Goal: Task Accomplishment & Management: Manage account settings

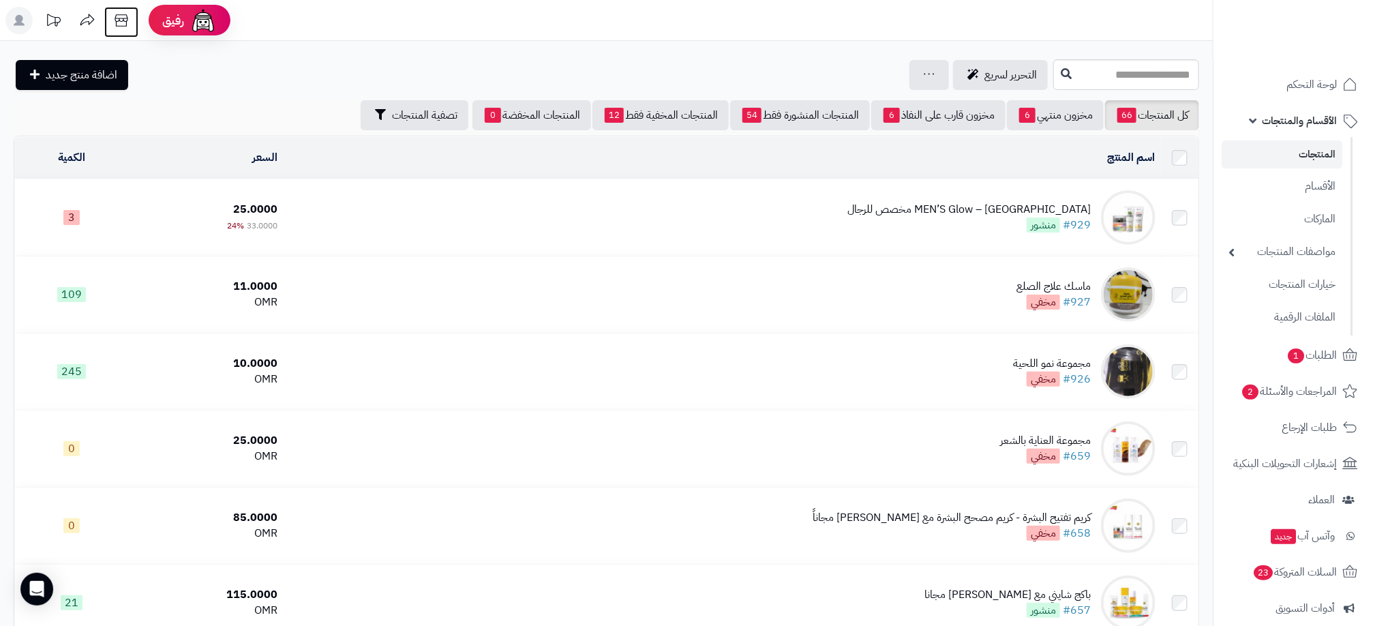
click at [117, 23] on icon at bounding box center [121, 20] width 27 height 27
click at [935, 205] on td "MEN’S Glow – باكج مخصص للرجال #929 منشور" at bounding box center [722, 217] width 878 height 76
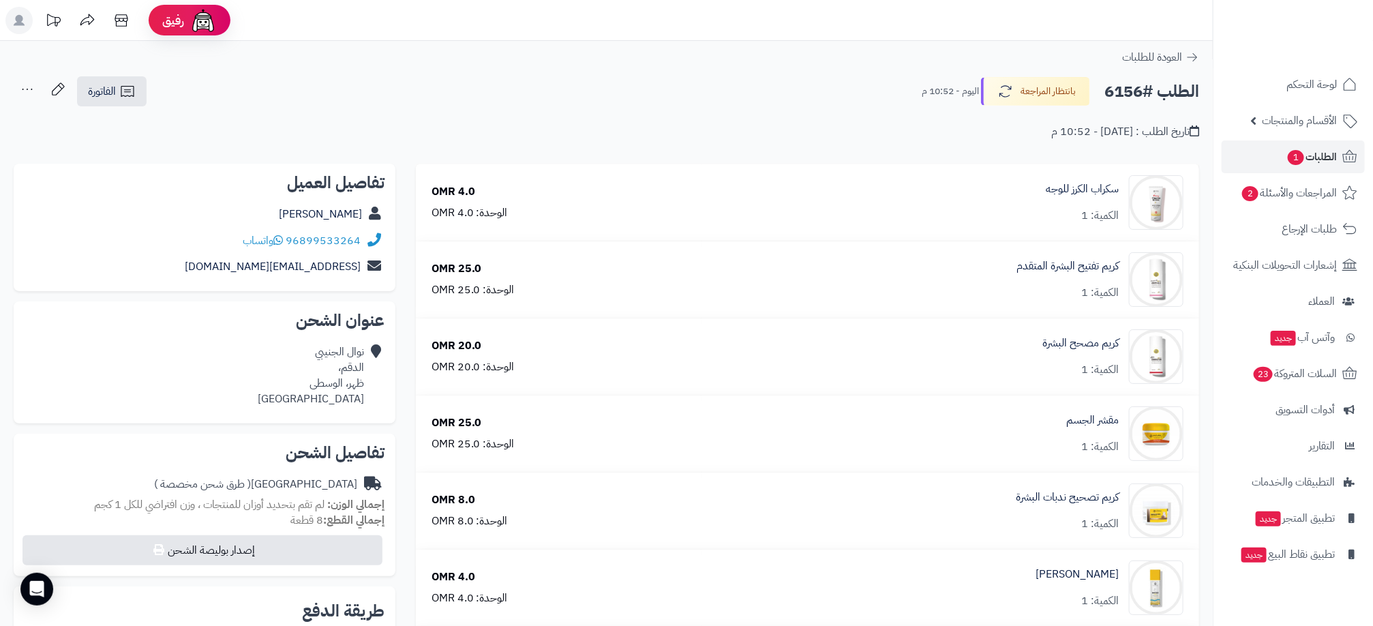
drag, startPoint x: 220, startPoint y: 240, endPoint x: 293, endPoint y: 239, distance: 73.0
click at [293, 239] on div "96899533264 واتساب" at bounding box center [205, 241] width 360 height 27
drag, startPoint x: 293, startPoint y: 239, endPoint x: 389, endPoint y: 238, distance: 96.8
click at [389, 238] on div "تفاصيل العميل نوال الجنيبي 96899533264 واتساب nawalaljunibi30@gmail.com" at bounding box center [205, 228] width 382 height 128
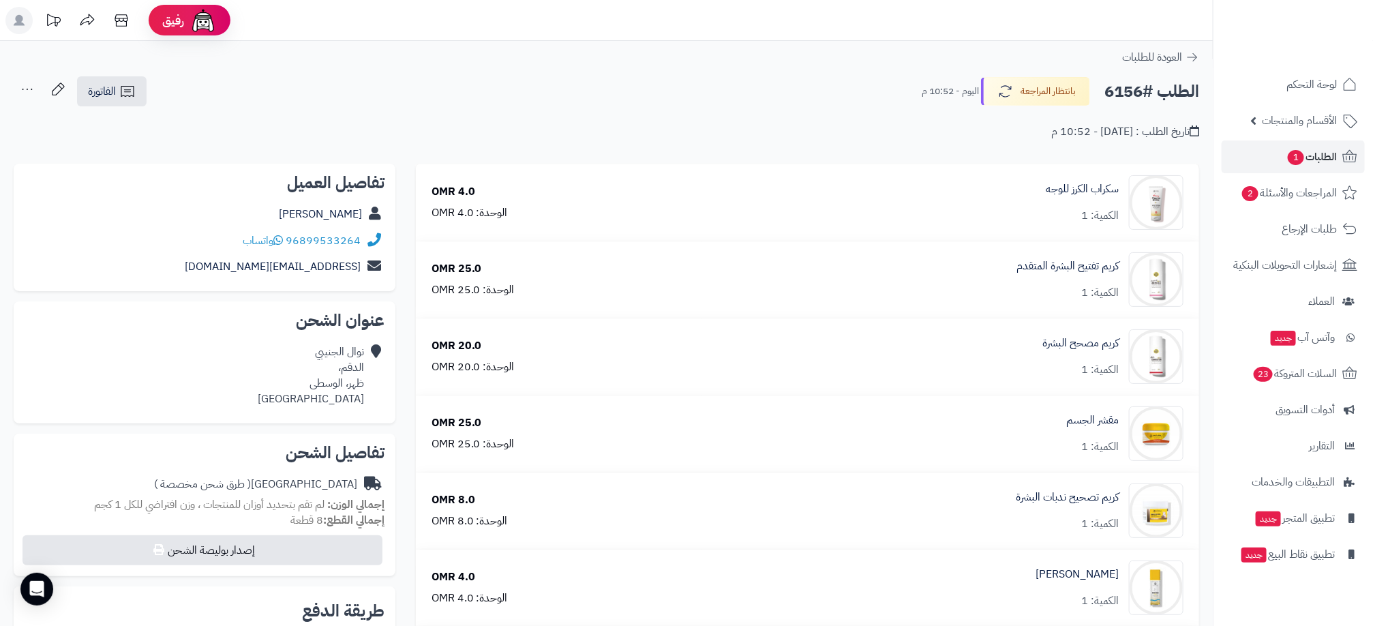
click at [389, 238] on div "تفاصيل العميل نوال الجنيبي 96899533264 واتساب nawalaljunibi30@gmail.com" at bounding box center [205, 228] width 382 height 128
click at [374, 240] on icon at bounding box center [372, 241] width 17 height 16
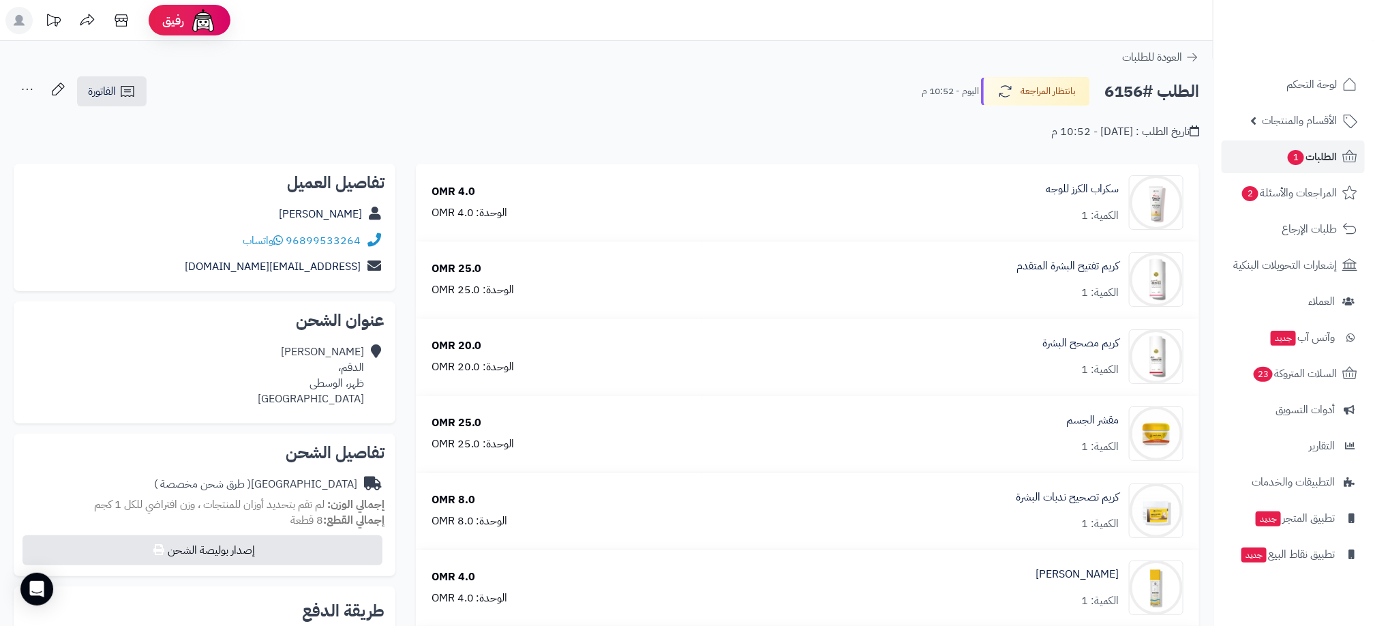
click at [362, 237] on div "96899533264 واتساب" at bounding box center [205, 241] width 360 height 27
click at [241, 241] on div "96899533264 واتساب" at bounding box center [205, 241] width 360 height 27
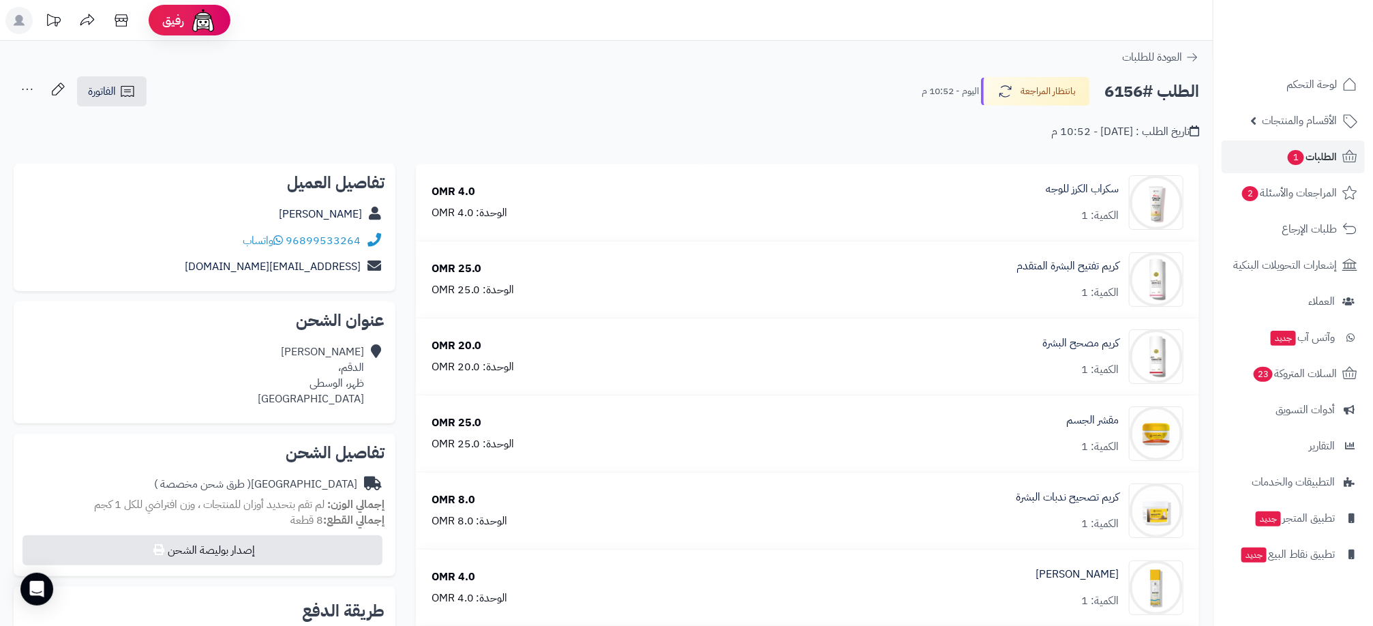
drag, startPoint x: 389, startPoint y: 240, endPoint x: 243, endPoint y: 250, distance: 146.3
click at [243, 250] on div "تفاصيل العميل نوال الجنيبي 96899533264 واتساب nawalaljunibi30@gmail.com" at bounding box center [205, 228] width 382 height 128
copy div "96899533264 واتساب"
click at [1298, 150] on span "1" at bounding box center [1295, 157] width 17 height 16
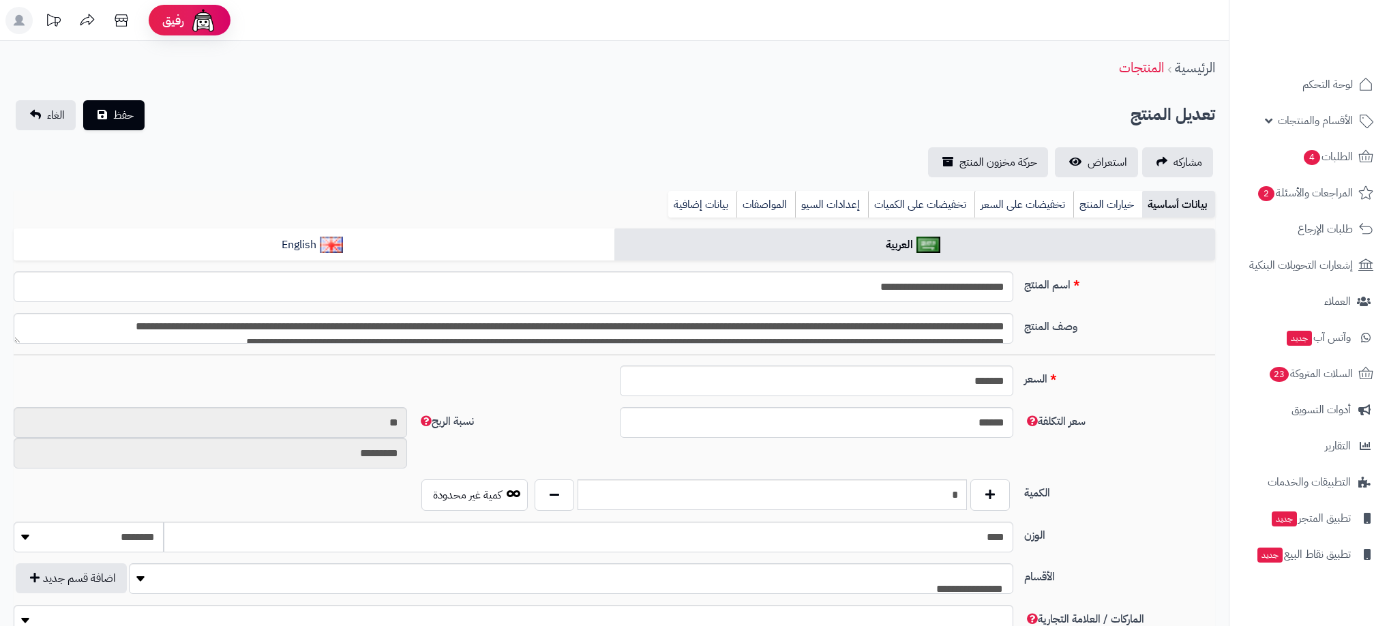
select select
type input "*****"
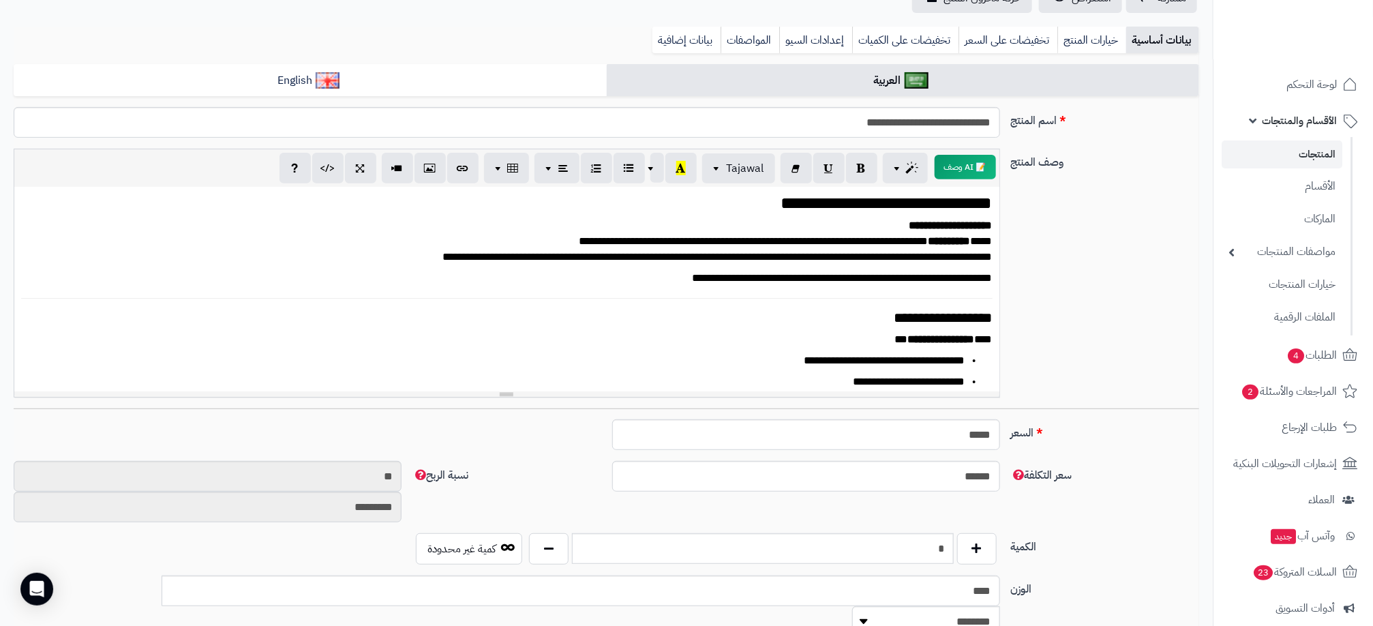
scroll to position [123, 0]
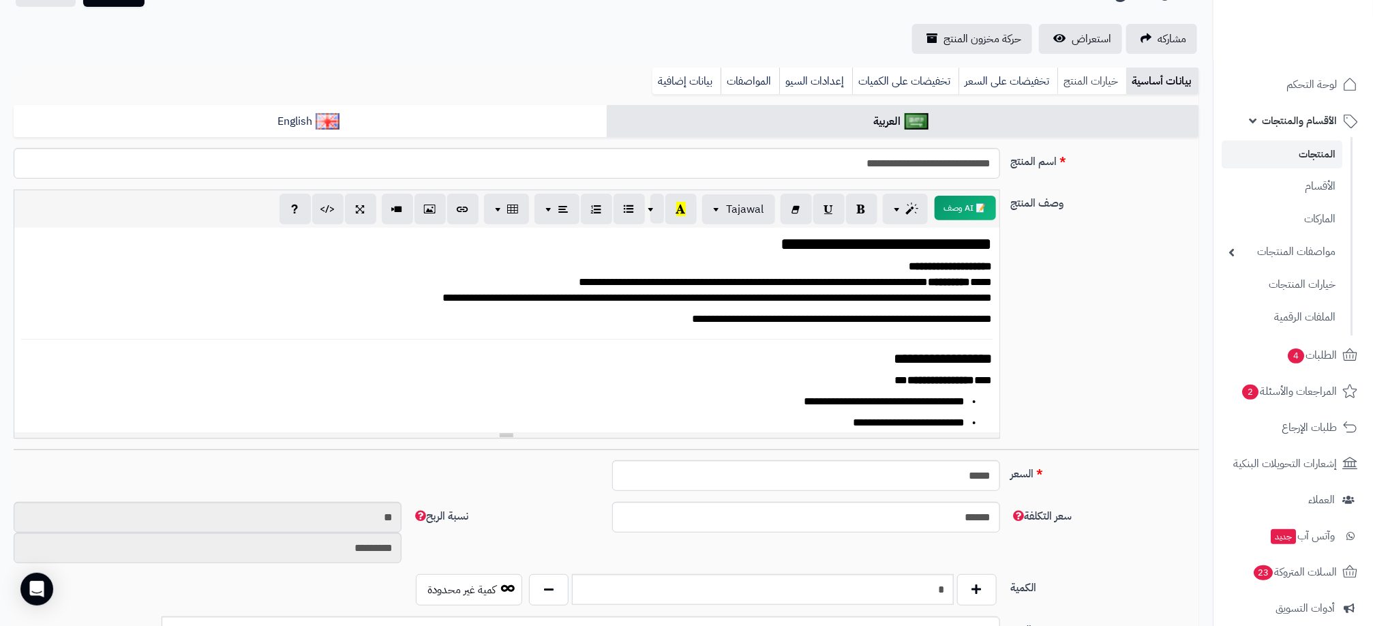
click at [1079, 76] on link "خيارات المنتج" at bounding box center [1092, 81] width 69 height 27
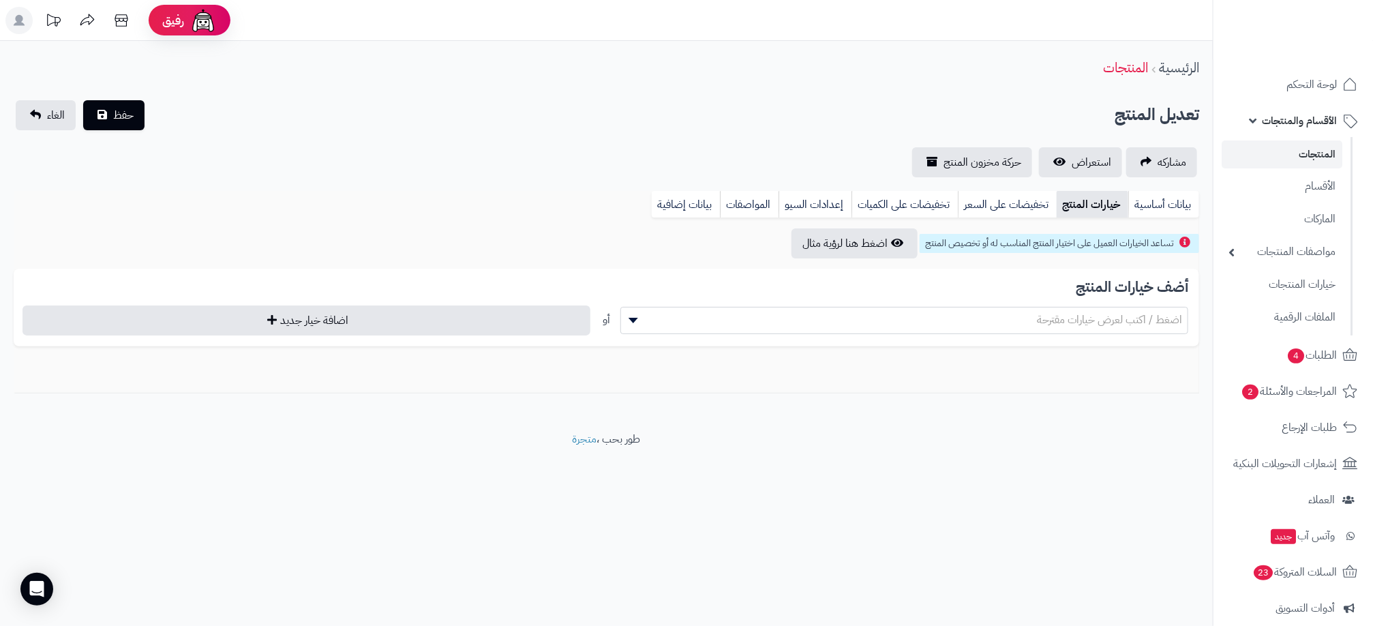
scroll to position [0, 0]
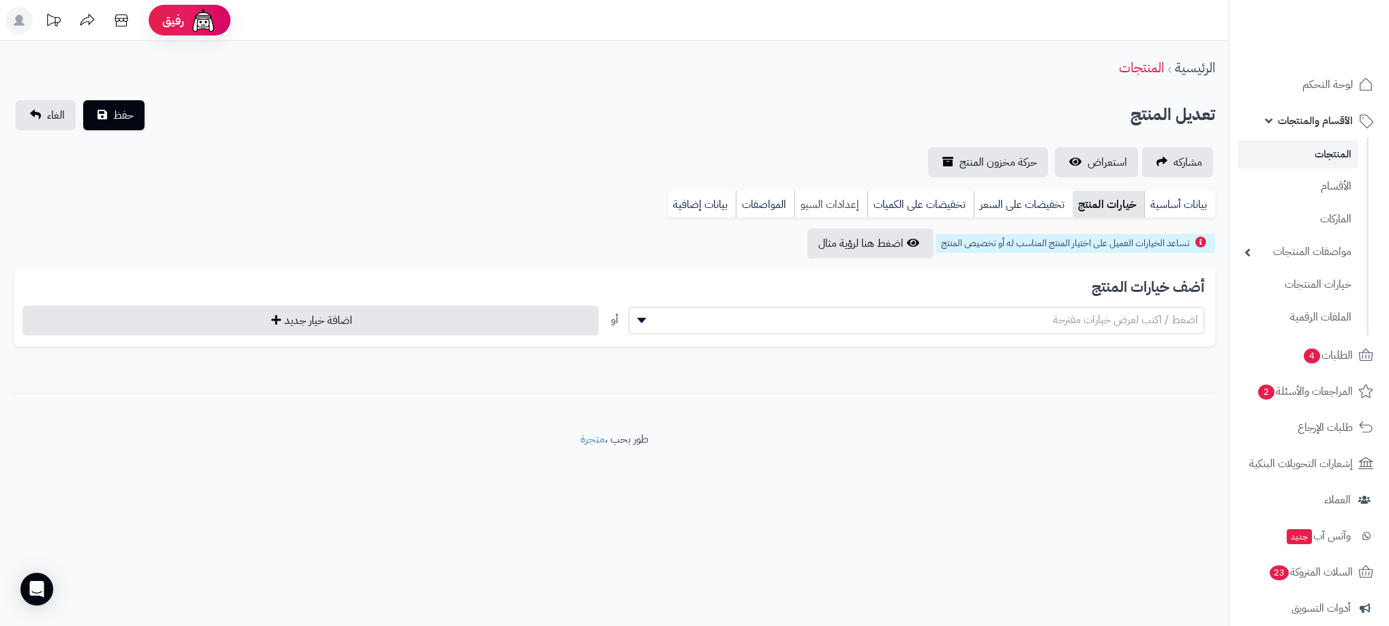
click at [833, 197] on link "إعدادات السيو" at bounding box center [830, 204] width 73 height 27
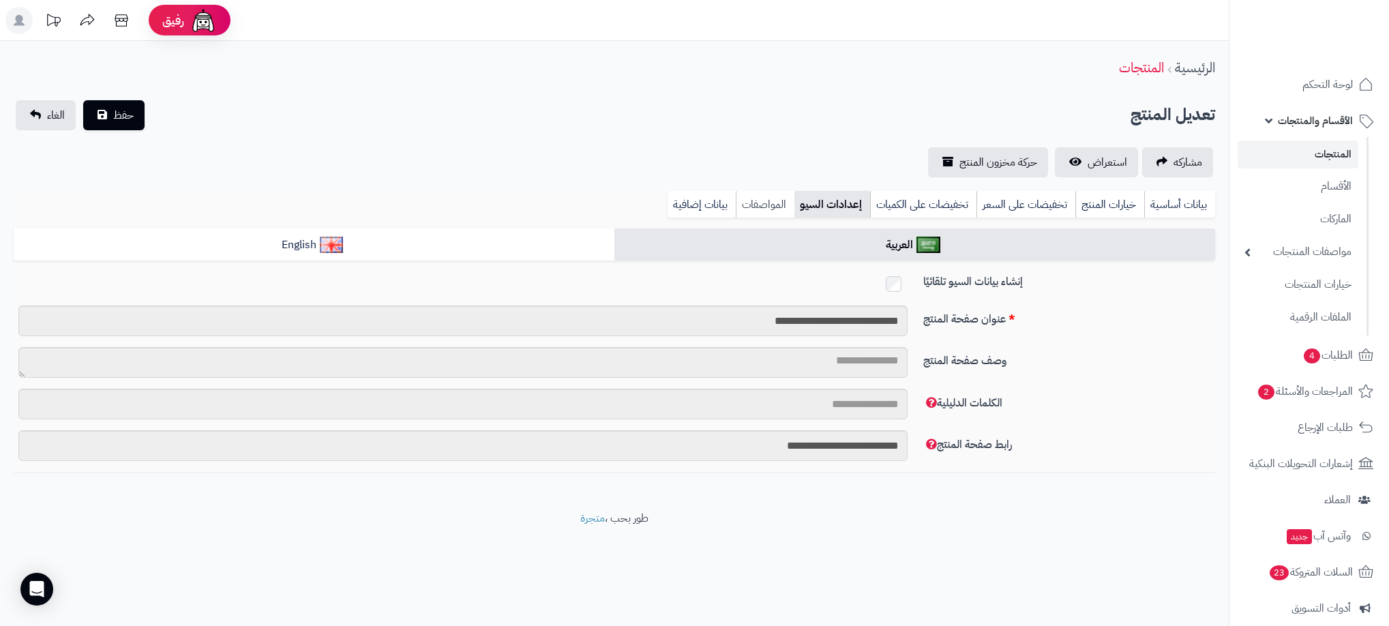
click at [767, 199] on link "المواصفات" at bounding box center [765, 204] width 59 height 27
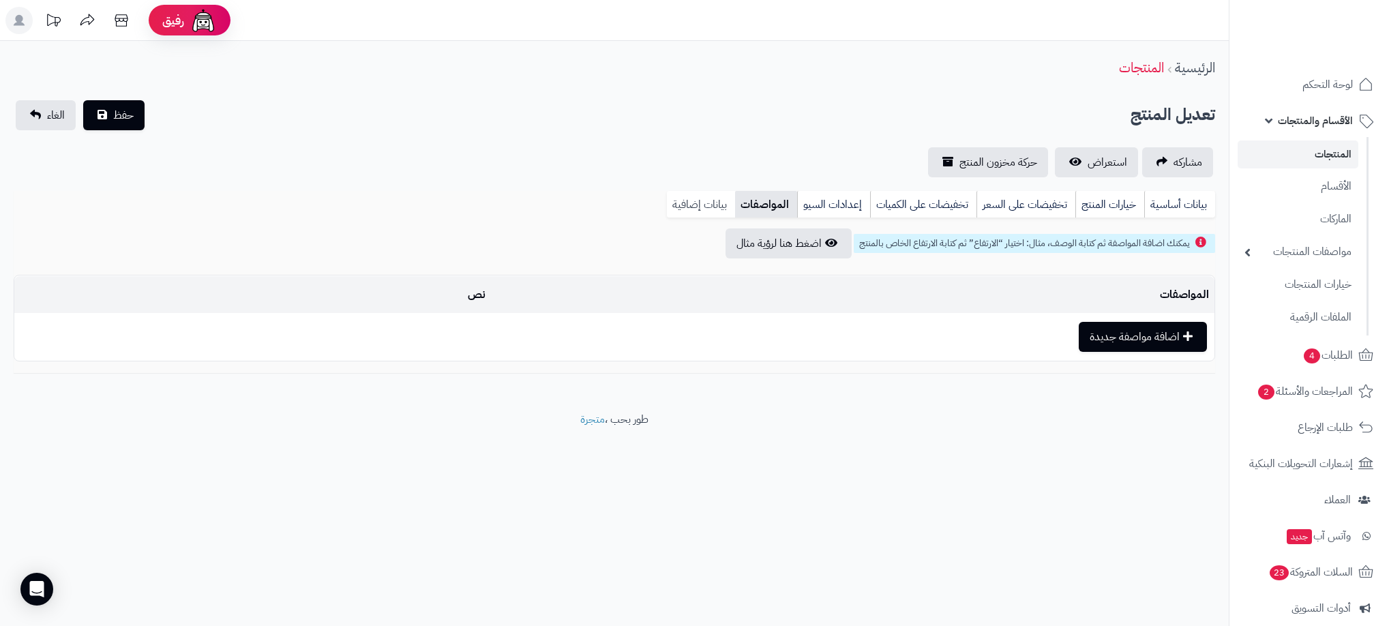
click at [708, 205] on link "بيانات إضافية" at bounding box center [701, 204] width 68 height 27
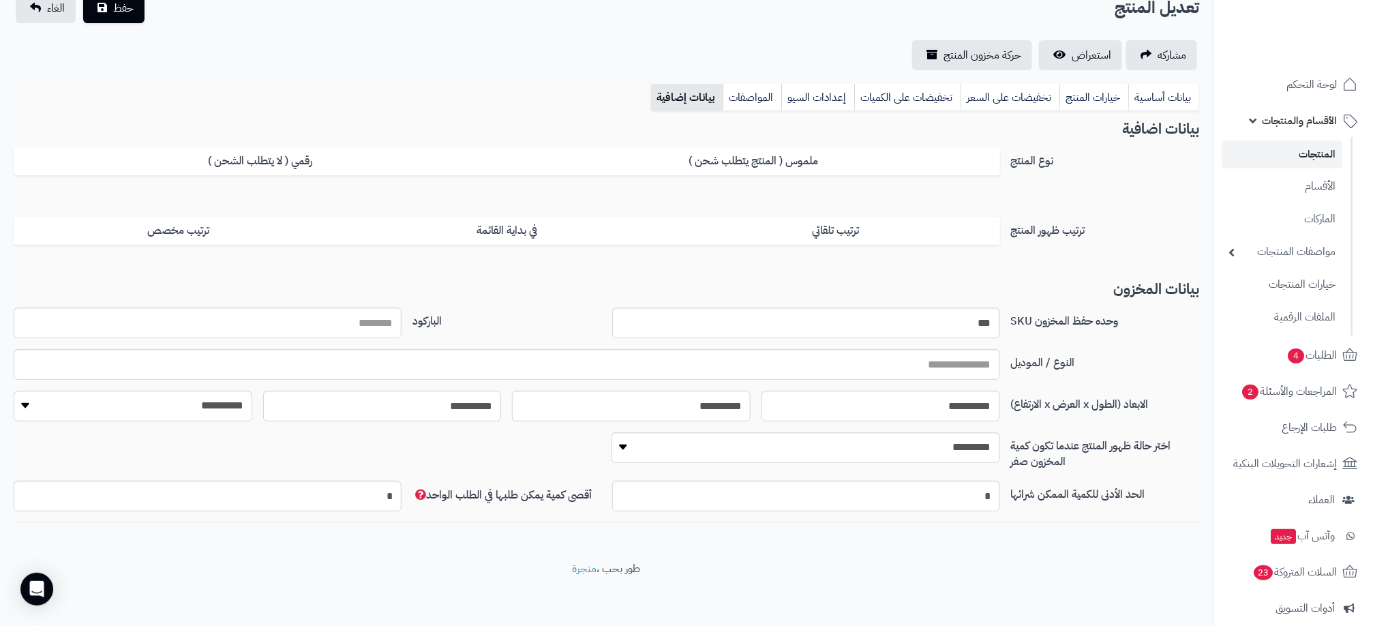
scroll to position [110, 0]
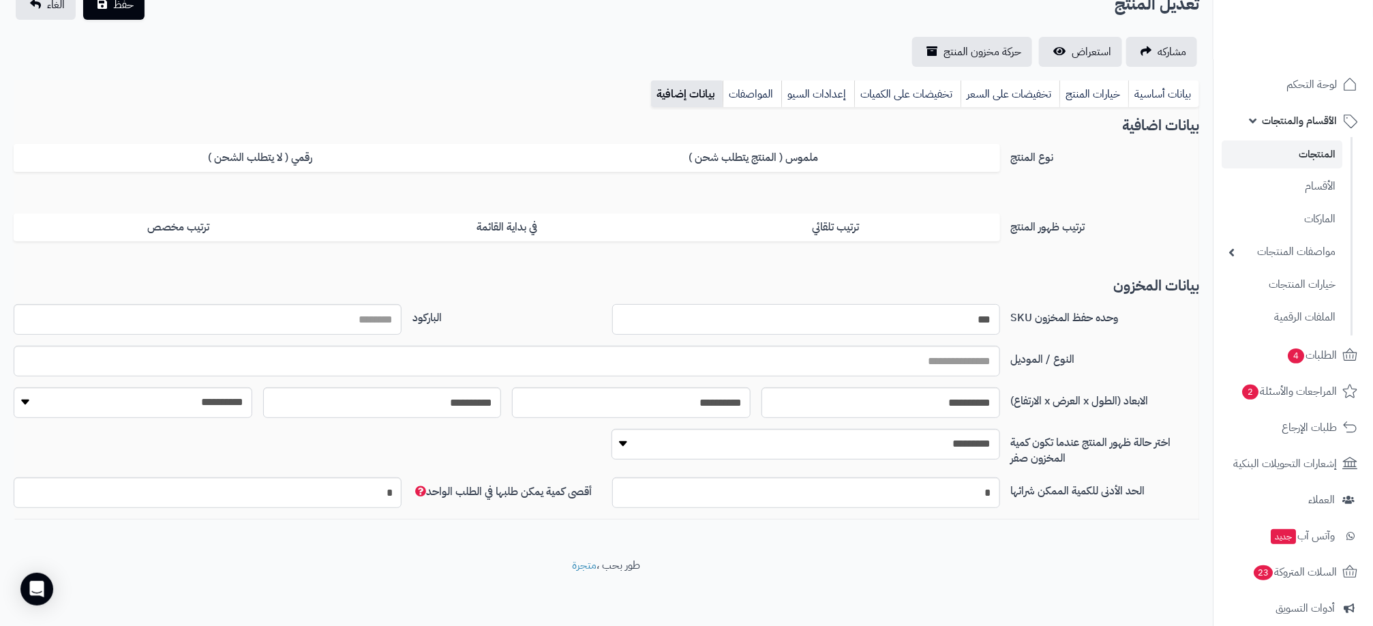
click at [976, 315] on input "***" at bounding box center [806, 319] width 388 height 31
click at [1330, 151] on link "المنتجات" at bounding box center [1282, 154] width 121 height 28
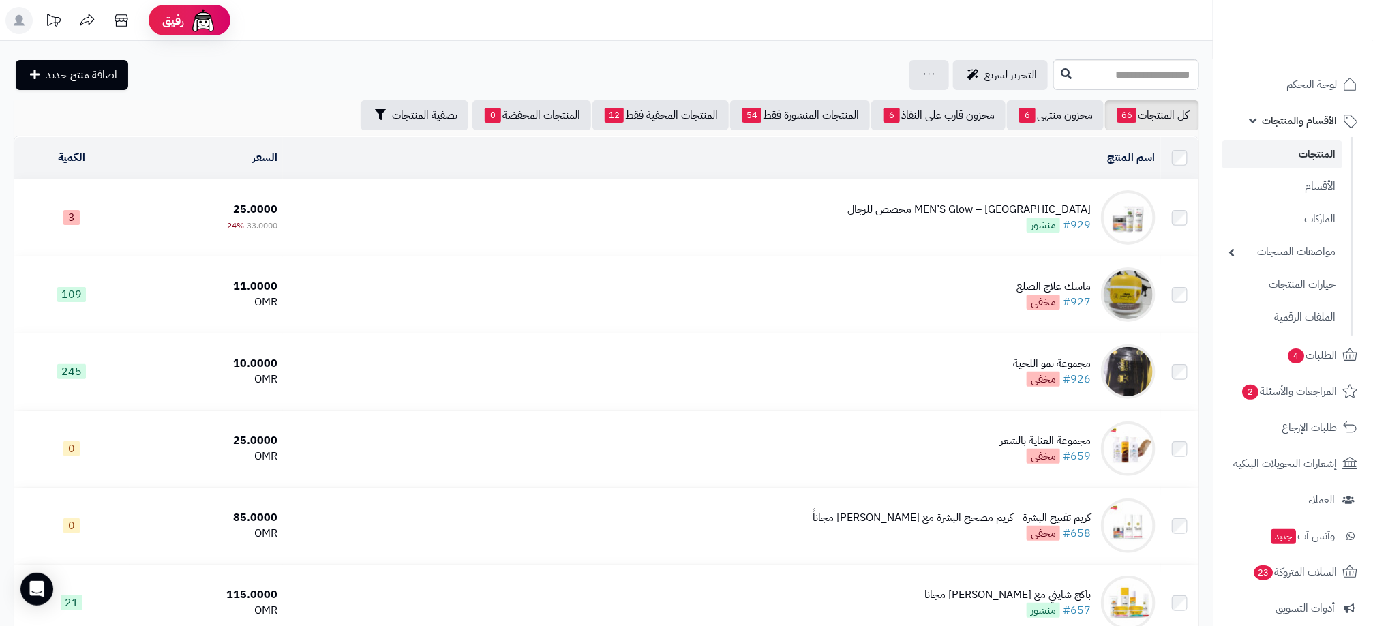
click at [935, 211] on td "MEN’S Glow – باكج مخصص للرجال #929 منشور" at bounding box center [722, 217] width 878 height 76
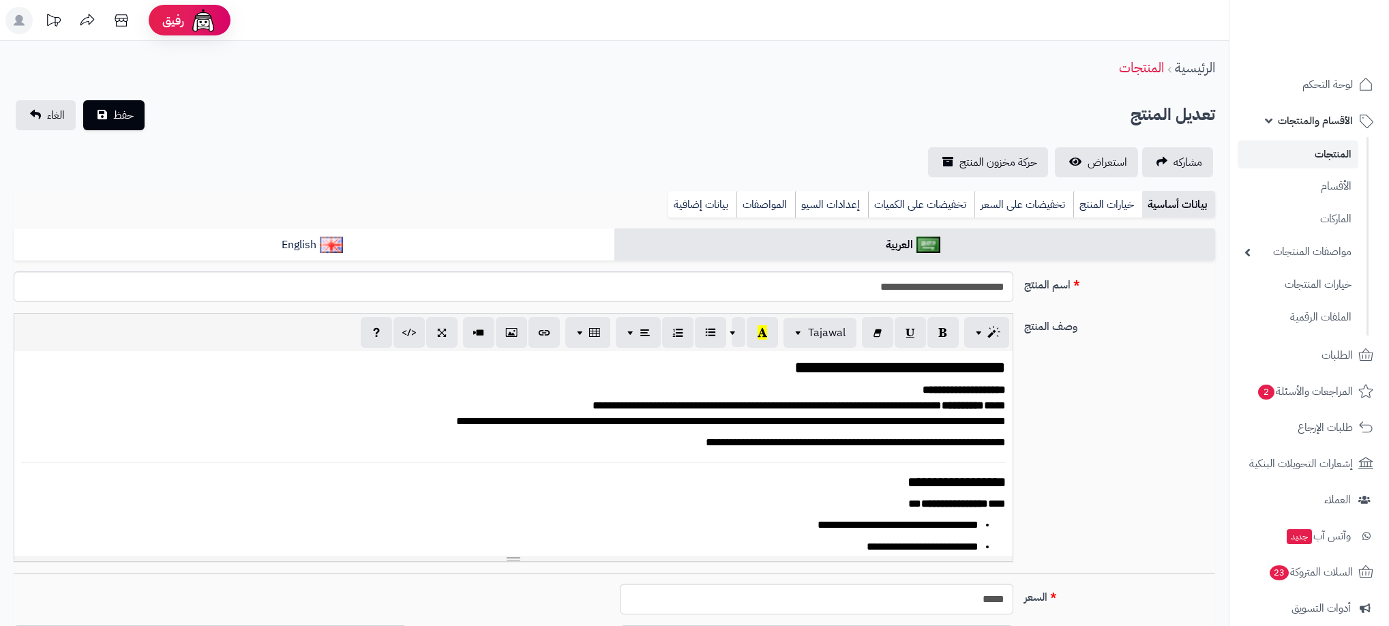
select select
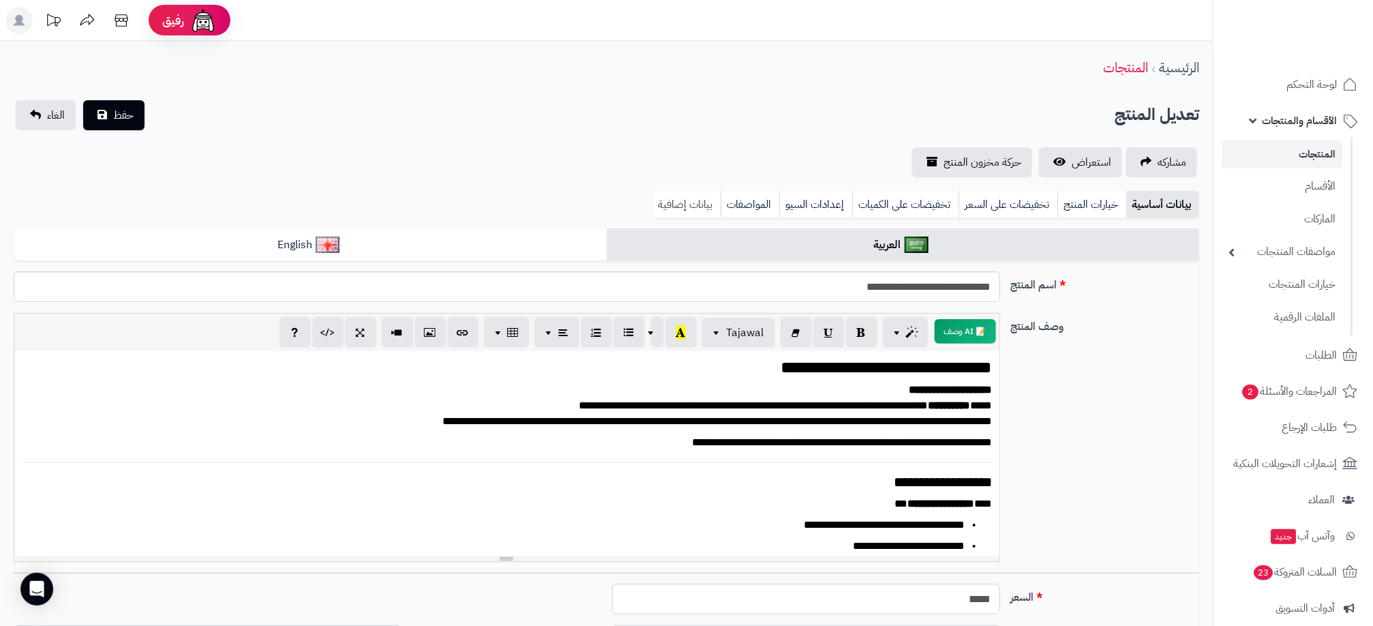
click at [688, 205] on link "بيانات إضافية" at bounding box center [687, 204] width 68 height 27
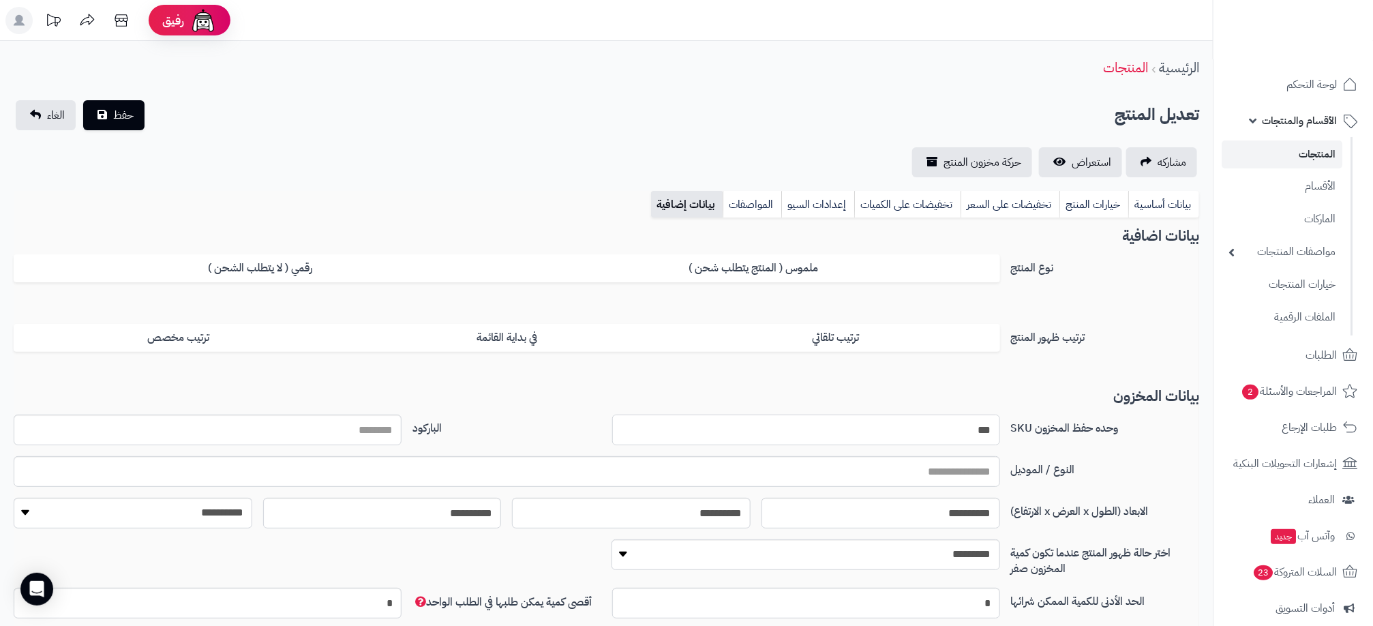
click at [980, 430] on input "***" at bounding box center [806, 430] width 388 height 31
type input "*"
type input "***"
click at [129, 117] on span "حفظ" at bounding box center [123, 114] width 20 height 16
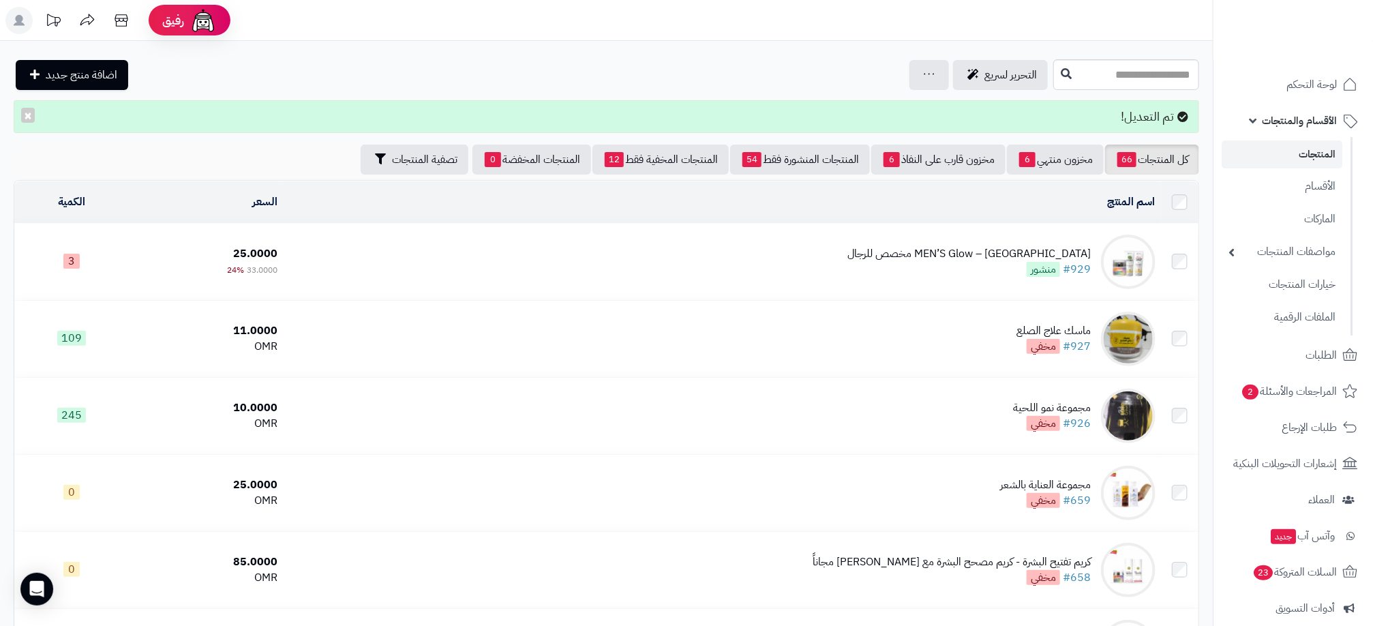
click at [999, 282] on td "MEN’S Glow – باكج مخصص للرجال #929 منشور" at bounding box center [722, 262] width 878 height 76
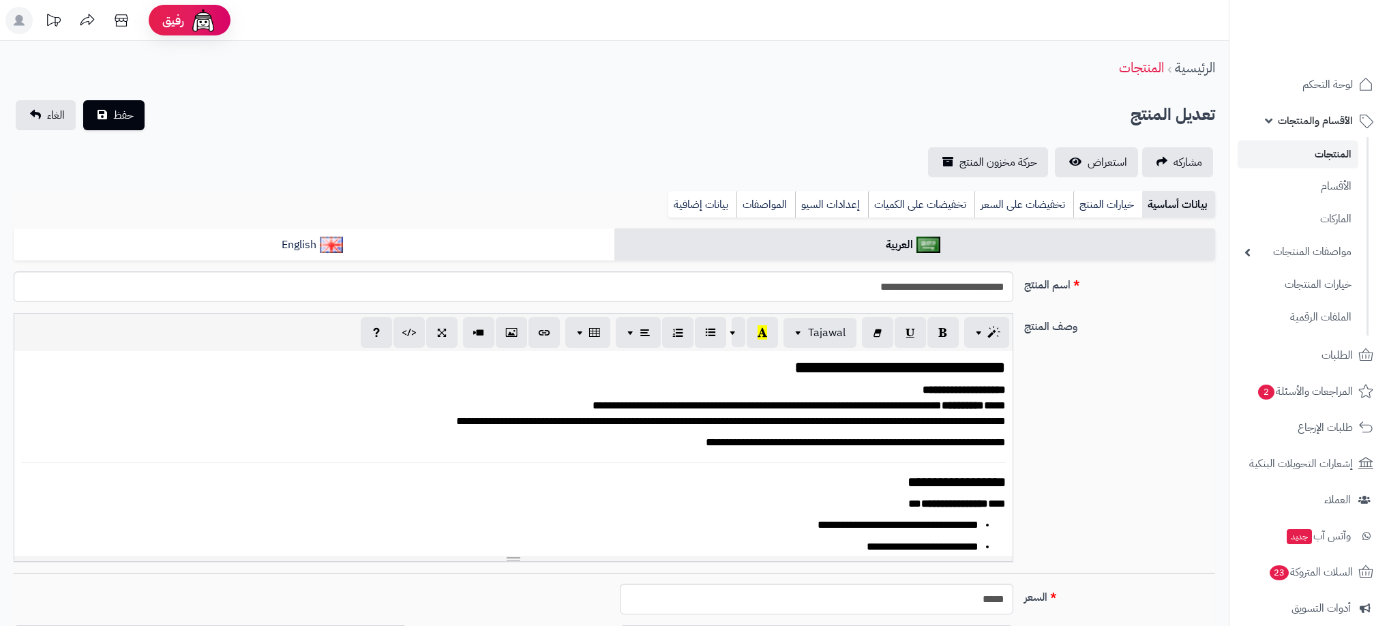
select select
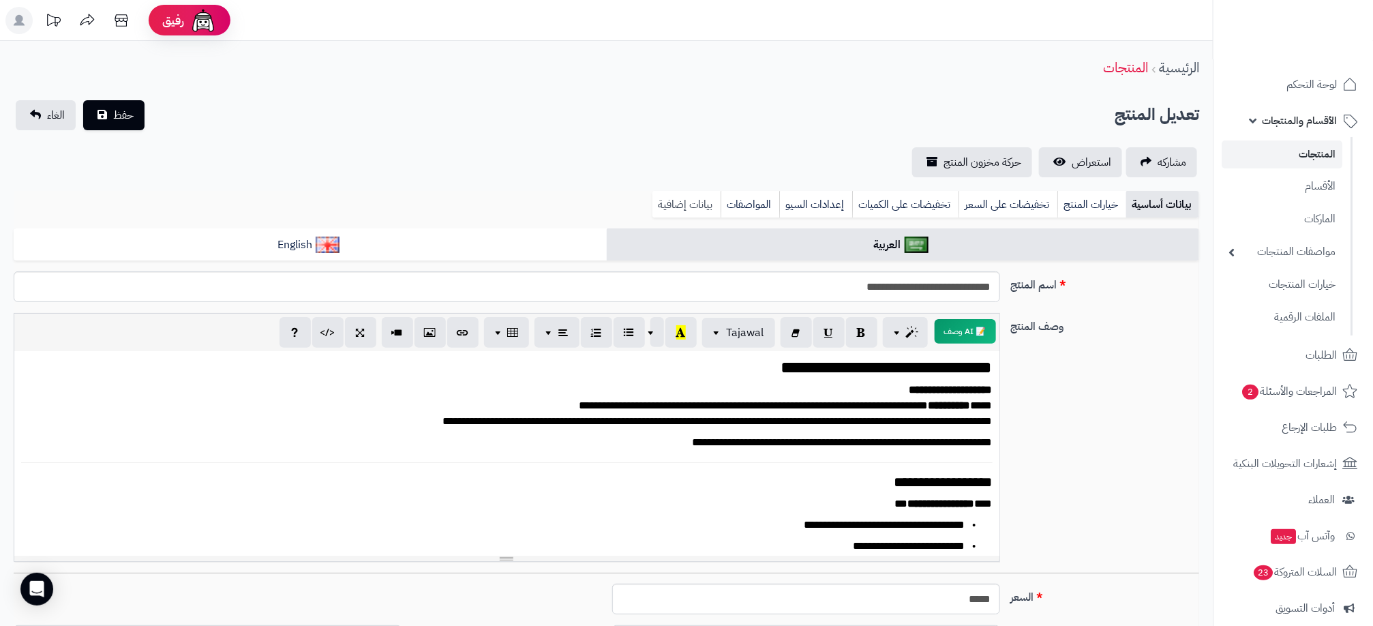
click at [676, 203] on link "بيانات إضافية" at bounding box center [687, 204] width 68 height 27
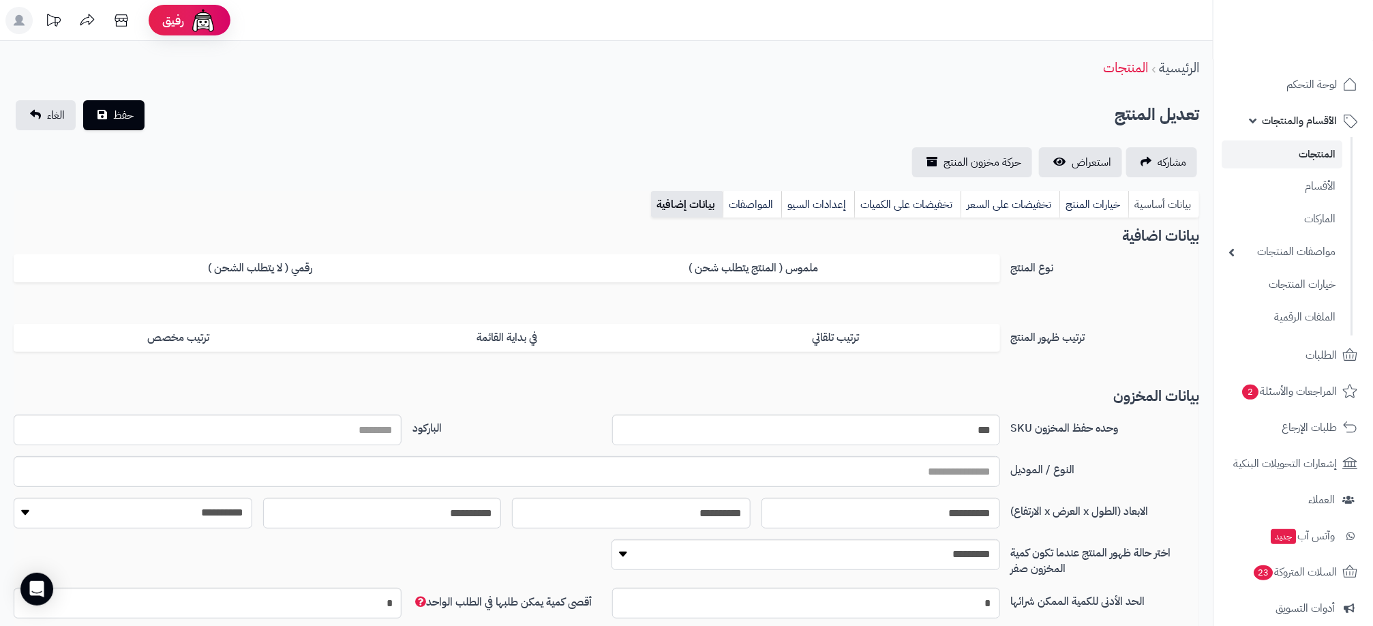
click at [1157, 209] on link "بيانات أساسية" at bounding box center [1164, 204] width 71 height 27
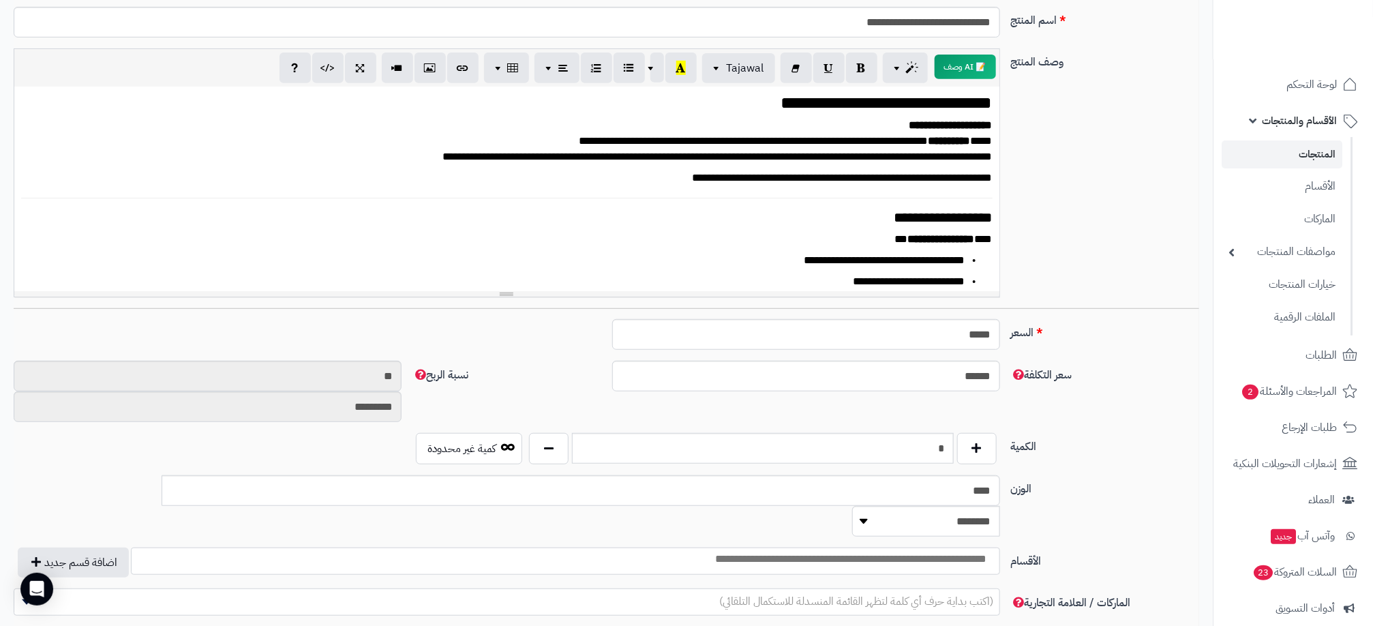
scroll to position [205, 0]
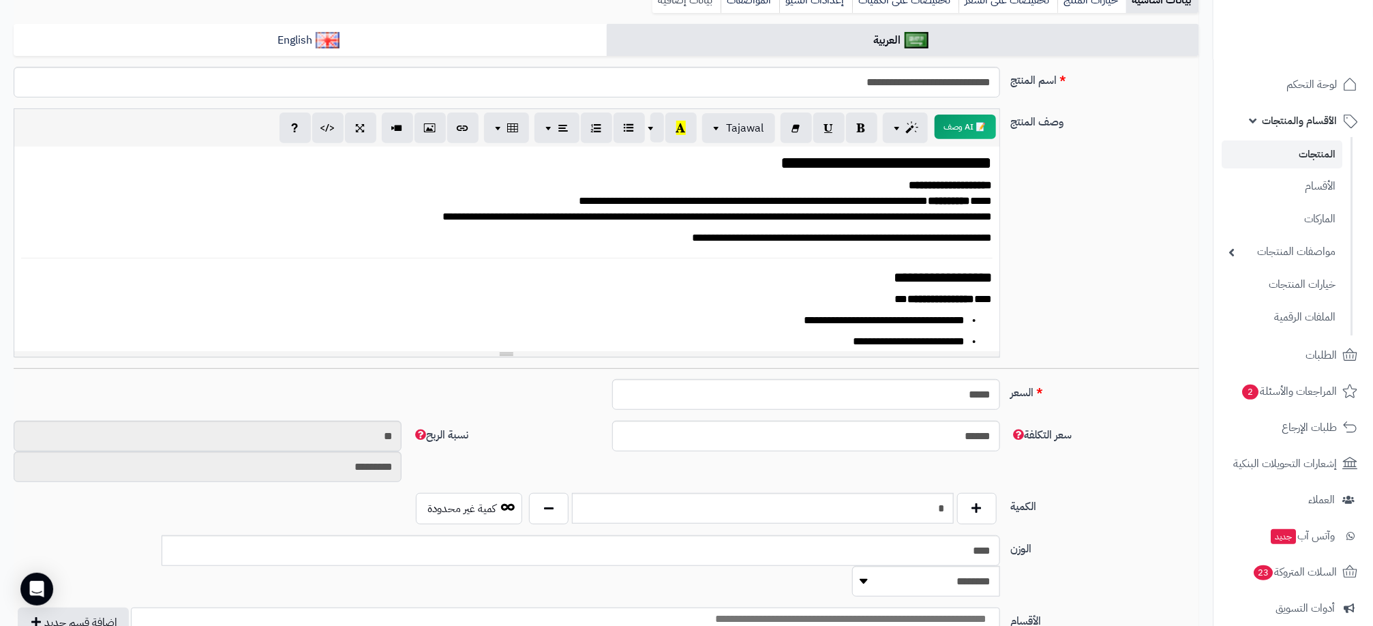
click at [698, 5] on link "بيانات إضافية" at bounding box center [687, -1] width 68 height 27
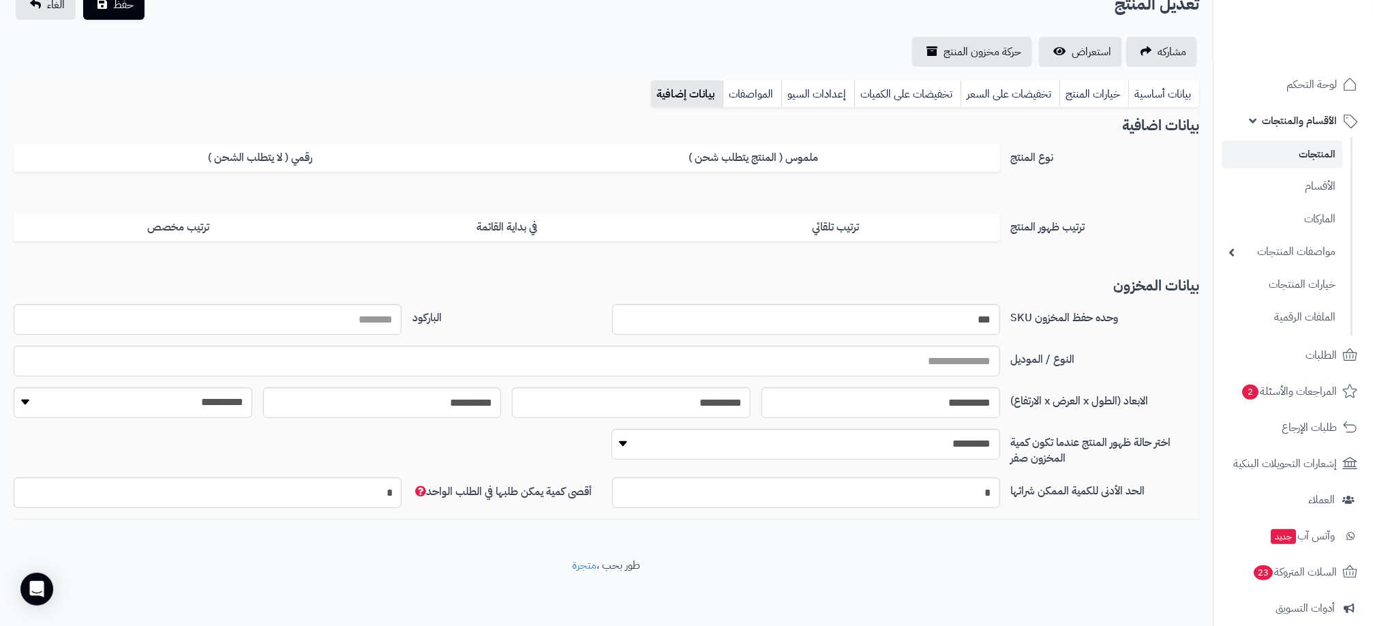
scroll to position [110, 0]
click at [978, 320] on input "***" at bounding box center [806, 319] width 388 height 31
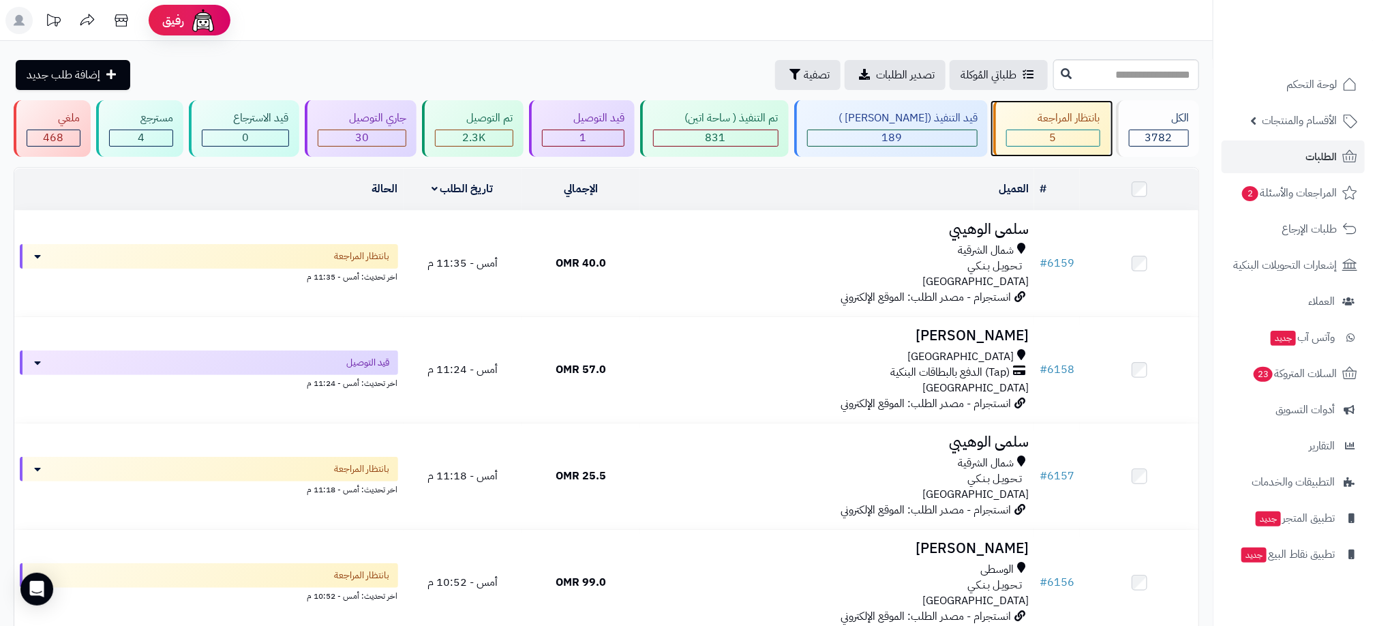
click at [1037, 130] on div "5" at bounding box center [1053, 138] width 94 height 17
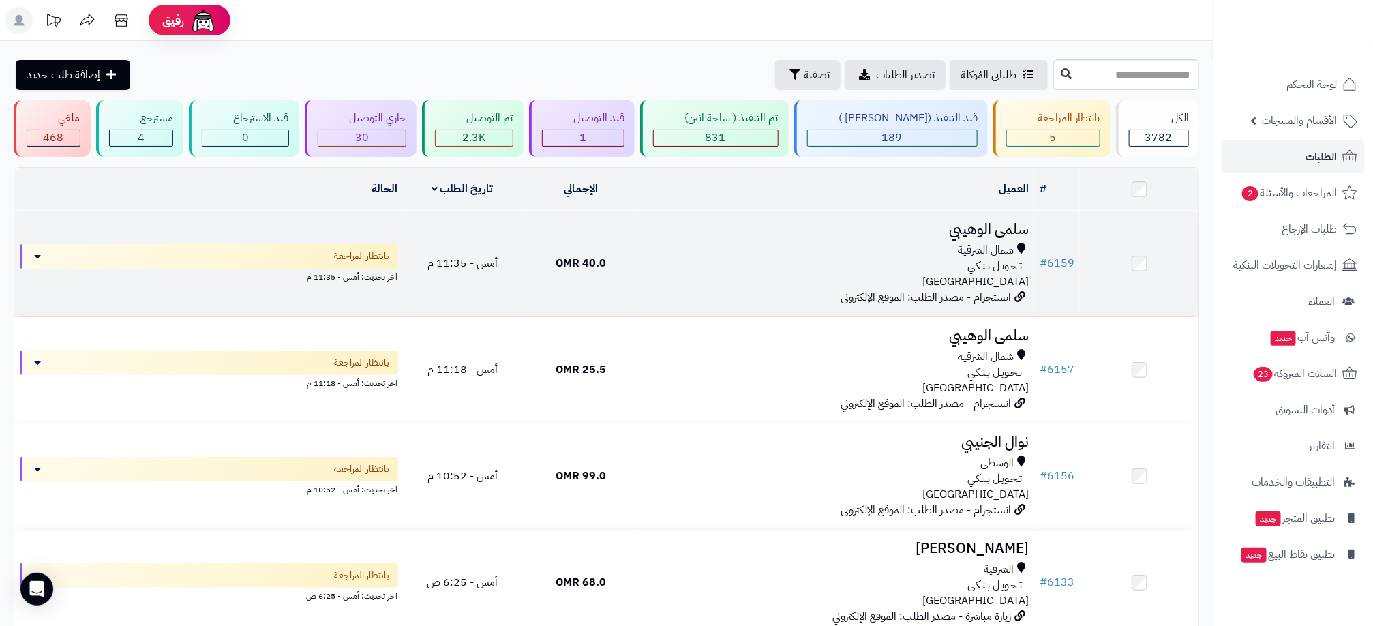
click at [843, 279] on div "شمال الشرقية تـحـويـل بـنـكـي [GEOGRAPHIC_DATA]" at bounding box center [837, 266] width 383 height 47
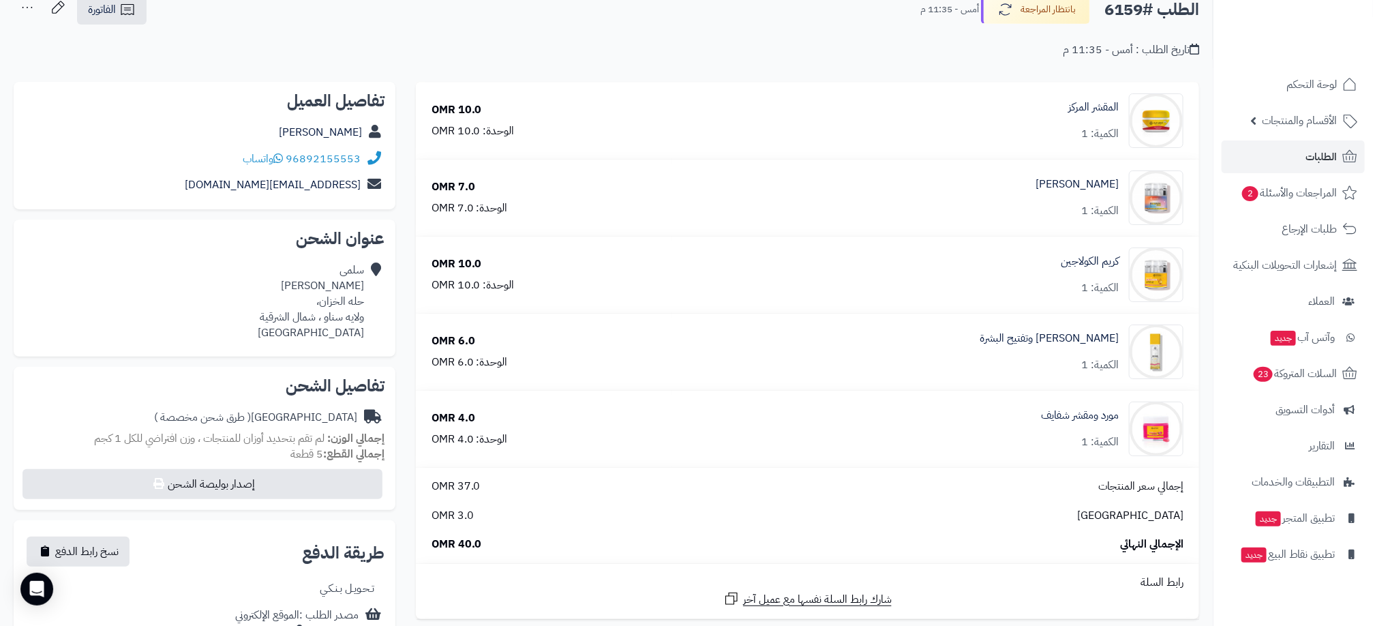
scroll to position [41, 0]
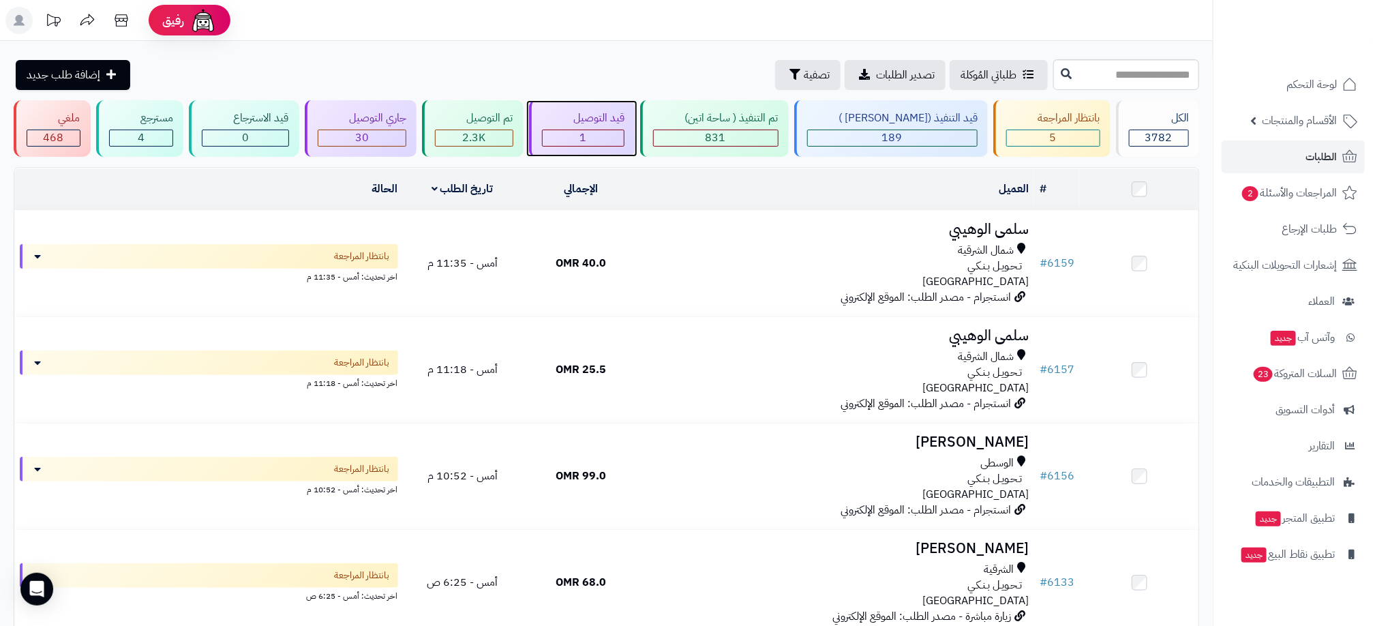
click at [612, 141] on div "1" at bounding box center [584, 138] width 82 height 16
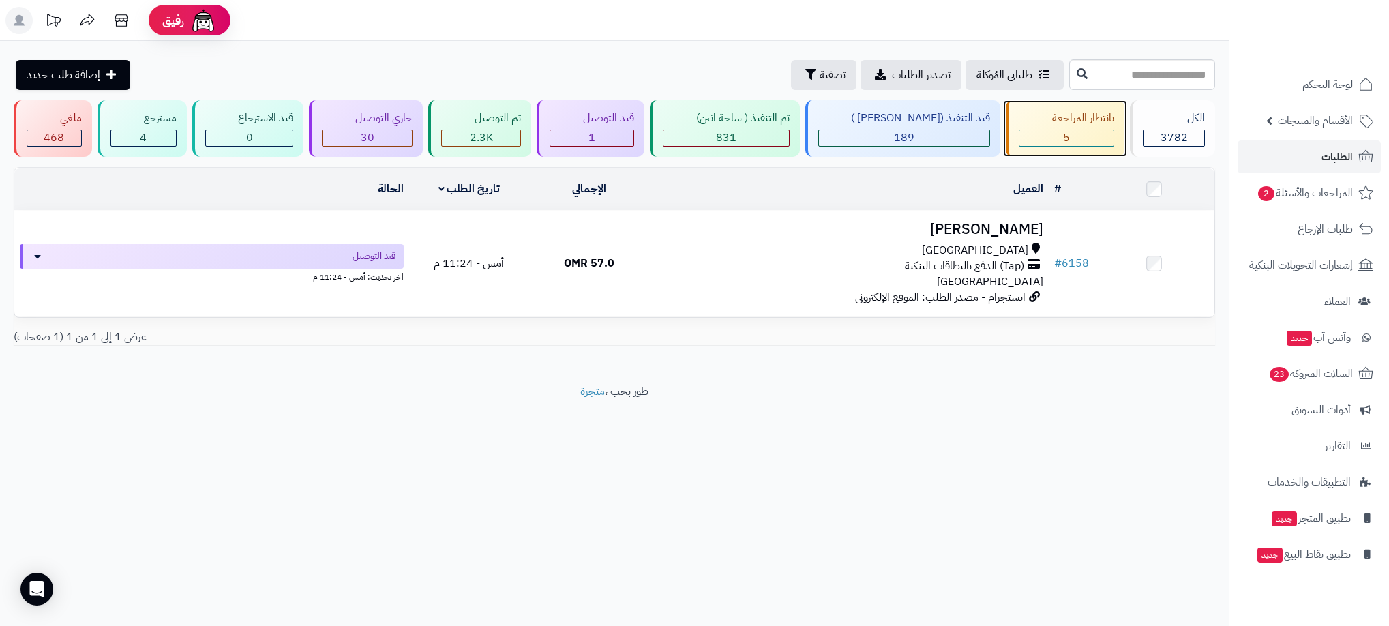
click at [1025, 141] on div "5" at bounding box center [1066, 138] width 94 height 16
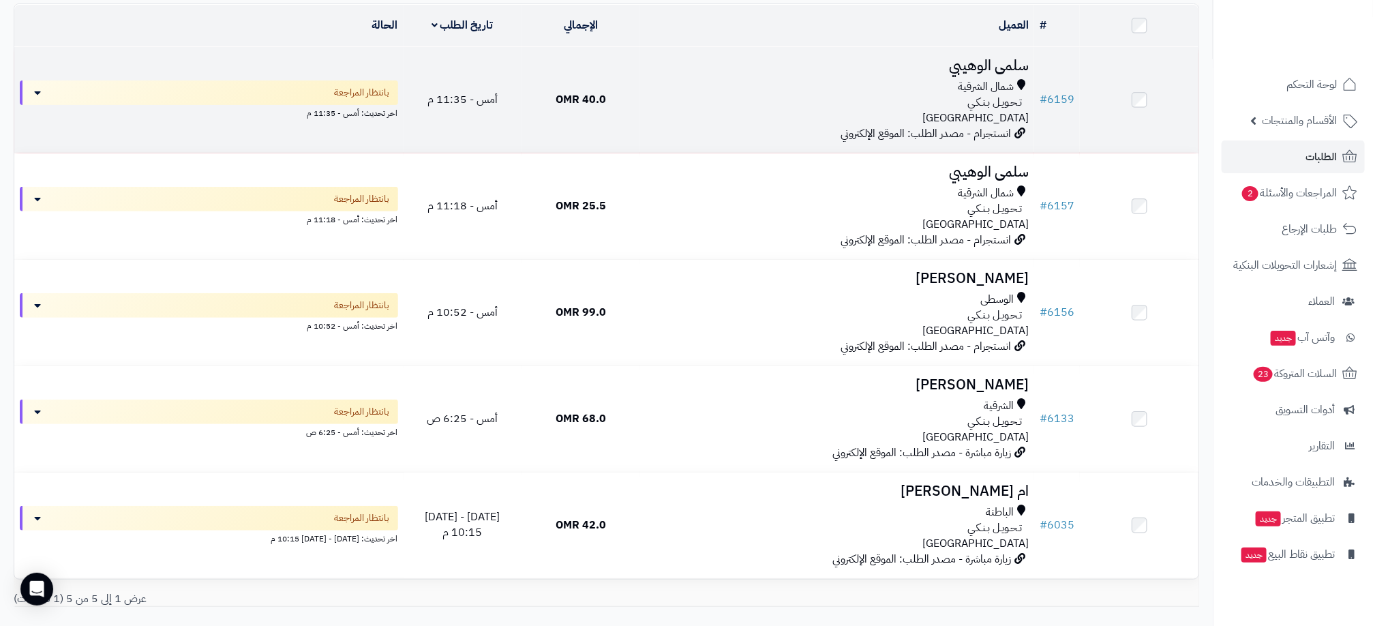
scroll to position [123, 0]
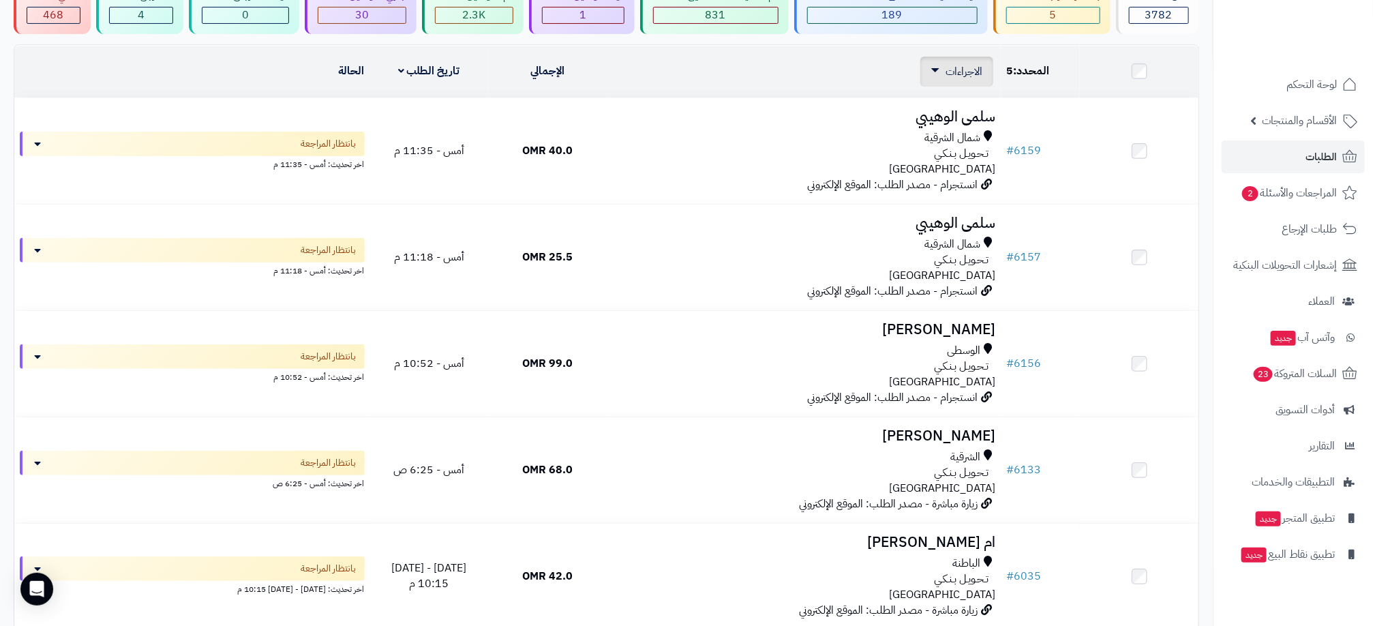
click at [961, 80] on span "الاجراءات" at bounding box center [964, 71] width 37 height 16
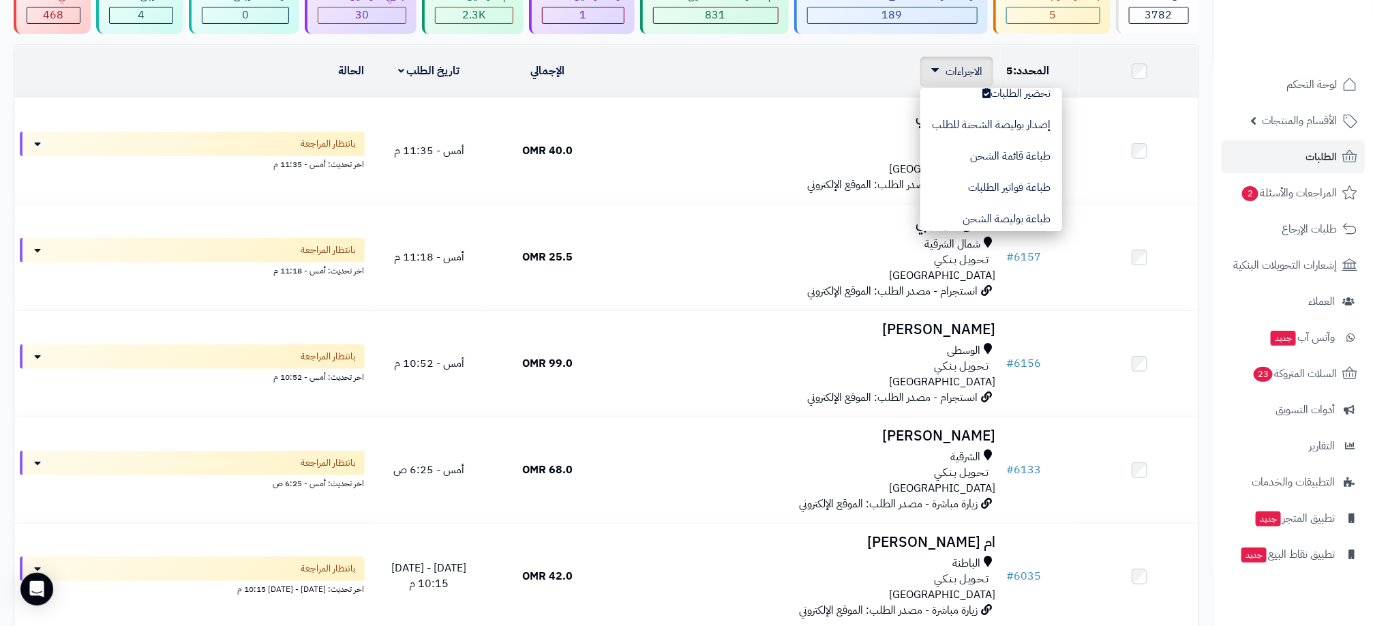
scroll to position [0, 0]
click at [991, 113] on button "تحديث حالة الطلبات" at bounding box center [992, 106] width 142 height 31
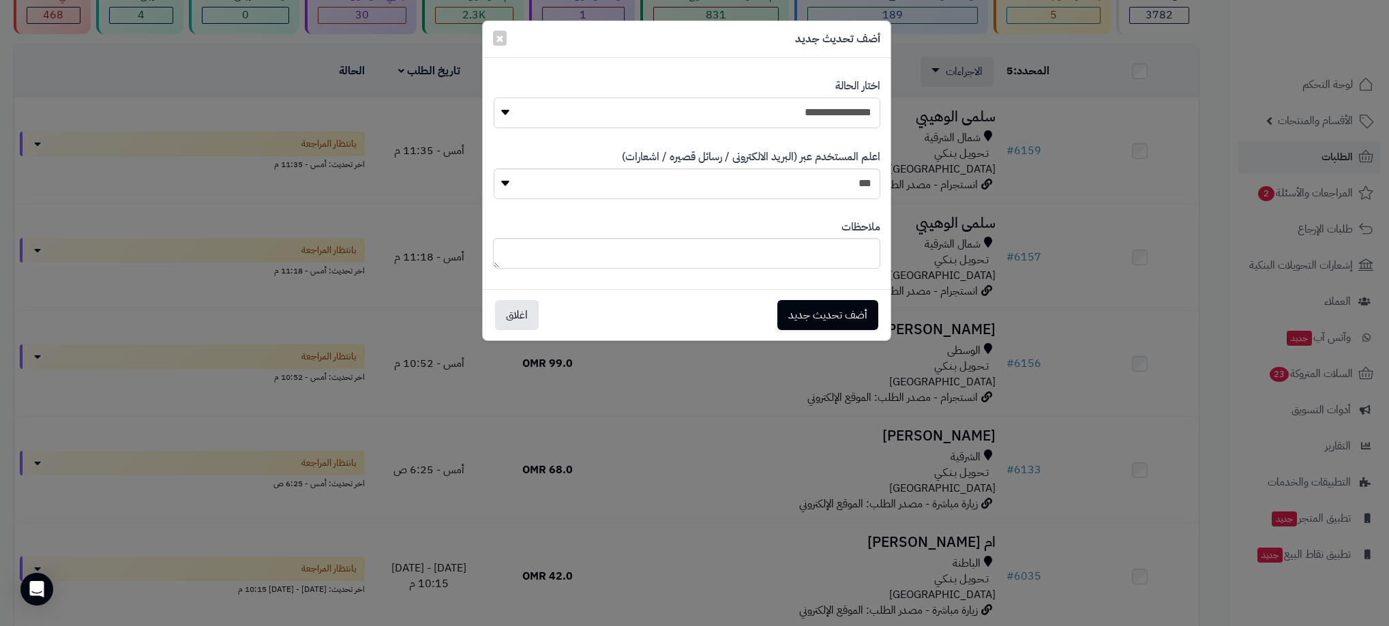
click at [859, 119] on select "**********" at bounding box center [687, 113] width 387 height 31
select select "**"
click at [494, 98] on select "**********" at bounding box center [687, 113] width 387 height 31
click at [854, 179] on select "*** **" at bounding box center [687, 183] width 387 height 31
select select "*"
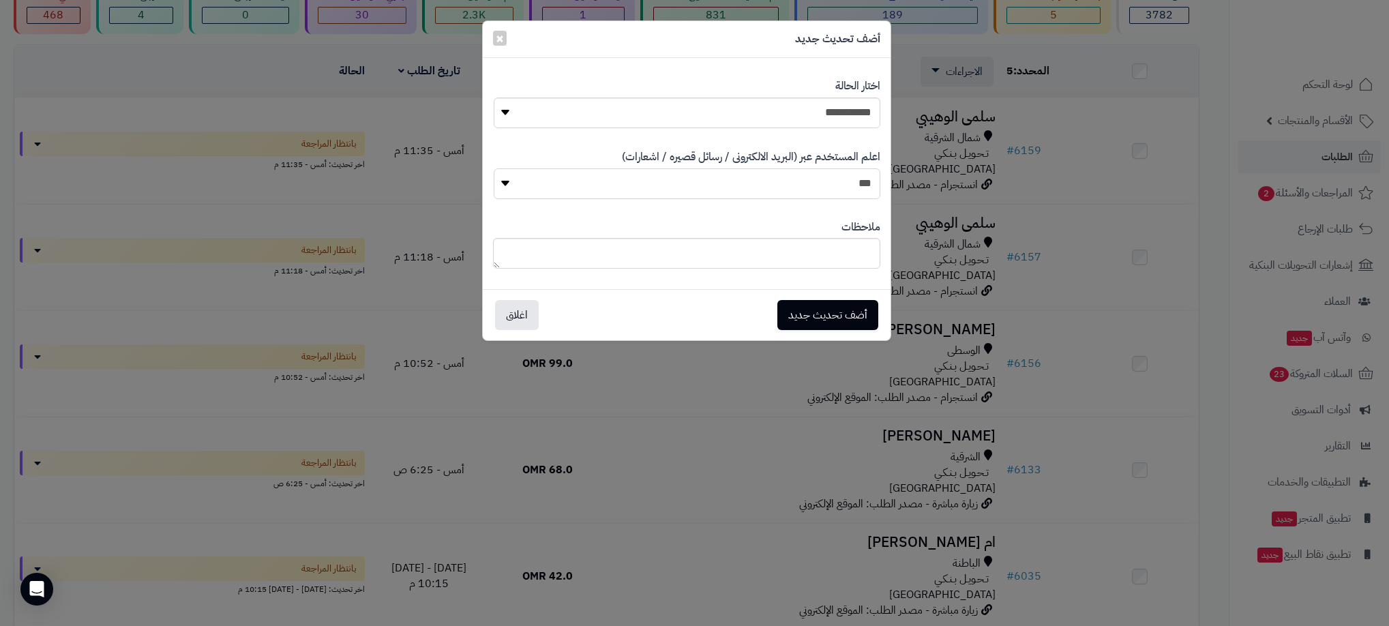
click at [494, 168] on select "*** **" at bounding box center [687, 183] width 387 height 31
click at [496, 35] on span "×" at bounding box center [500, 37] width 8 height 20
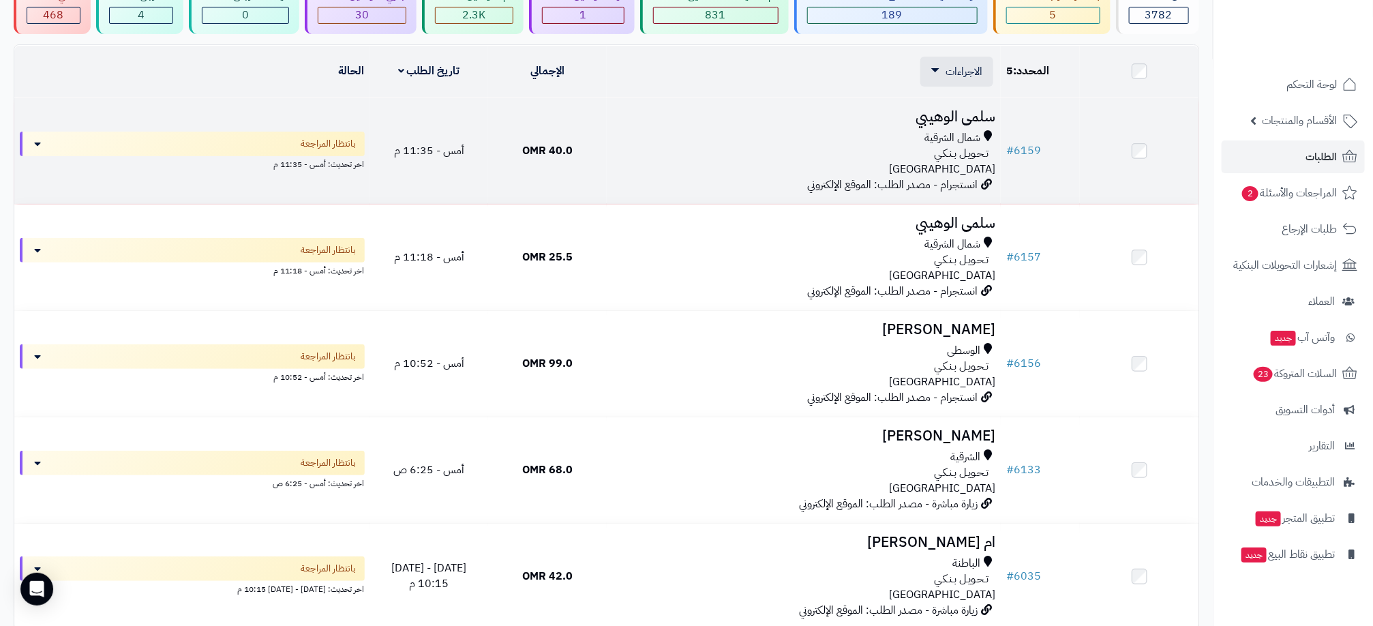
click at [612, 151] on div "تـحـويـل بـنـكـي" at bounding box center [803, 154] width 383 height 16
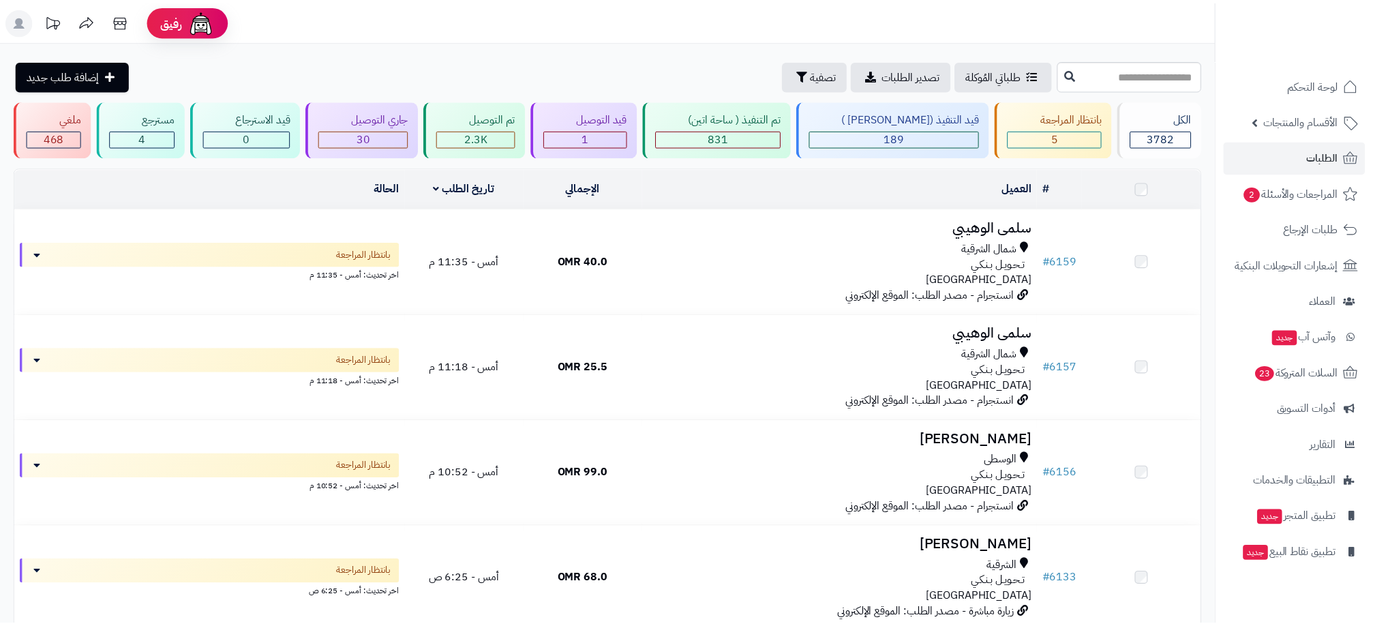
scroll to position [123, 0]
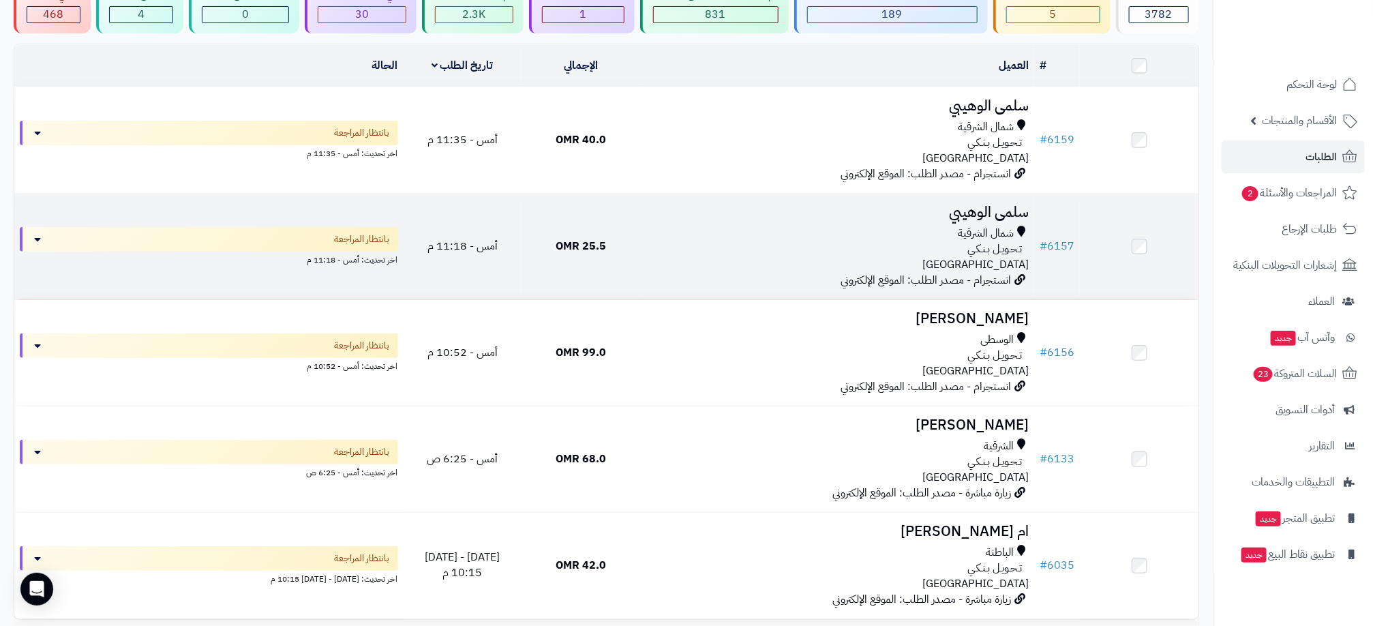
click at [628, 213] on td "25.5 OMR" at bounding box center [581, 247] width 119 height 106
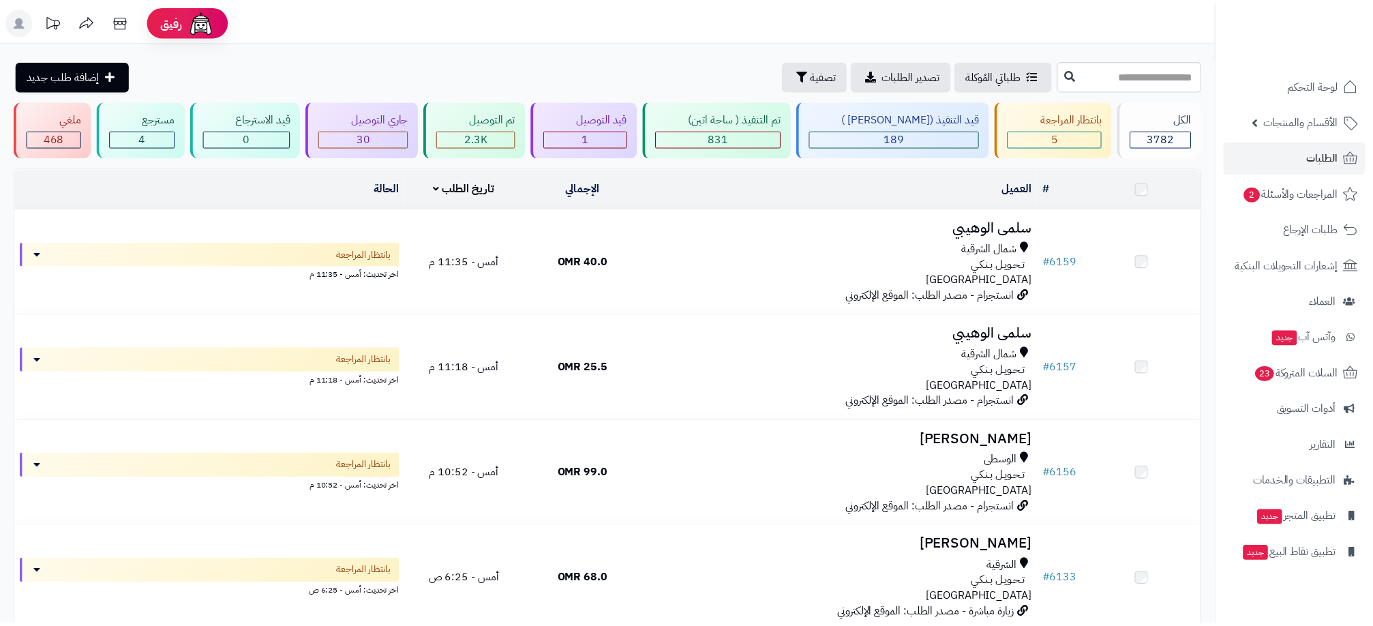
scroll to position [125, 0]
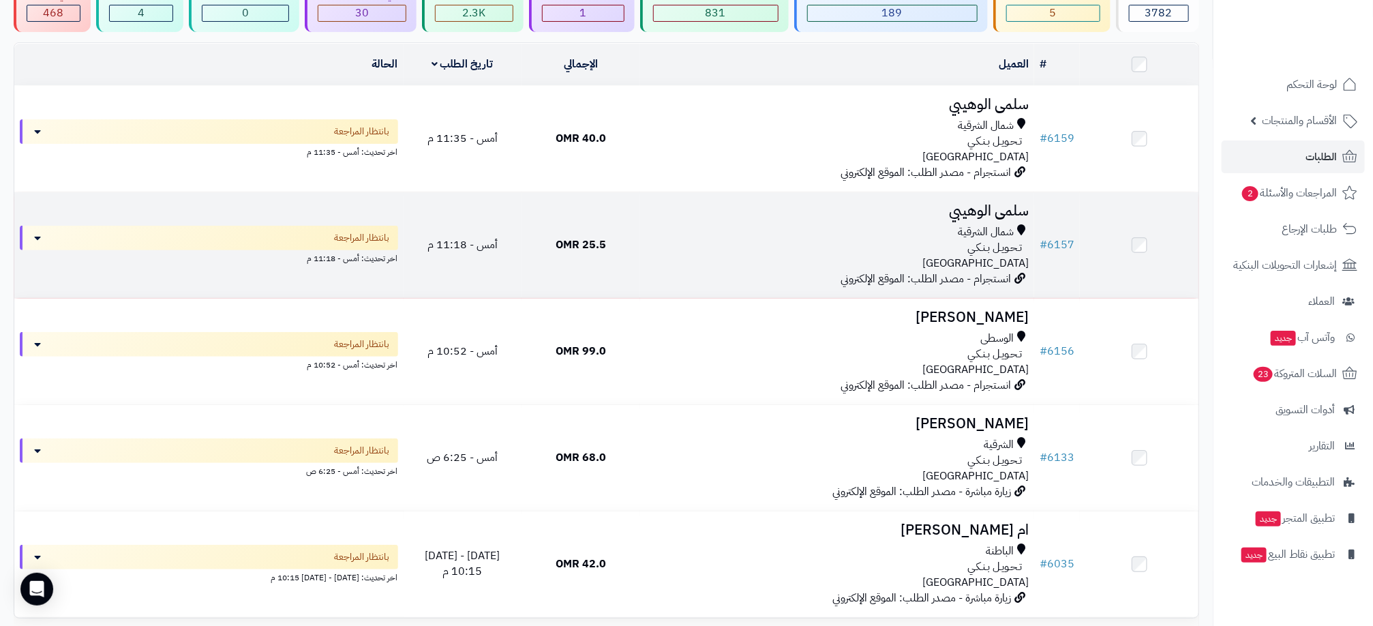
click at [760, 221] on td "سلمى الوهيبي شمال الشرقية تـحـويـل بـنـكـي عمان انستجرام - مصدر الطلب: الموقع ا…" at bounding box center [837, 245] width 394 height 106
click at [952, 275] on span "انستجرام - مصدر الطلب: الموقع الإلكتروني" at bounding box center [926, 279] width 170 height 16
click at [966, 228] on span "شمال الشرقية" at bounding box center [986, 232] width 56 height 16
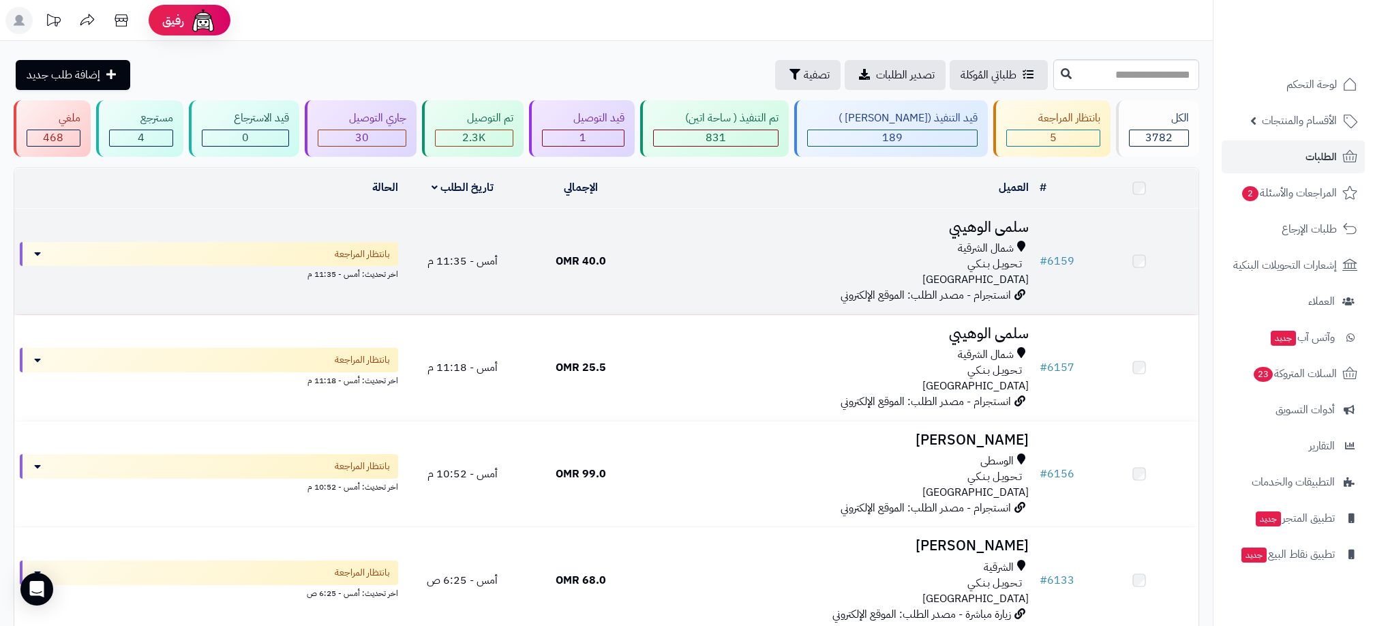
scroll to position [125, 0]
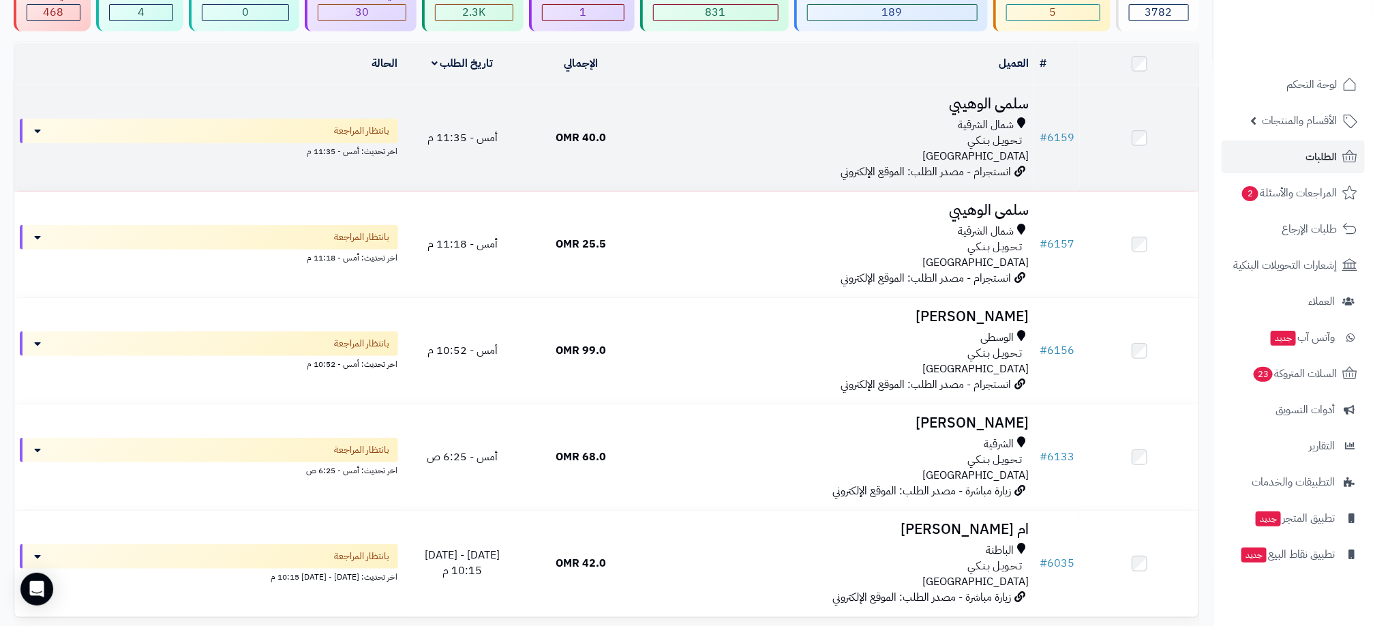
click at [663, 127] on div "شمال الشرقية" at bounding box center [837, 125] width 383 height 16
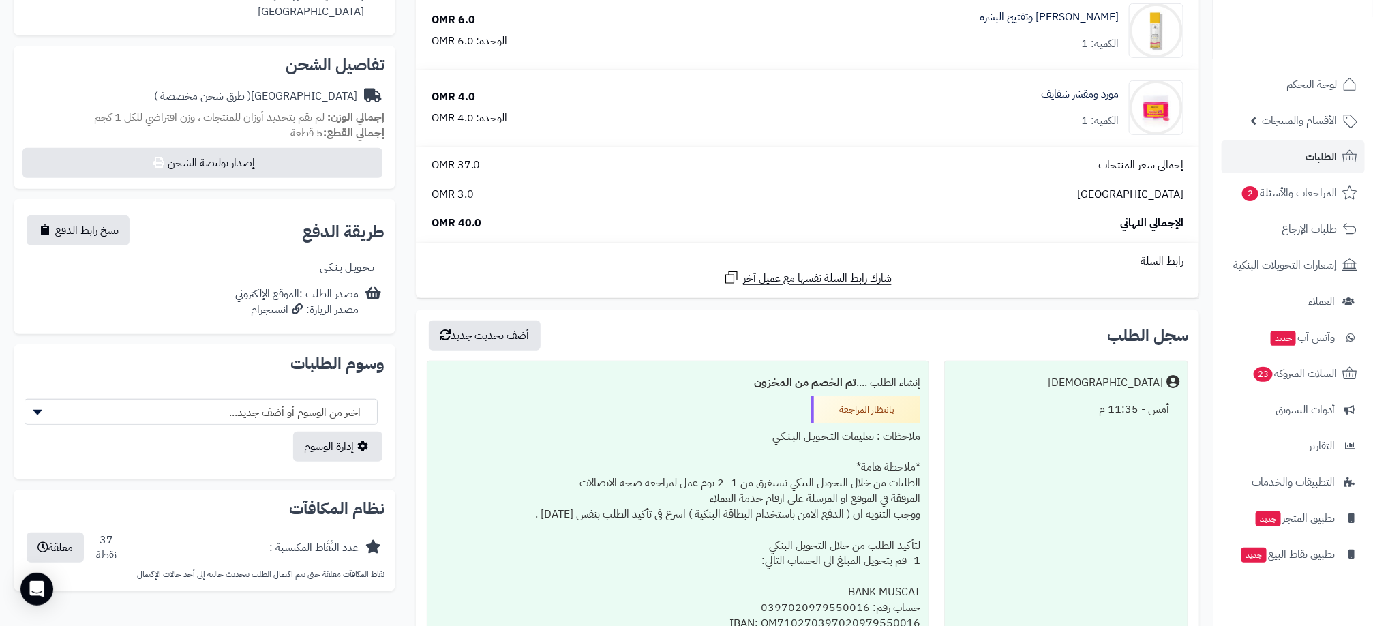
scroll to position [409, 0]
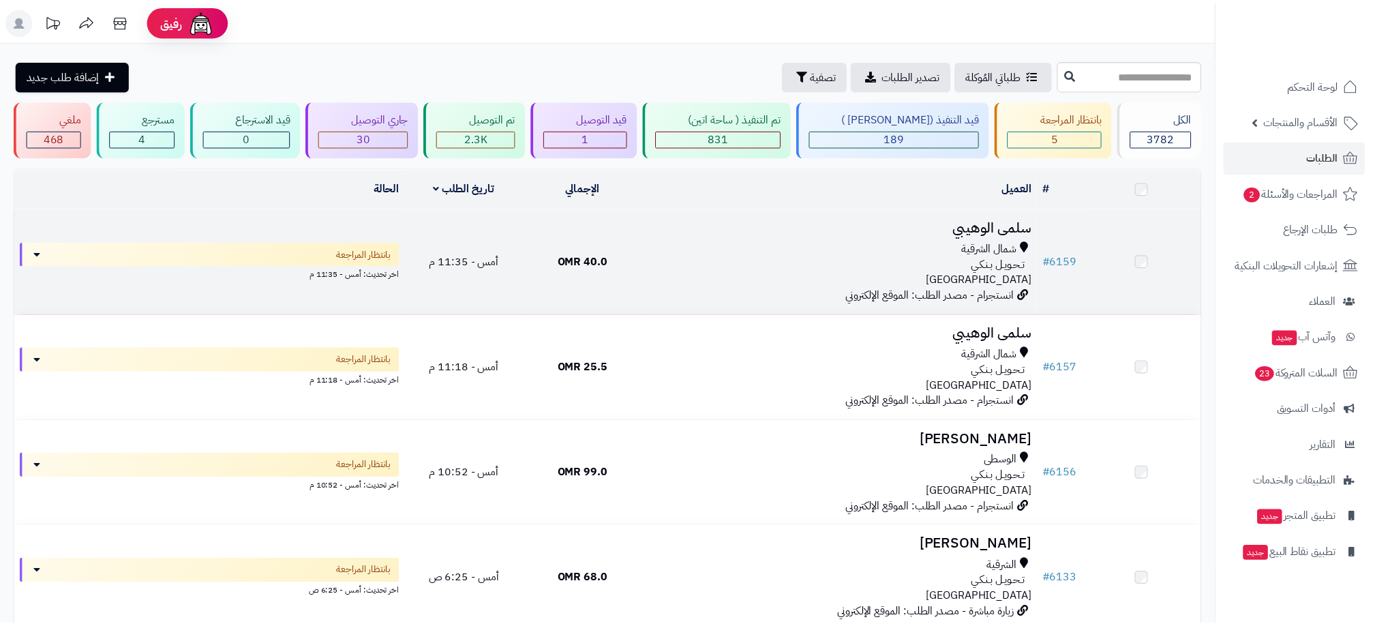
scroll to position [125, 0]
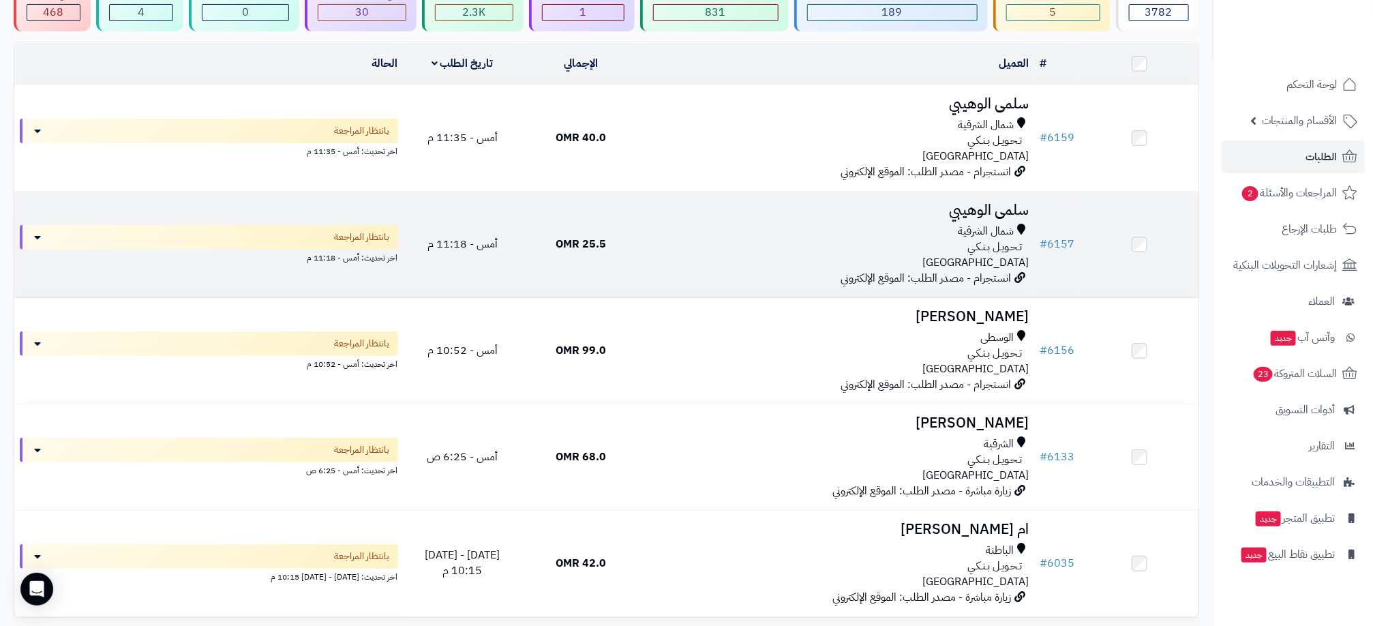
click at [585, 250] on span "25.5 OMR" at bounding box center [581, 244] width 50 height 16
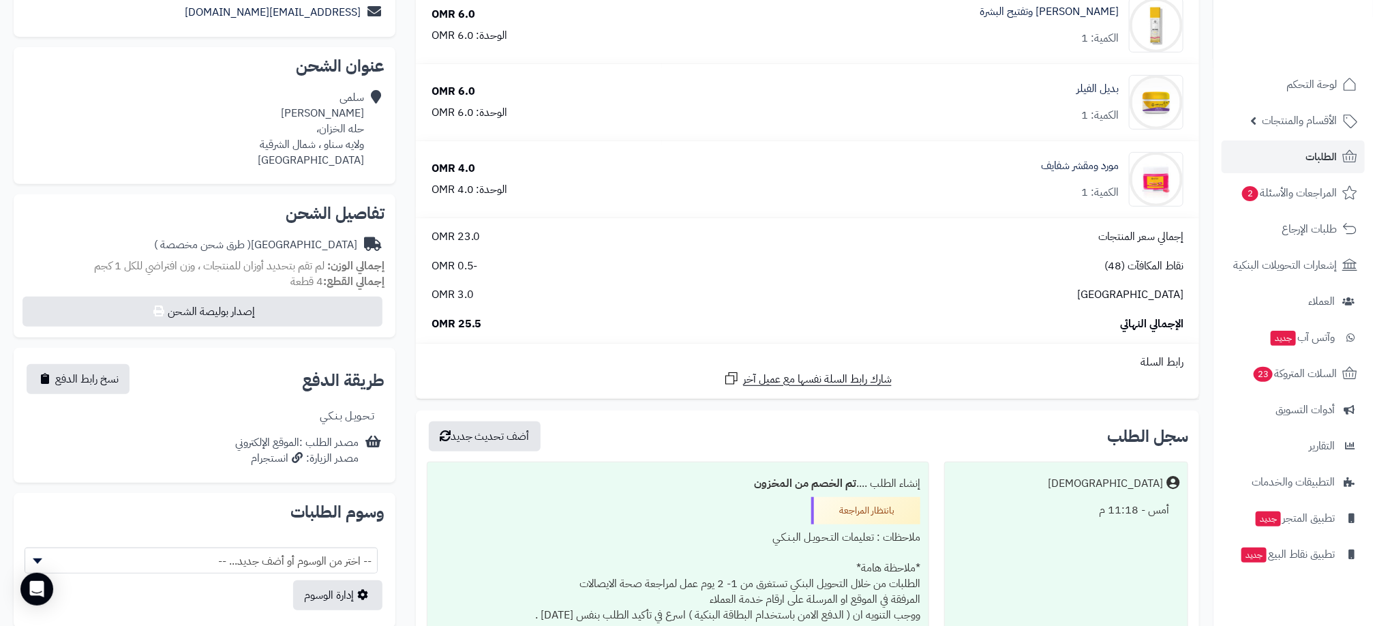
scroll to position [286, 0]
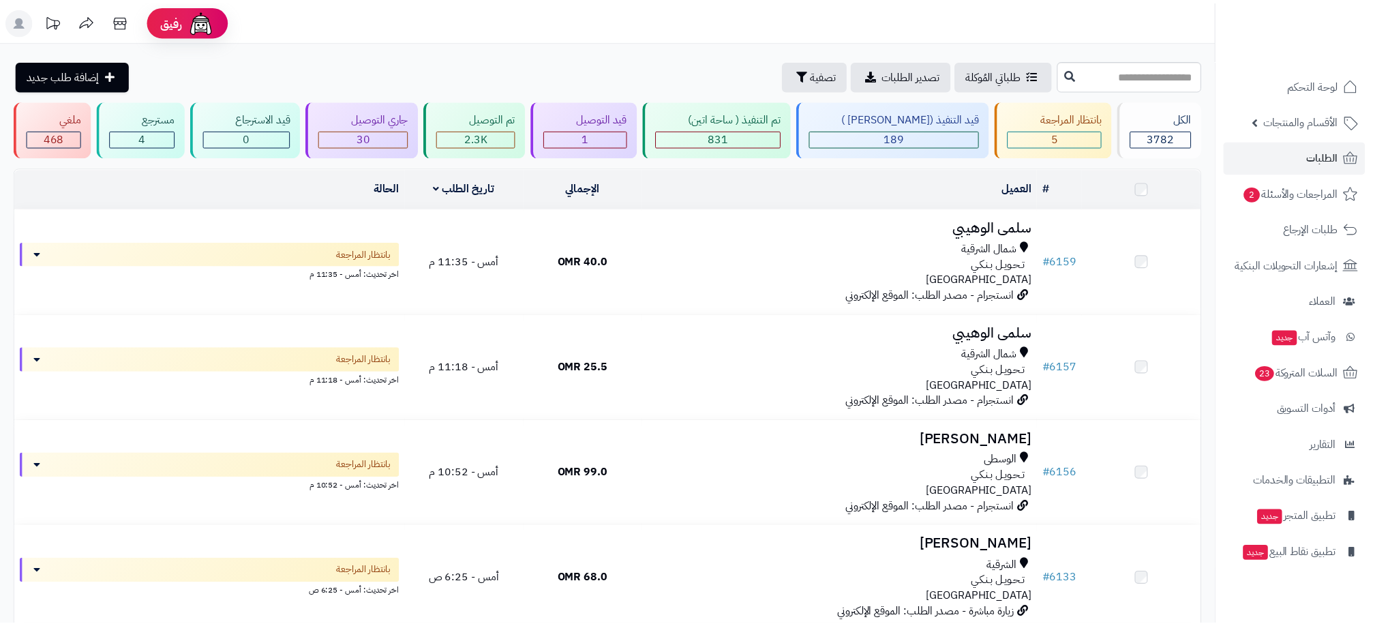
scroll to position [125, 0]
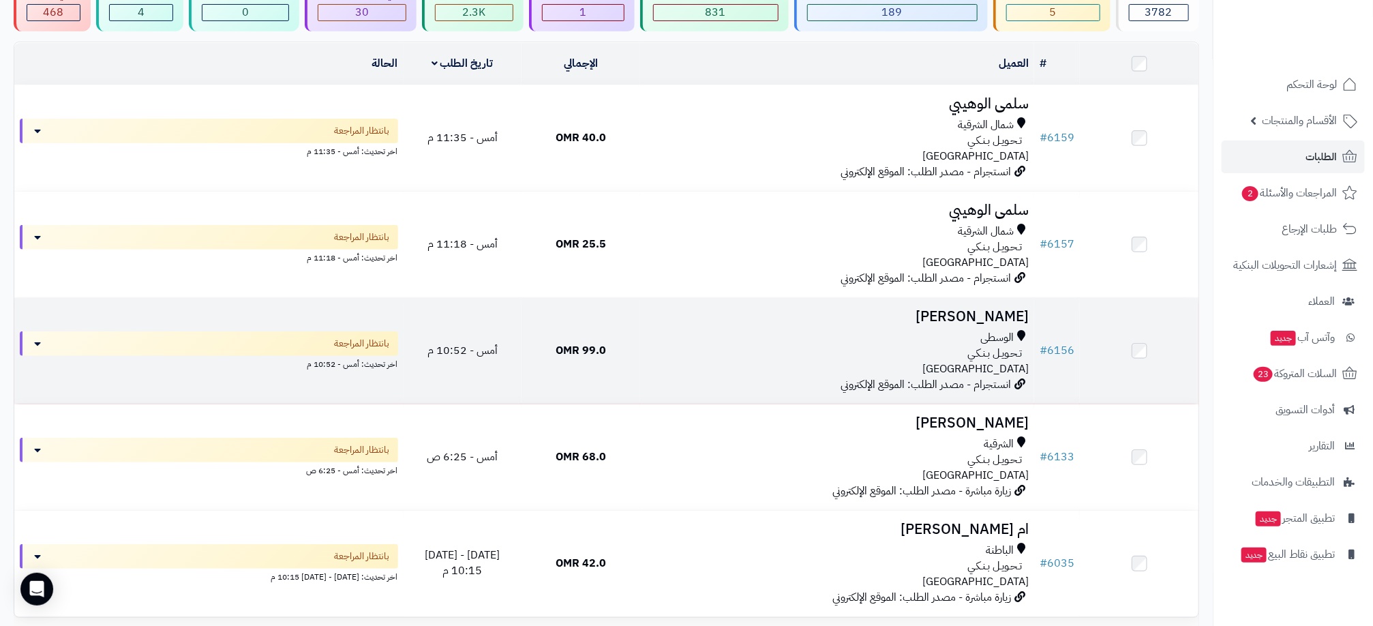
click at [694, 357] on div "تـحـويـل بـنـكـي" at bounding box center [837, 354] width 383 height 16
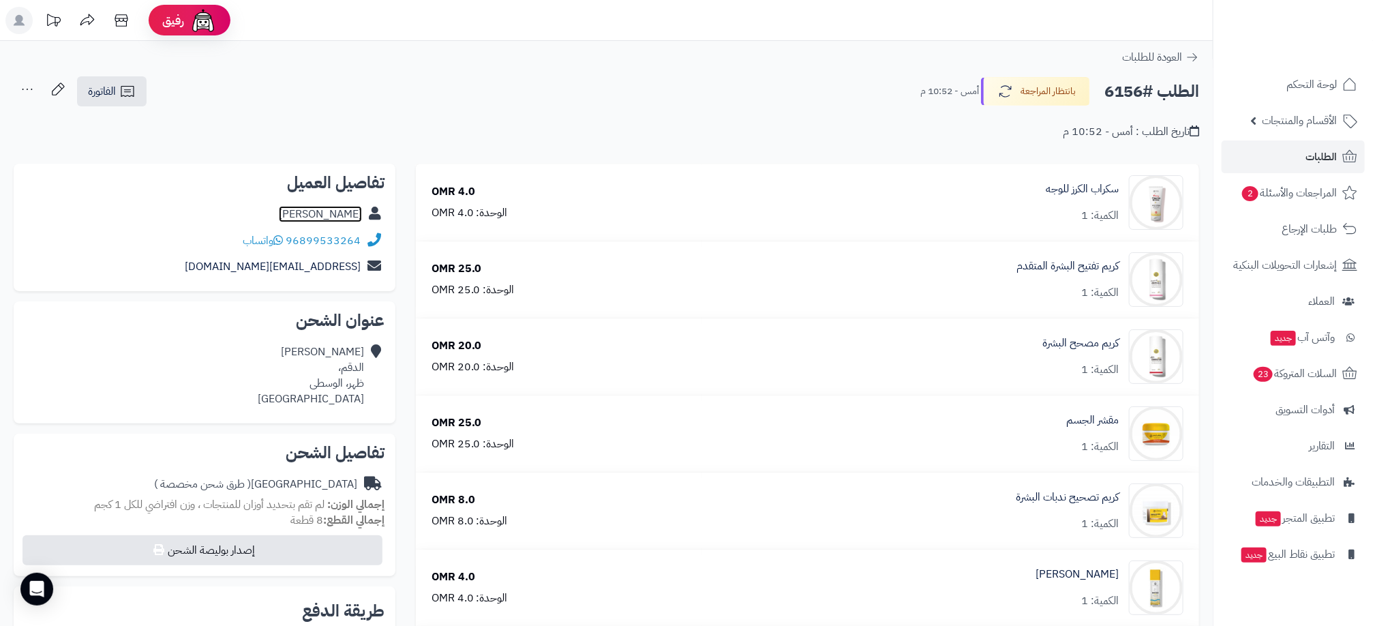
click at [335, 213] on link "[PERSON_NAME]" at bounding box center [320, 214] width 83 height 16
click at [1326, 148] on span "الطلبات" at bounding box center [1321, 156] width 31 height 19
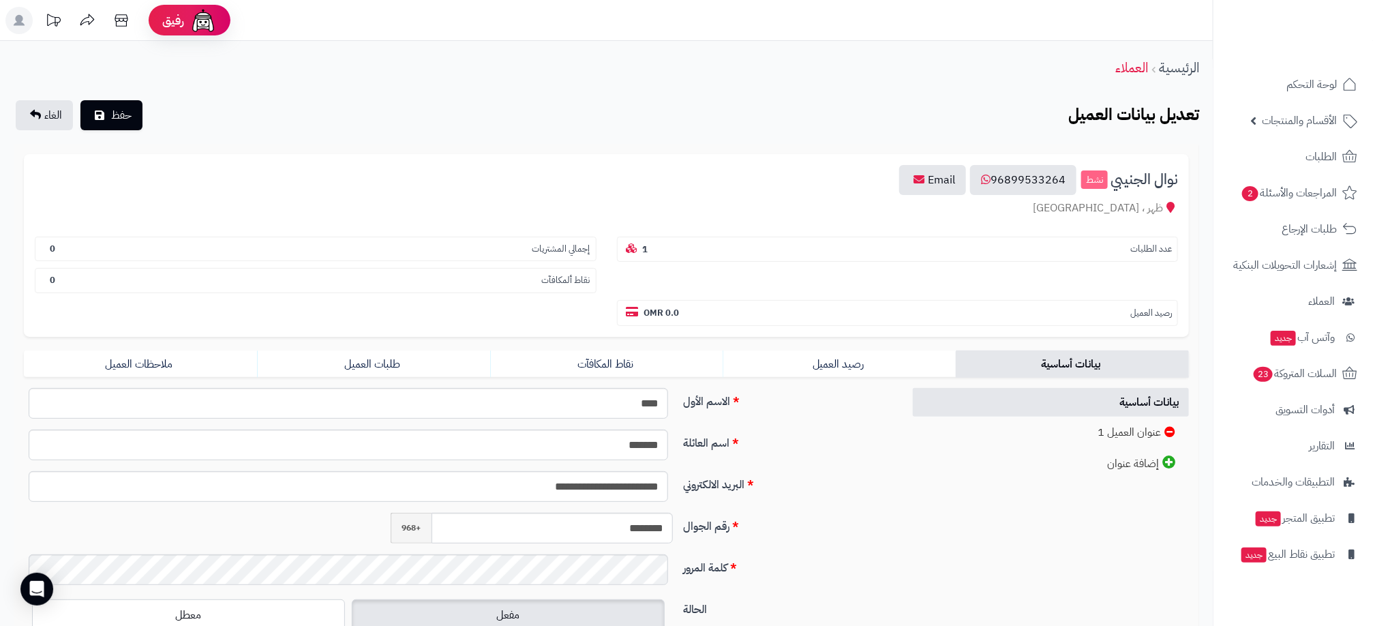
click at [1165, 177] on span "نوال الجنيبي" at bounding box center [1145, 180] width 68 height 16
copy span "نوال"
click at [1294, 147] on link "الطلبات" at bounding box center [1293, 156] width 143 height 33
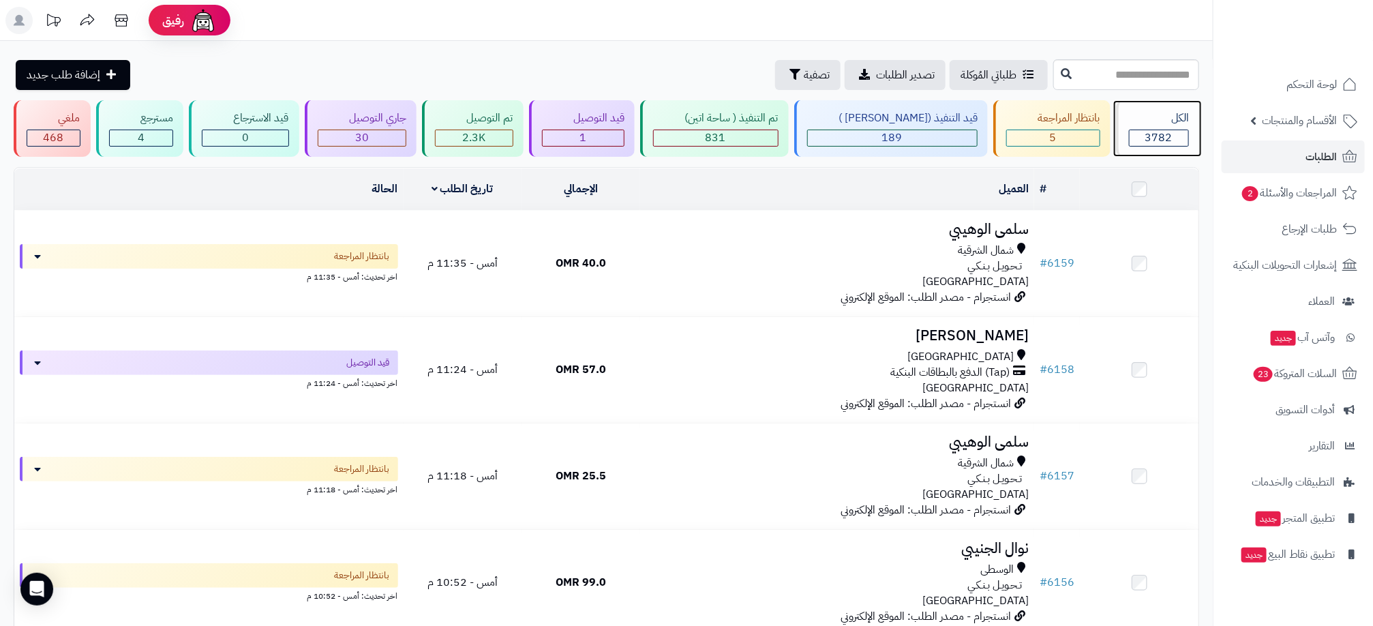
click at [1173, 137] on div "3782" at bounding box center [1159, 138] width 59 height 16
click at [804, 68] on span "تصفية" at bounding box center [817, 74] width 26 height 16
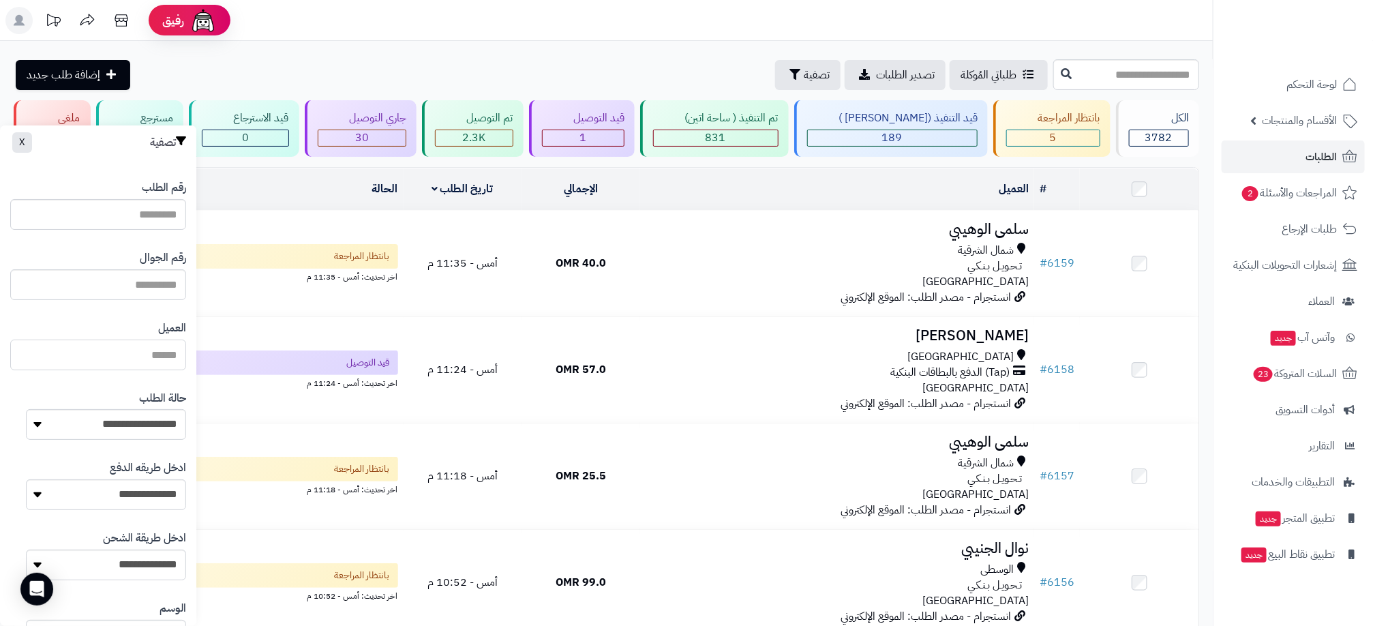
click at [160, 352] on input "العميل" at bounding box center [98, 355] width 176 height 31
paste input "****"
type input "****"
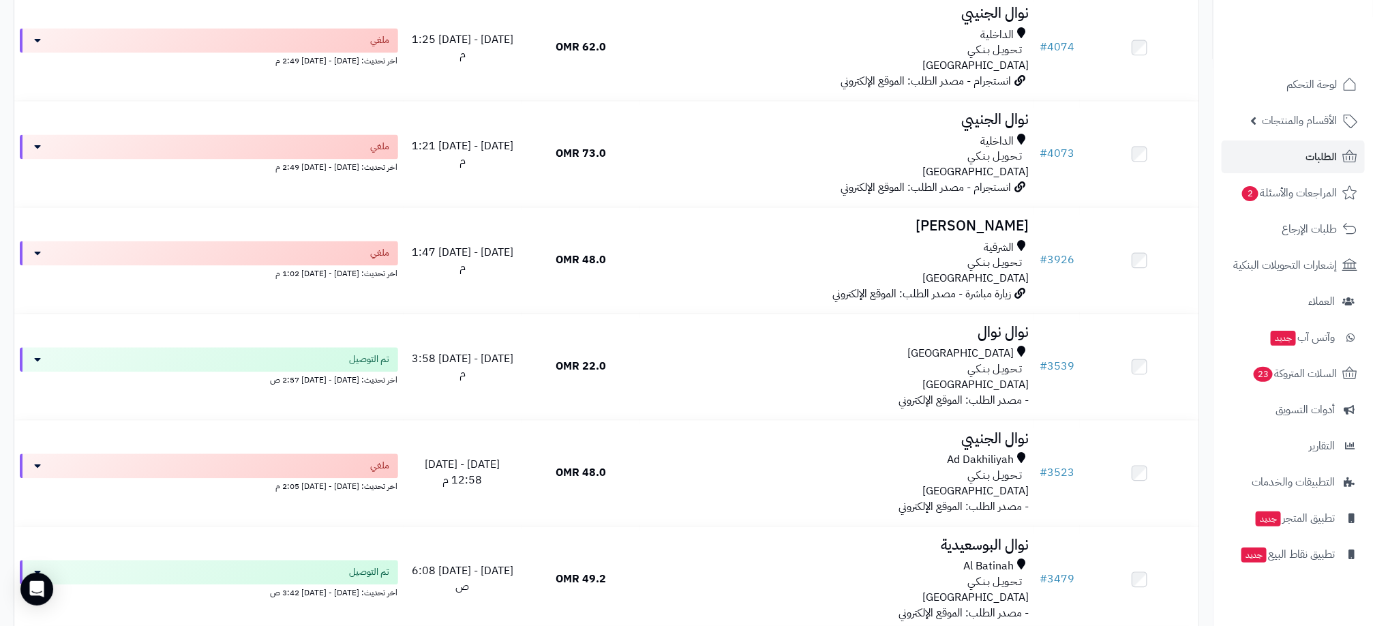
scroll to position [1350, 0]
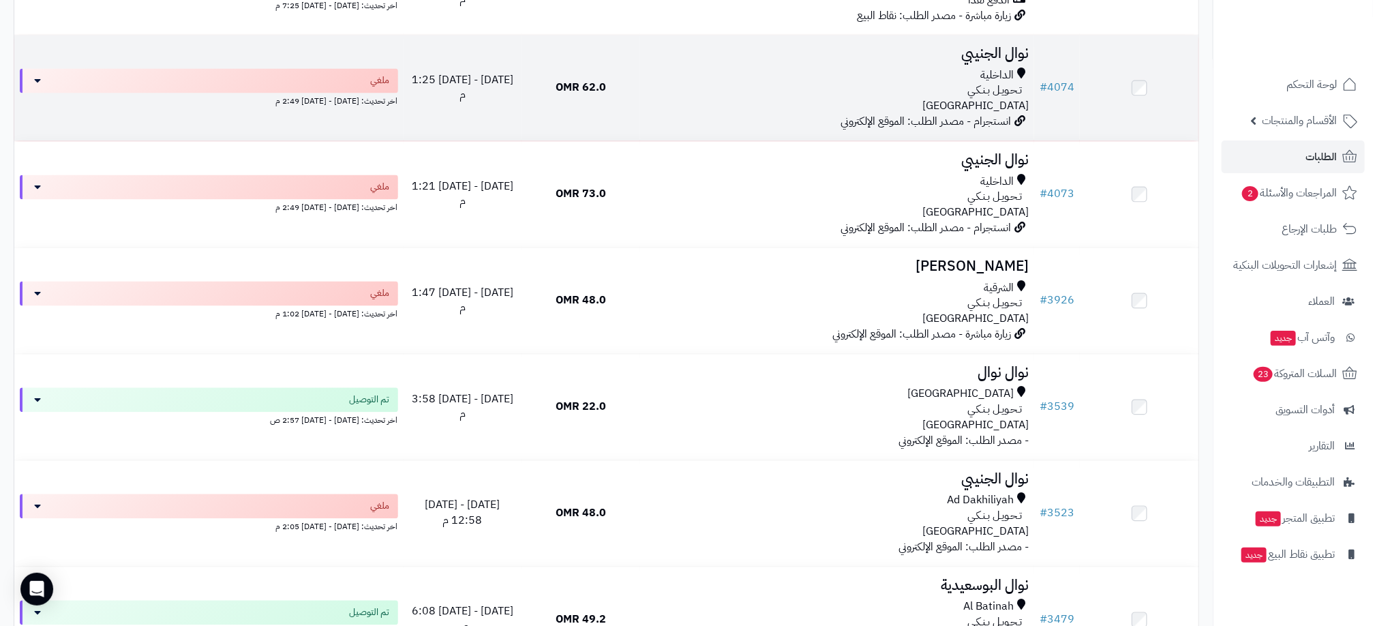
drag, startPoint x: 970, startPoint y: 53, endPoint x: 936, endPoint y: 64, distance: 35.8
click at [936, 62] on h3 "نوال الجنيبي" at bounding box center [837, 54] width 383 height 16
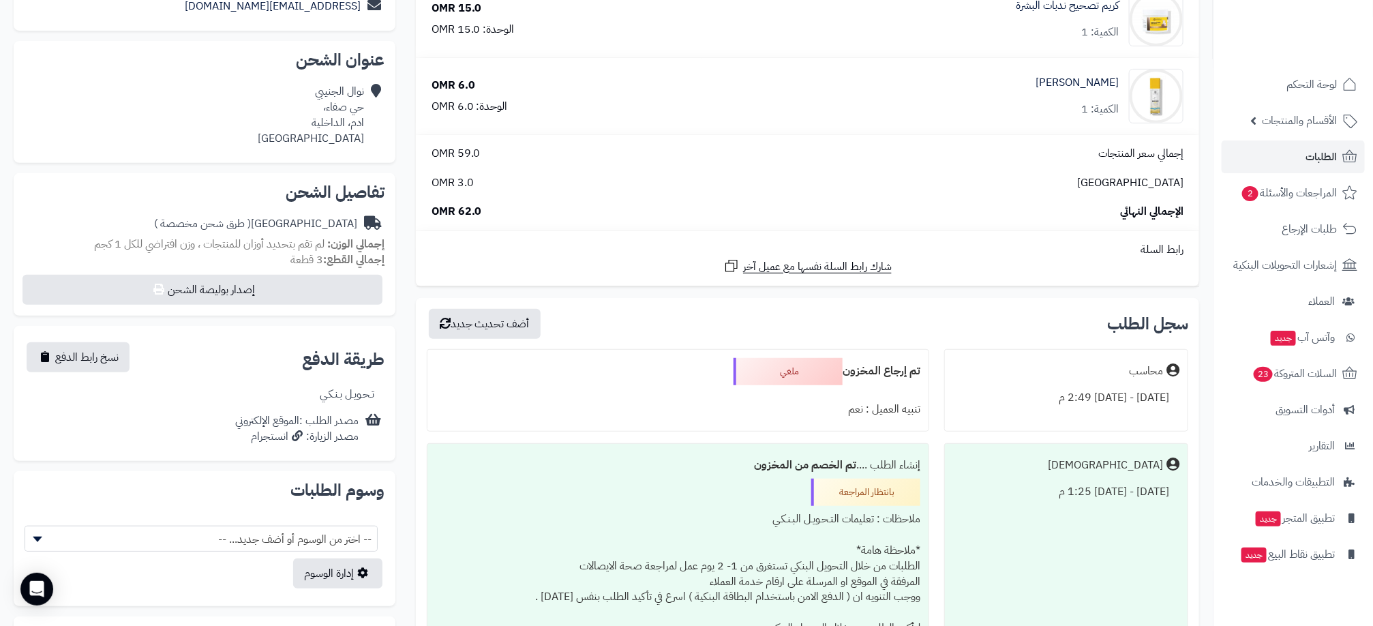
scroll to position [327, 0]
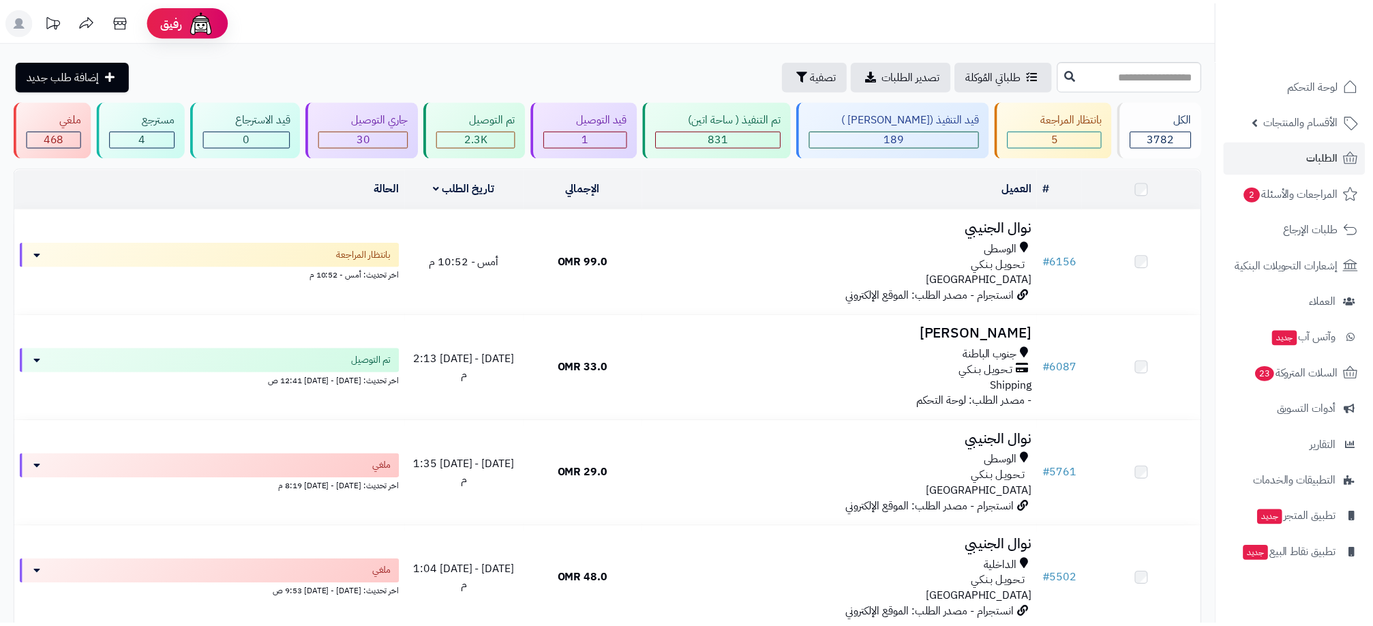
scroll to position [1350, 0]
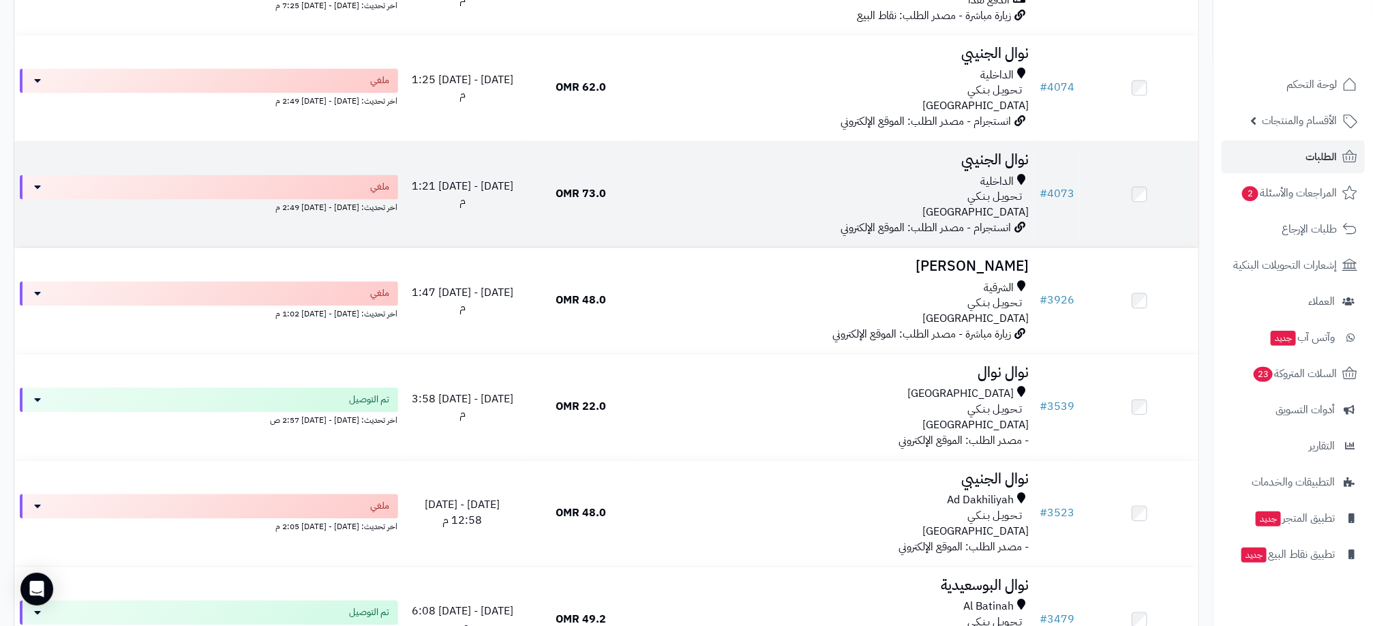
click at [736, 190] on div "الداخلية" at bounding box center [837, 183] width 383 height 16
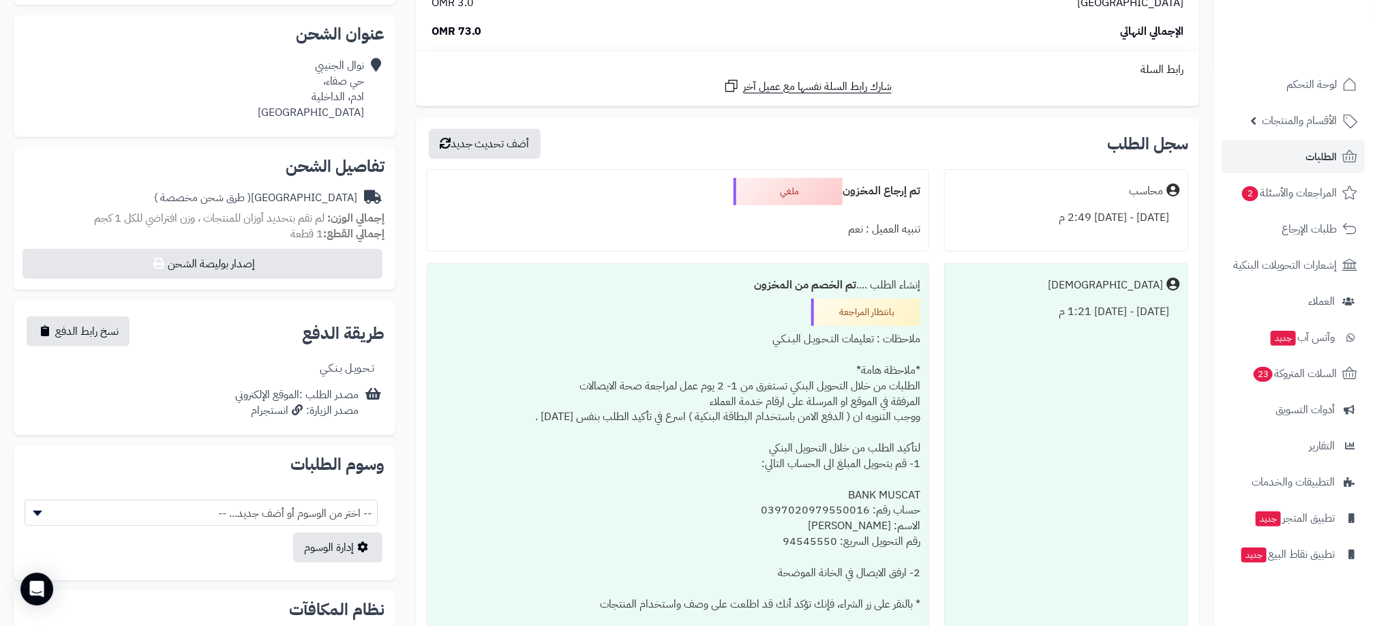
scroll to position [327, 0]
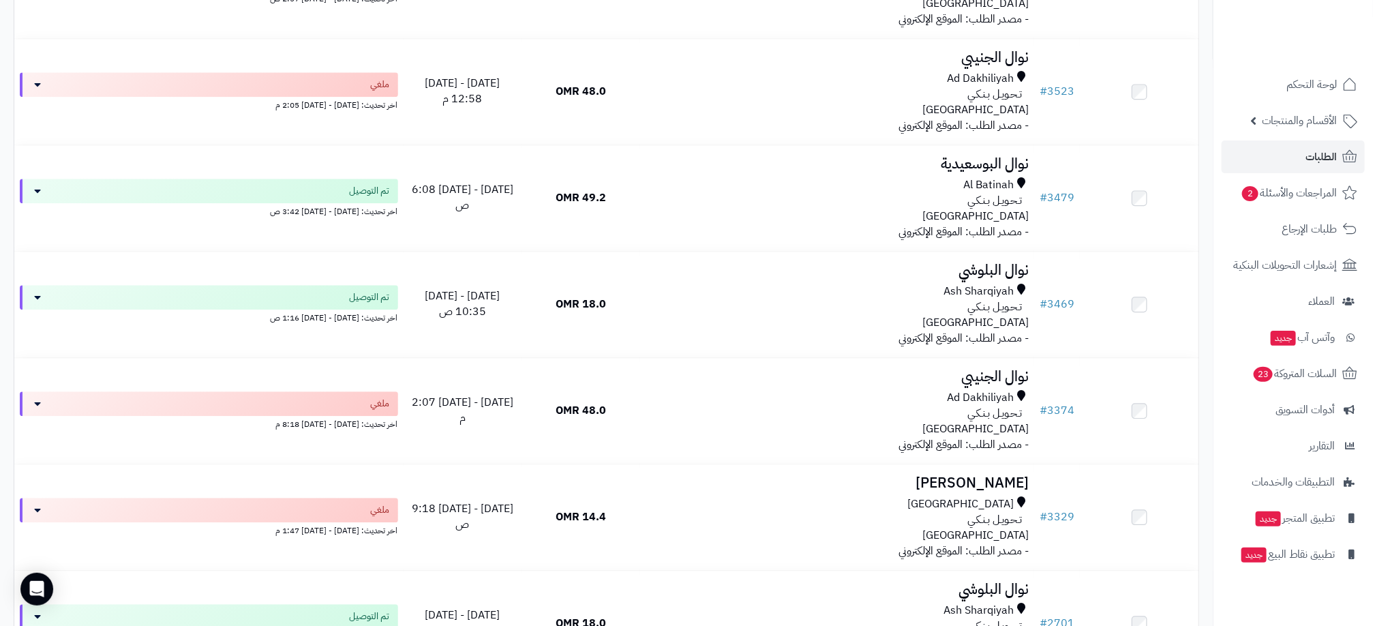
scroll to position [1800, 0]
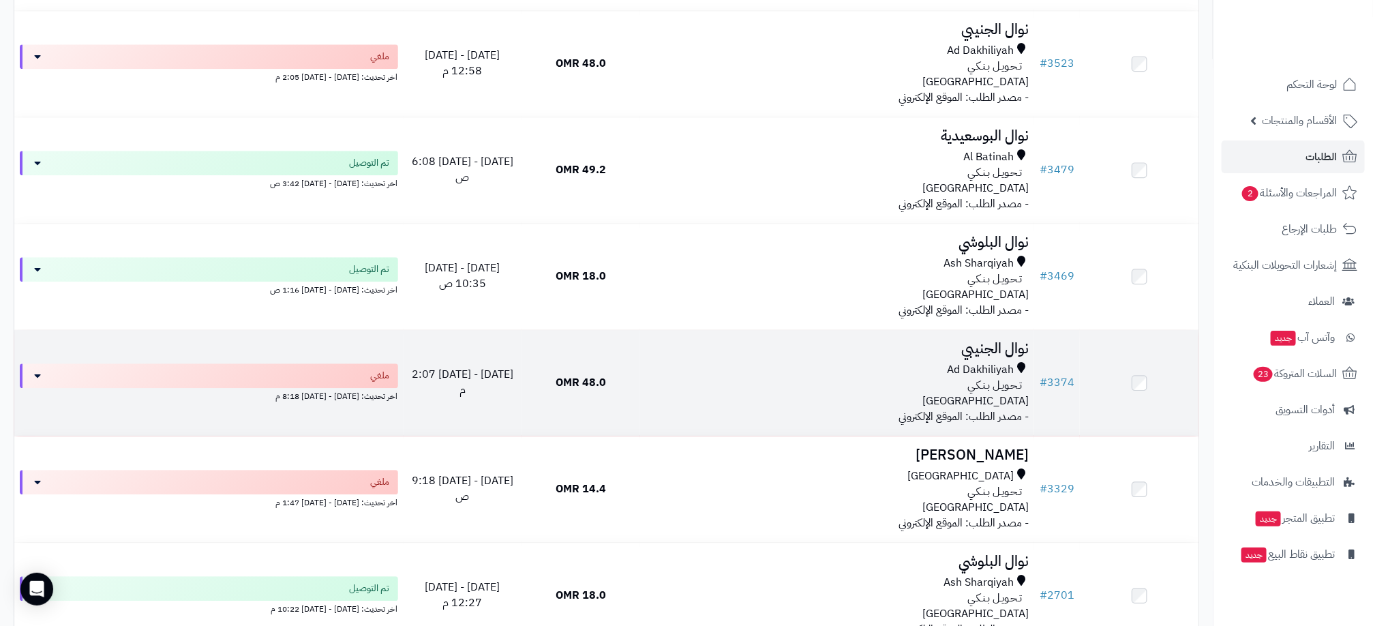
click at [655, 378] on div "Ad Dakhiliyah" at bounding box center [837, 370] width 383 height 16
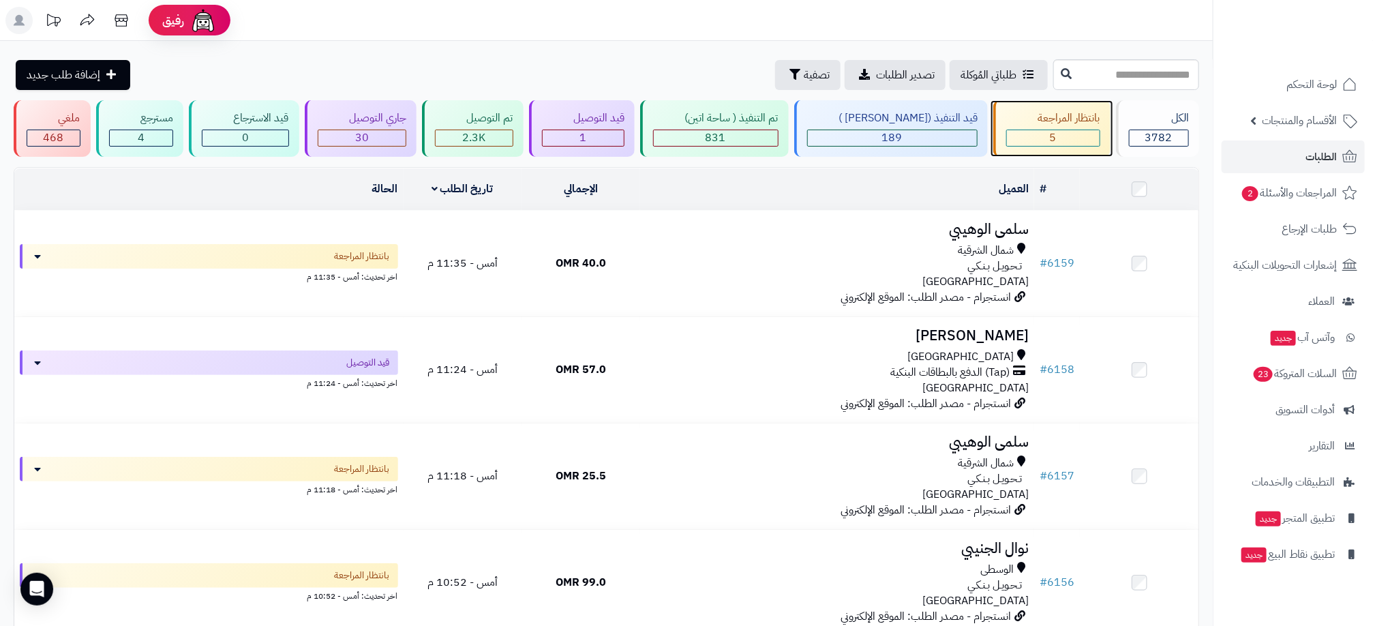
click at [1078, 143] on div "5" at bounding box center [1053, 138] width 93 height 16
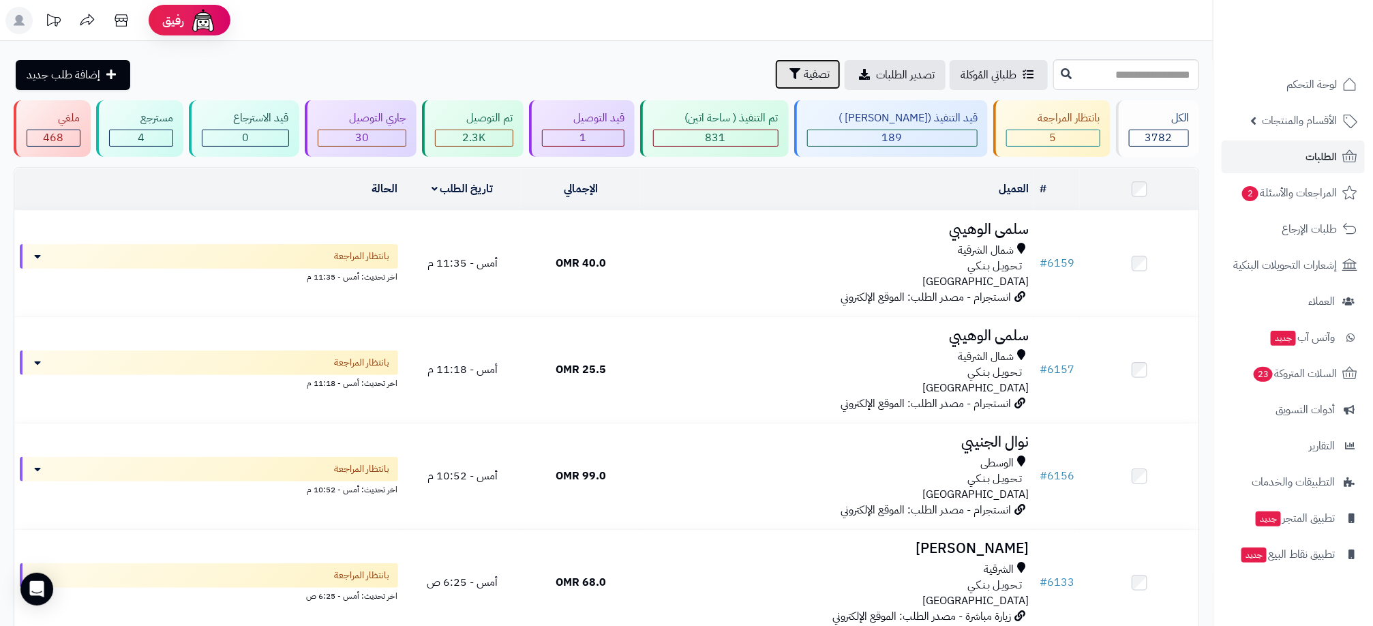
click at [775, 83] on button "تصفية" at bounding box center [807, 74] width 65 height 30
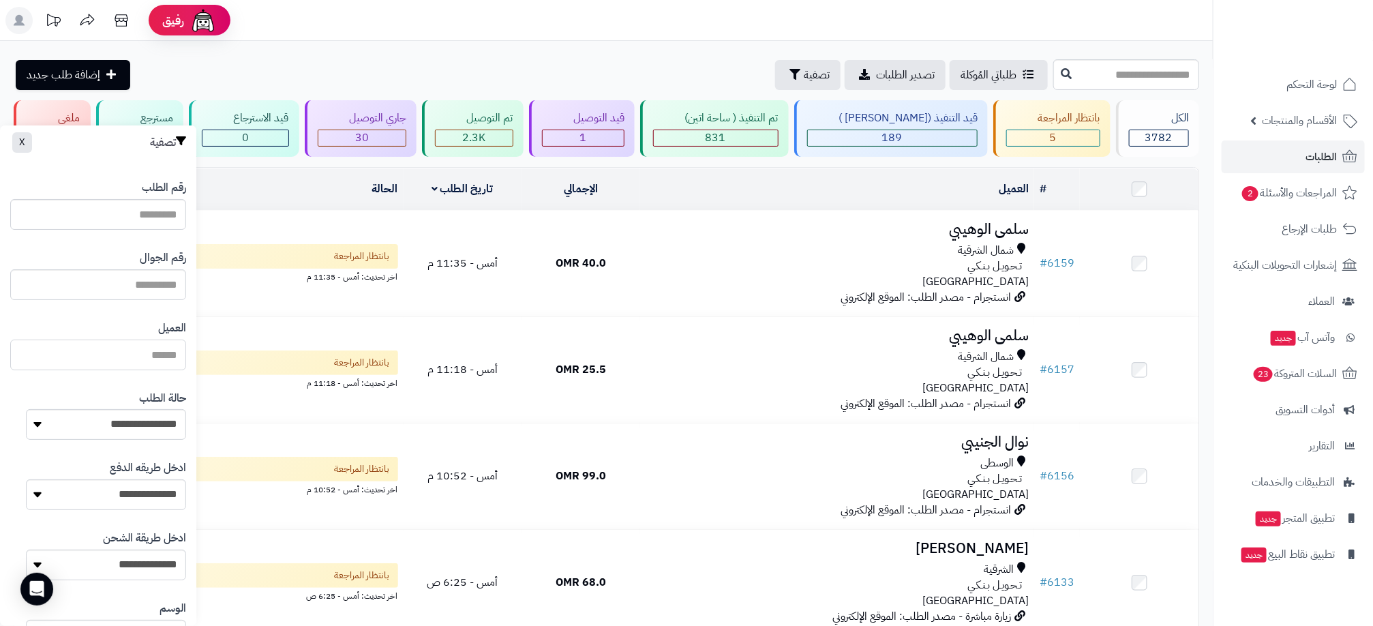
click at [151, 350] on input "العميل" at bounding box center [98, 355] width 176 height 31
type input "****"
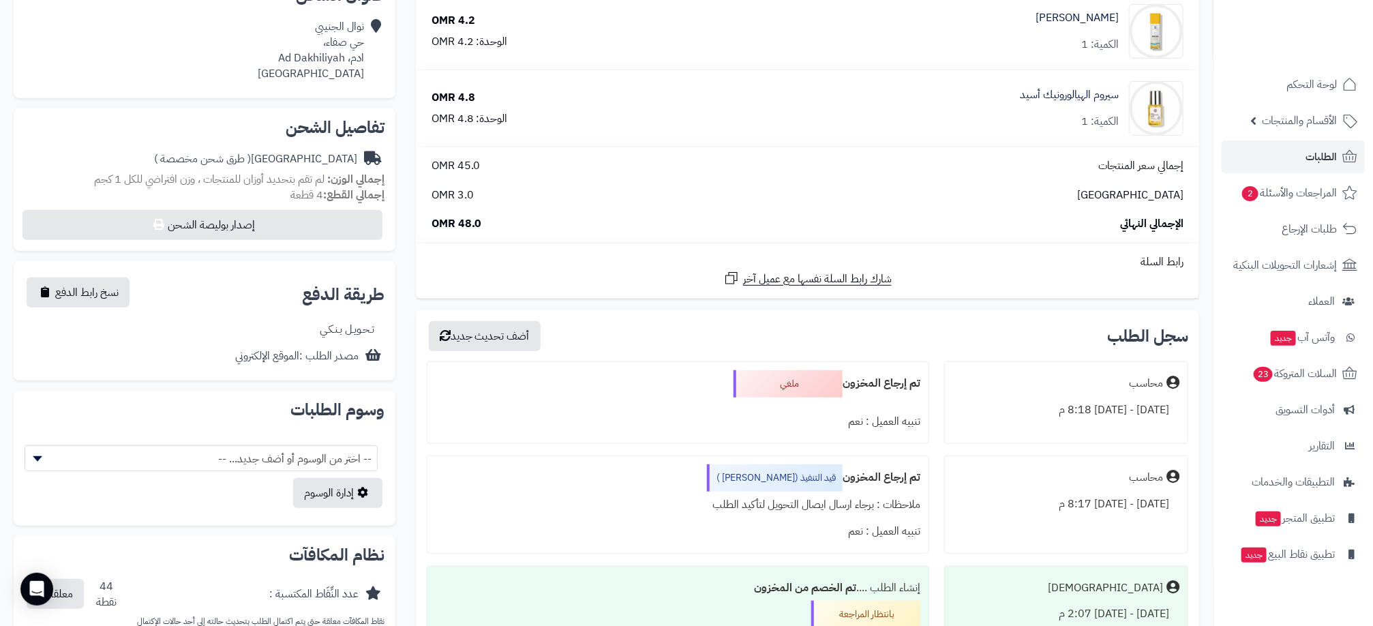
scroll to position [327, 0]
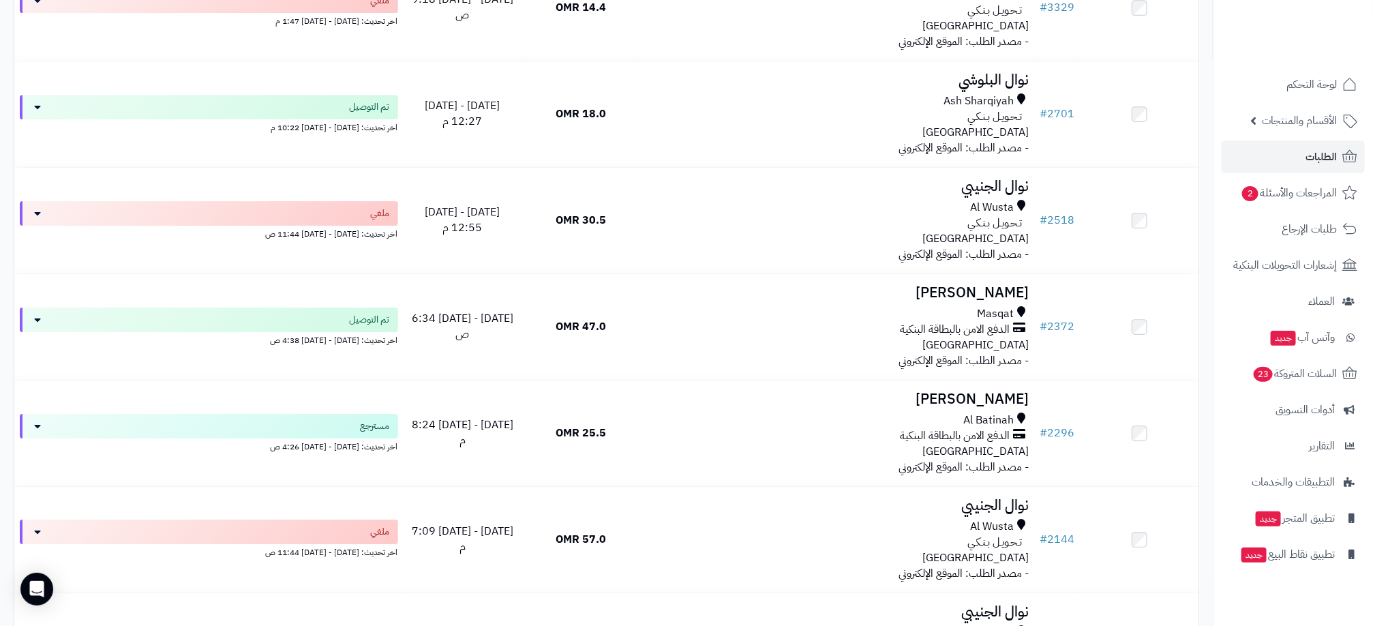
scroll to position [2332, 0]
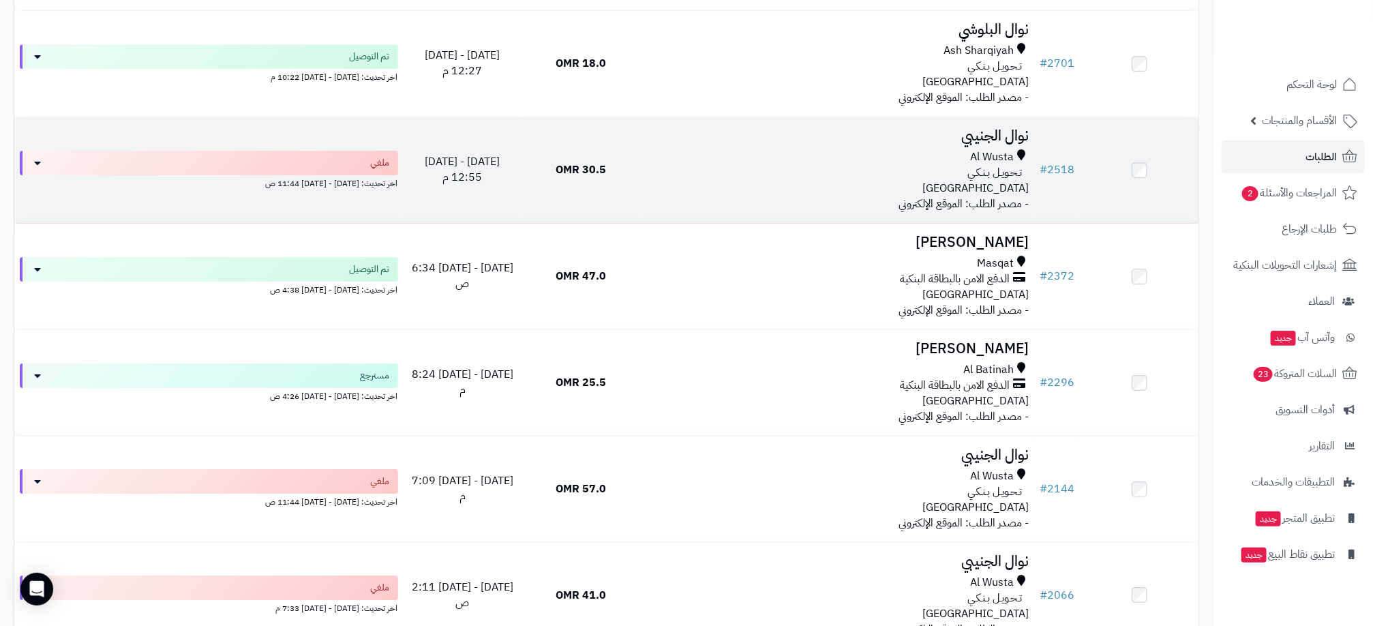
click at [628, 179] on td "30.5 OMR" at bounding box center [581, 170] width 119 height 106
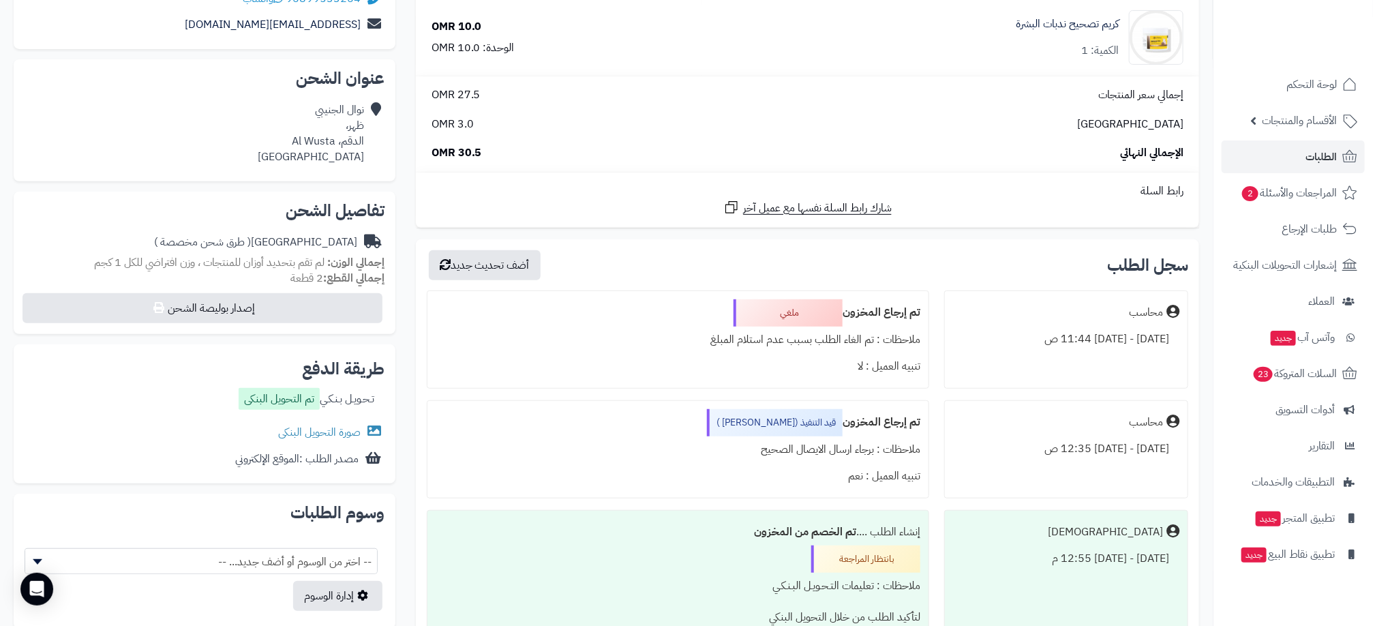
scroll to position [245, 0]
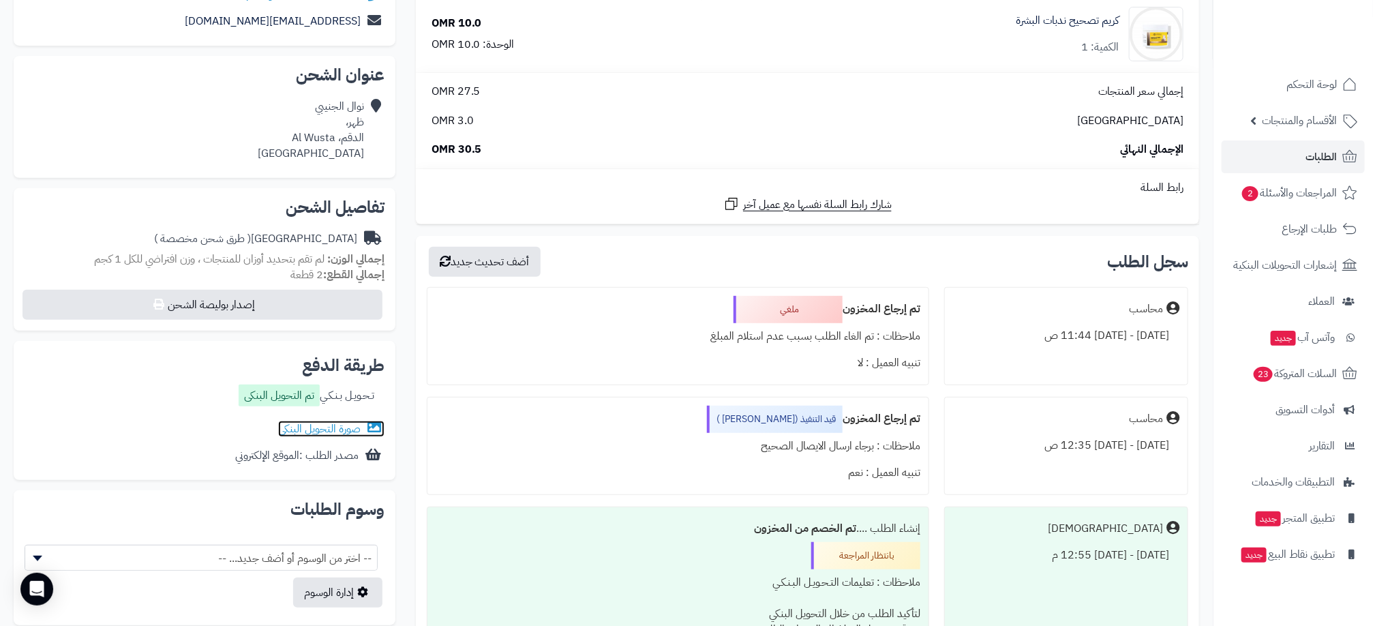
click at [340, 430] on link "صورة التحويل البنكى" at bounding box center [331, 429] width 106 height 16
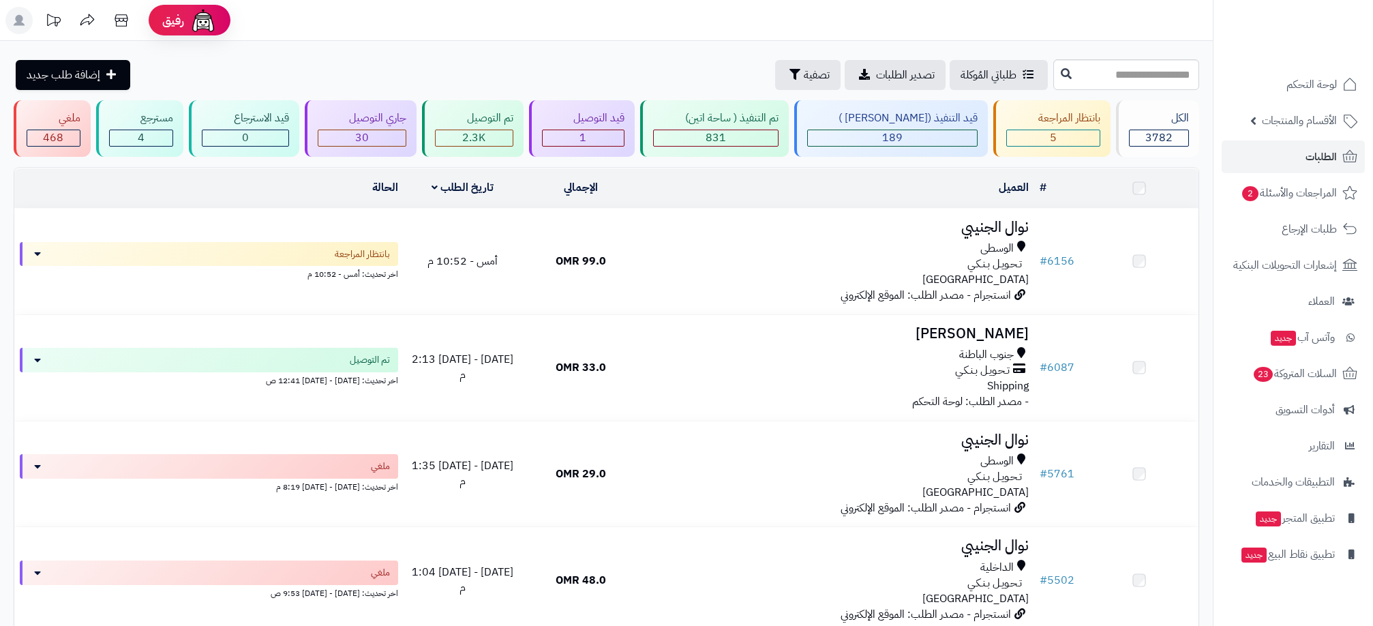
scroll to position [2332, 0]
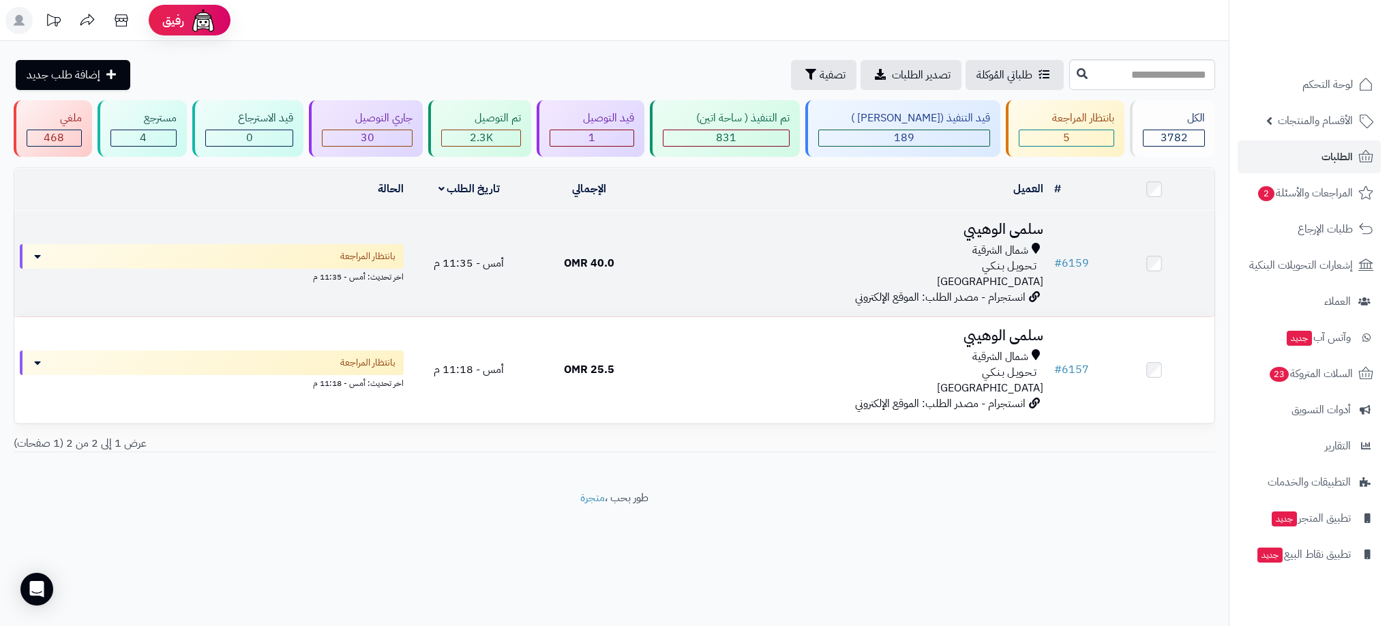
drag, startPoint x: 743, startPoint y: 293, endPoint x: 706, endPoint y: 284, distance: 37.9
click at [706, 284] on div "شمال الشرقية تـحـويـل بـنـكـي عمان" at bounding box center [849, 266] width 389 height 47
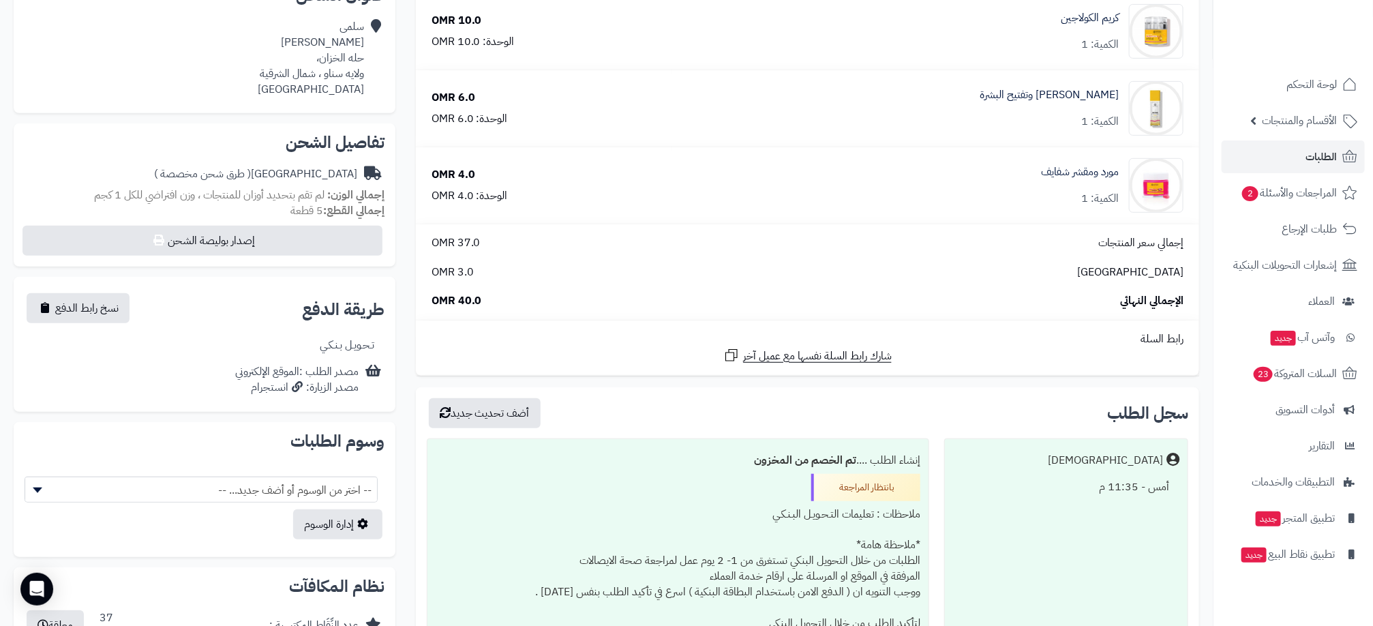
scroll to position [450, 0]
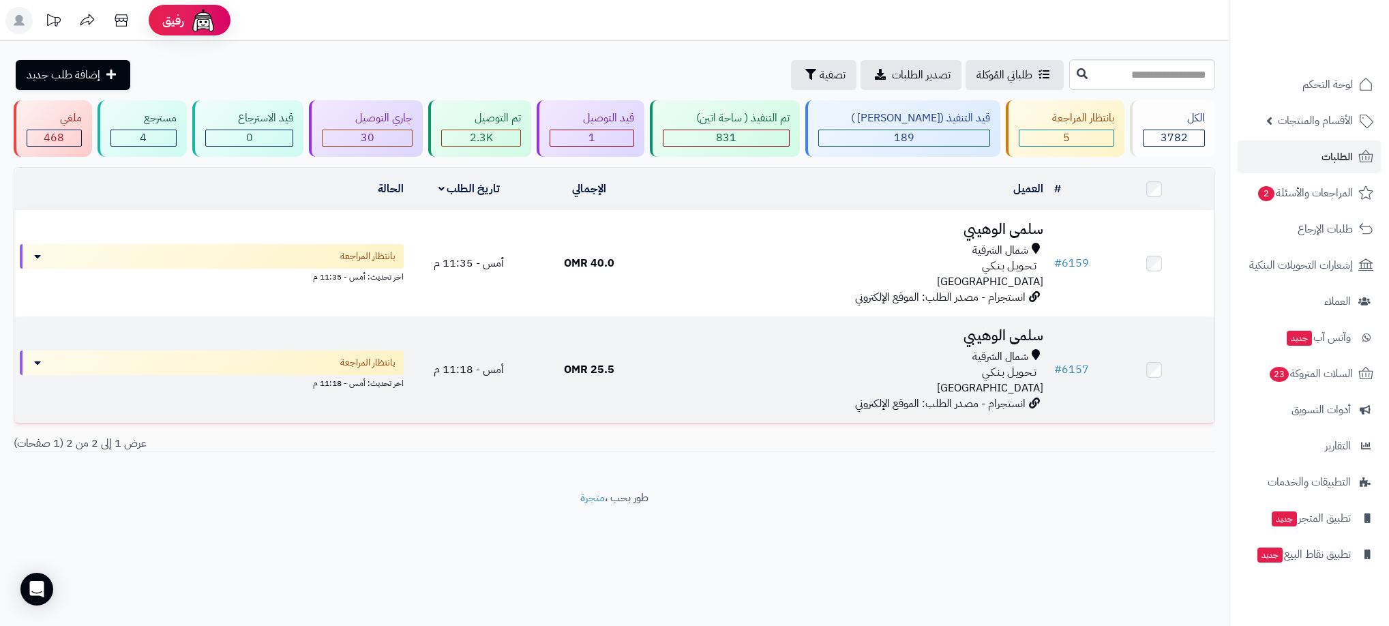
click at [794, 365] on div "تـحـويـل بـنـكـي" at bounding box center [849, 373] width 389 height 16
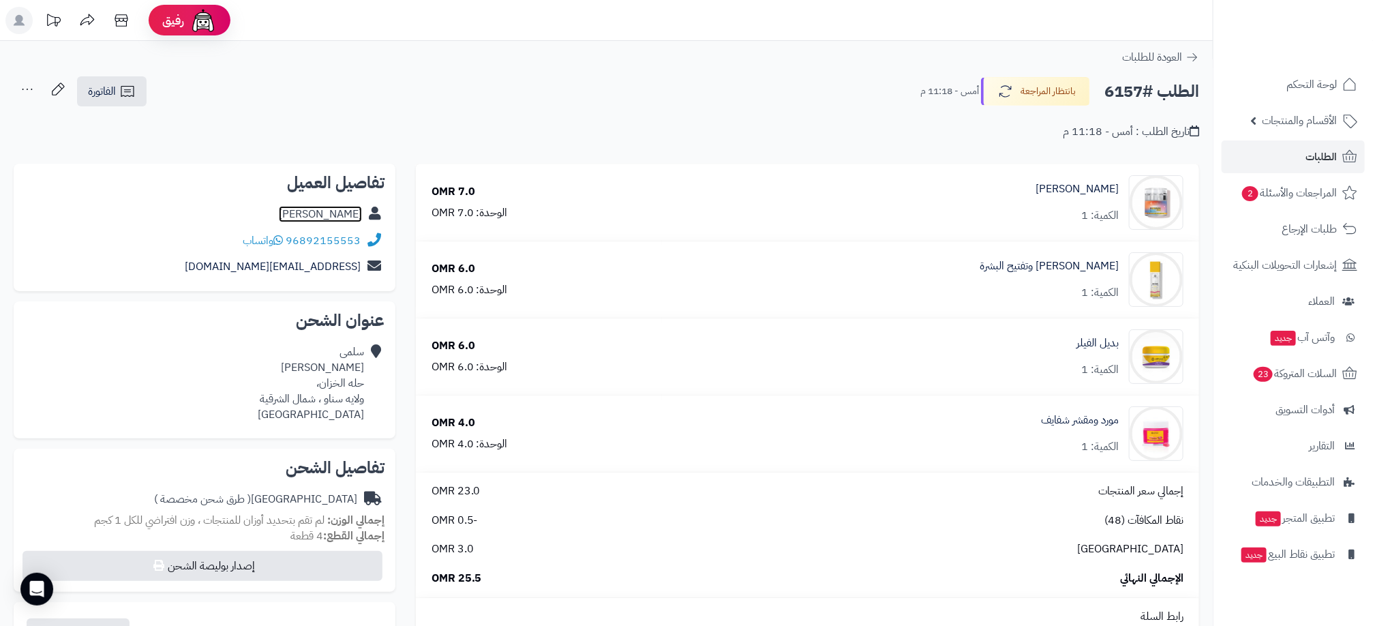
click at [342, 213] on link "سلمى الوهيبي" at bounding box center [320, 214] width 83 height 16
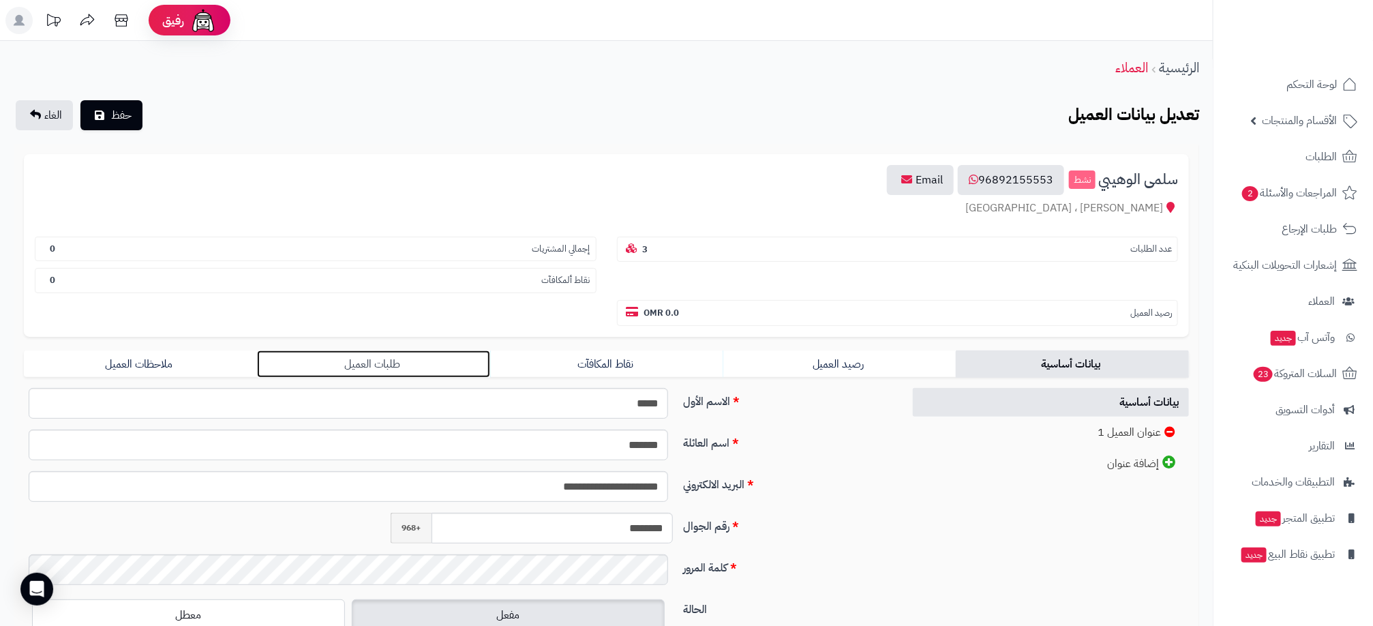
click at [438, 374] on link "طلبات العميل" at bounding box center [373, 363] width 233 height 27
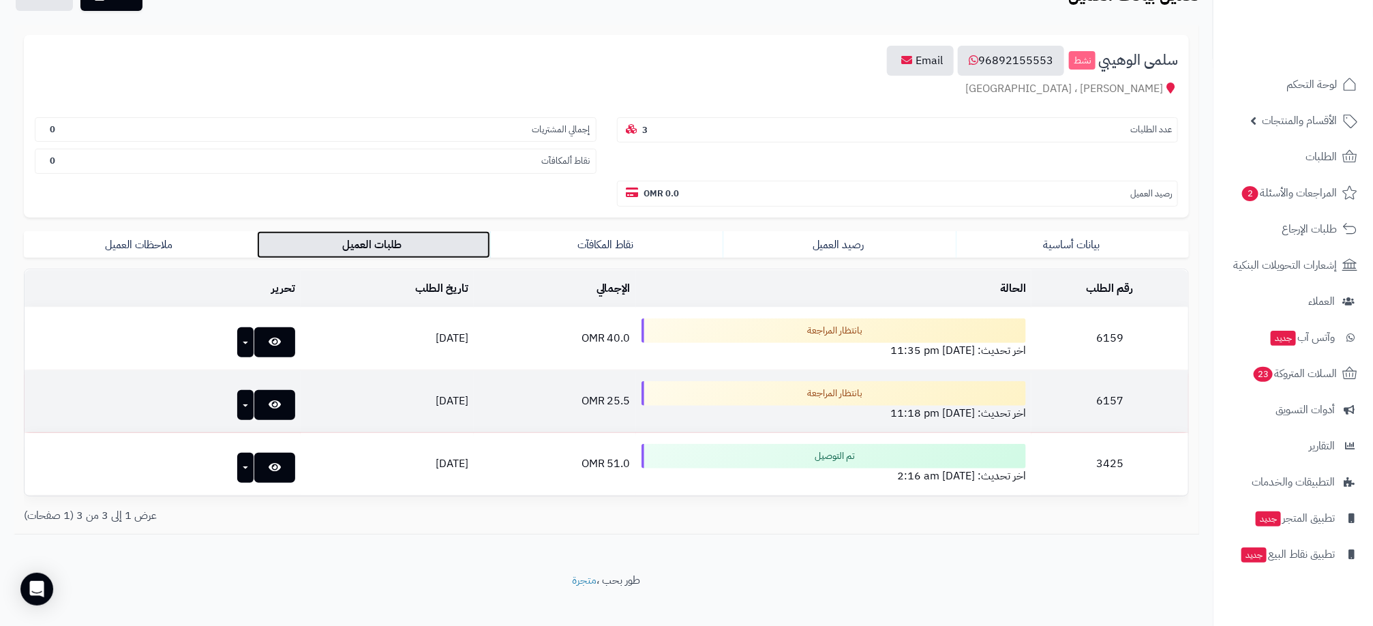
scroll to position [123, 0]
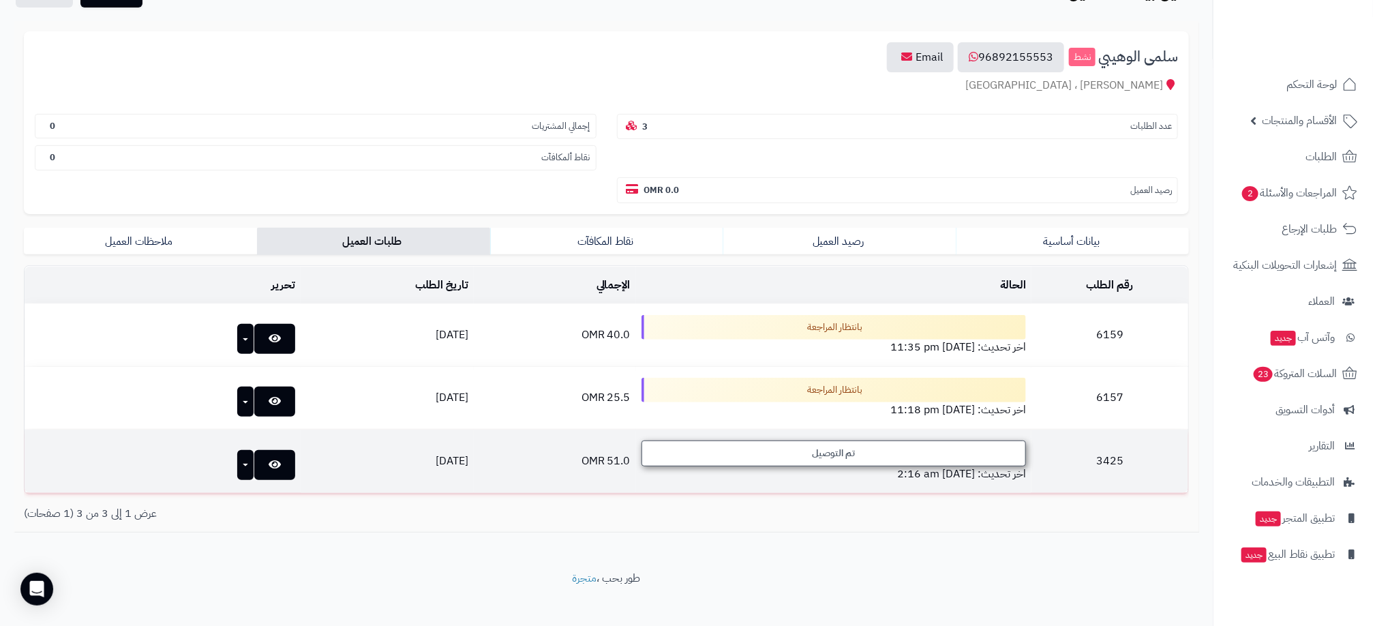
drag, startPoint x: 736, startPoint y: 448, endPoint x: 667, endPoint y: 458, distance: 70.3
click at [667, 458] on div "تم التوصيل" at bounding box center [834, 454] width 385 height 26
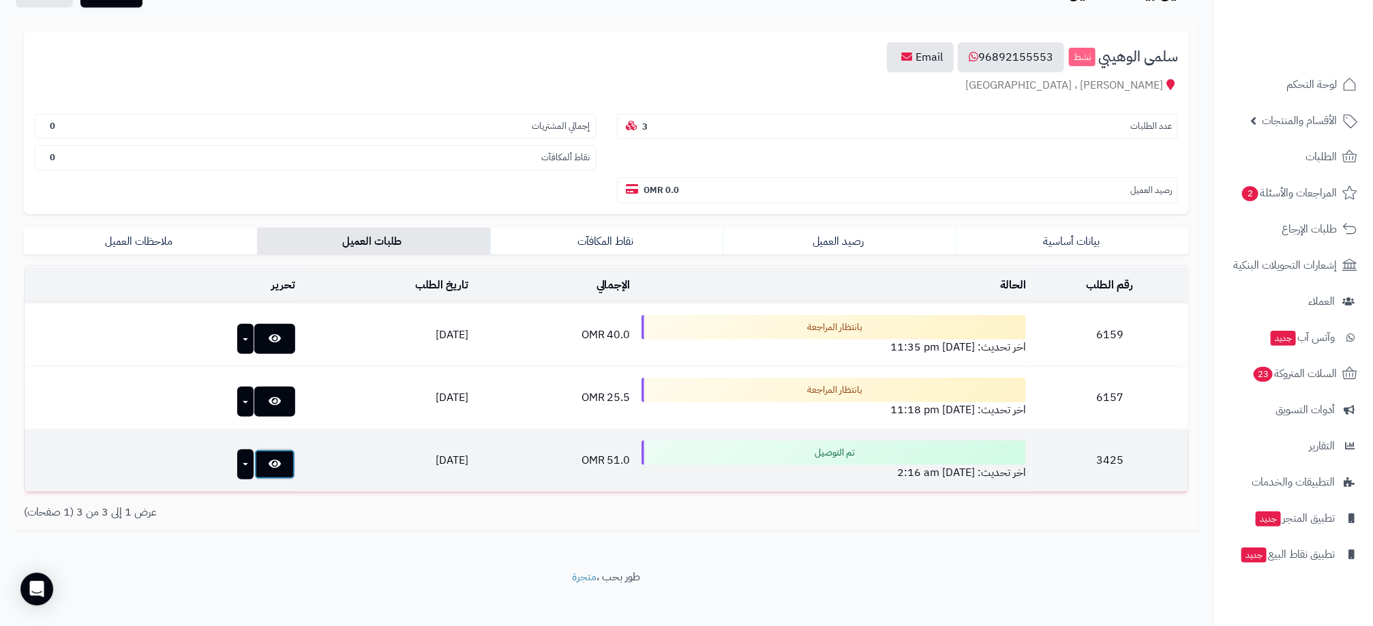
click at [254, 468] on link at bounding box center [274, 464] width 41 height 30
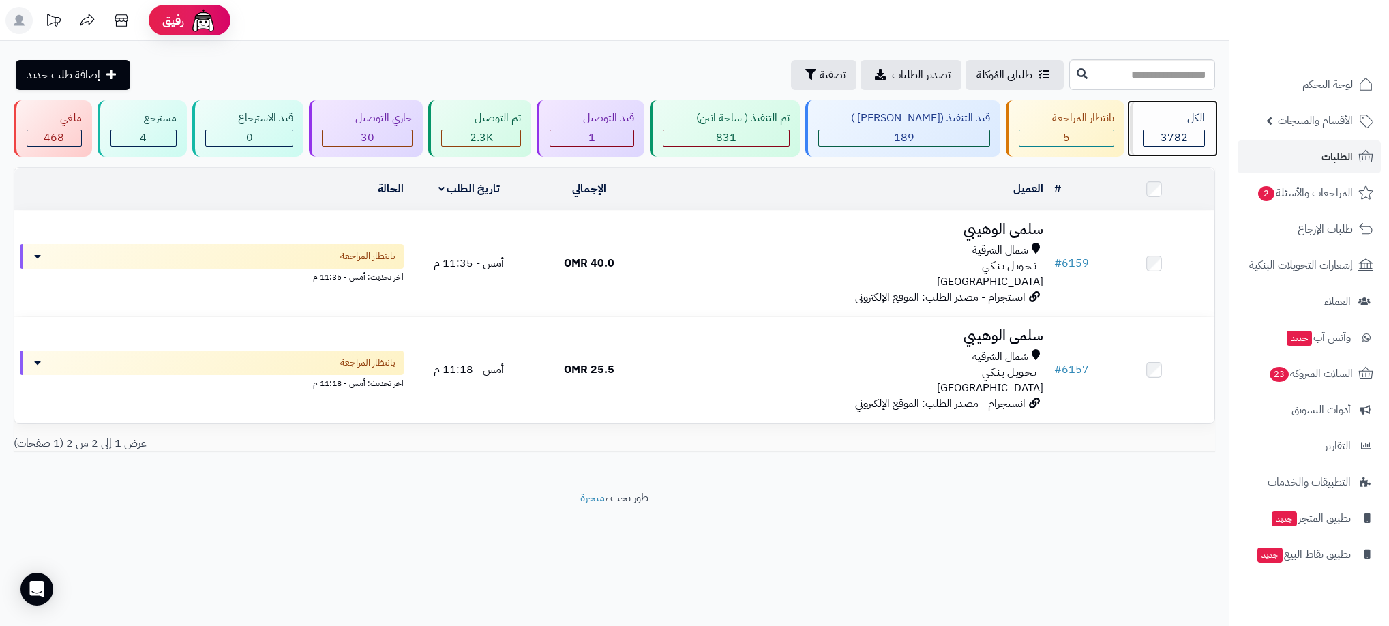
click at [1167, 131] on span "3782" at bounding box center [1174, 138] width 27 height 16
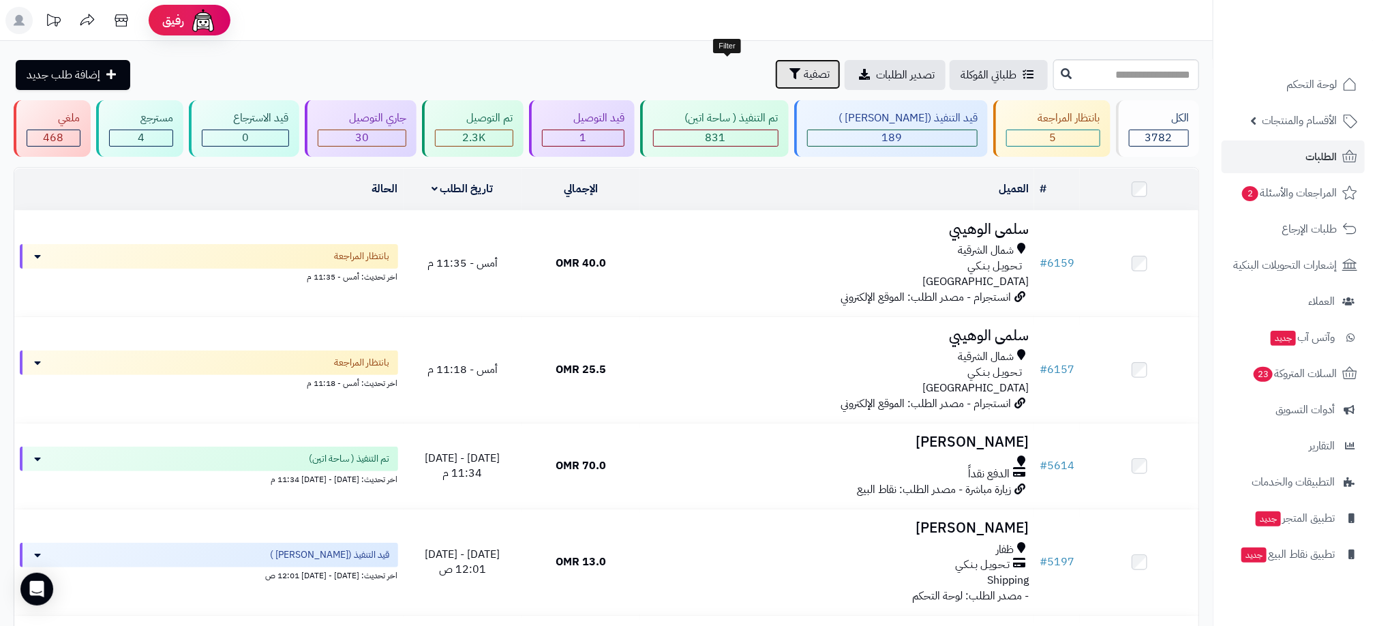
click at [804, 70] on span "تصفية" at bounding box center [817, 74] width 26 height 16
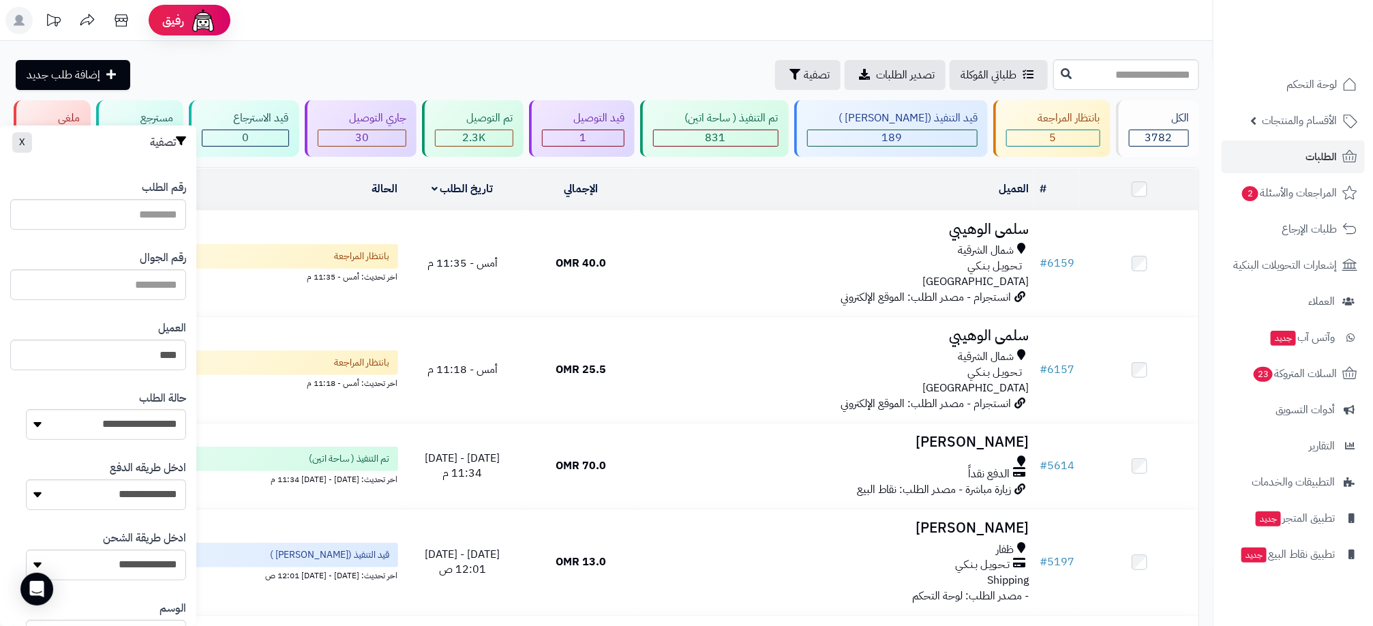
click at [406, 135] on div "30" at bounding box center [362, 138] width 88 height 16
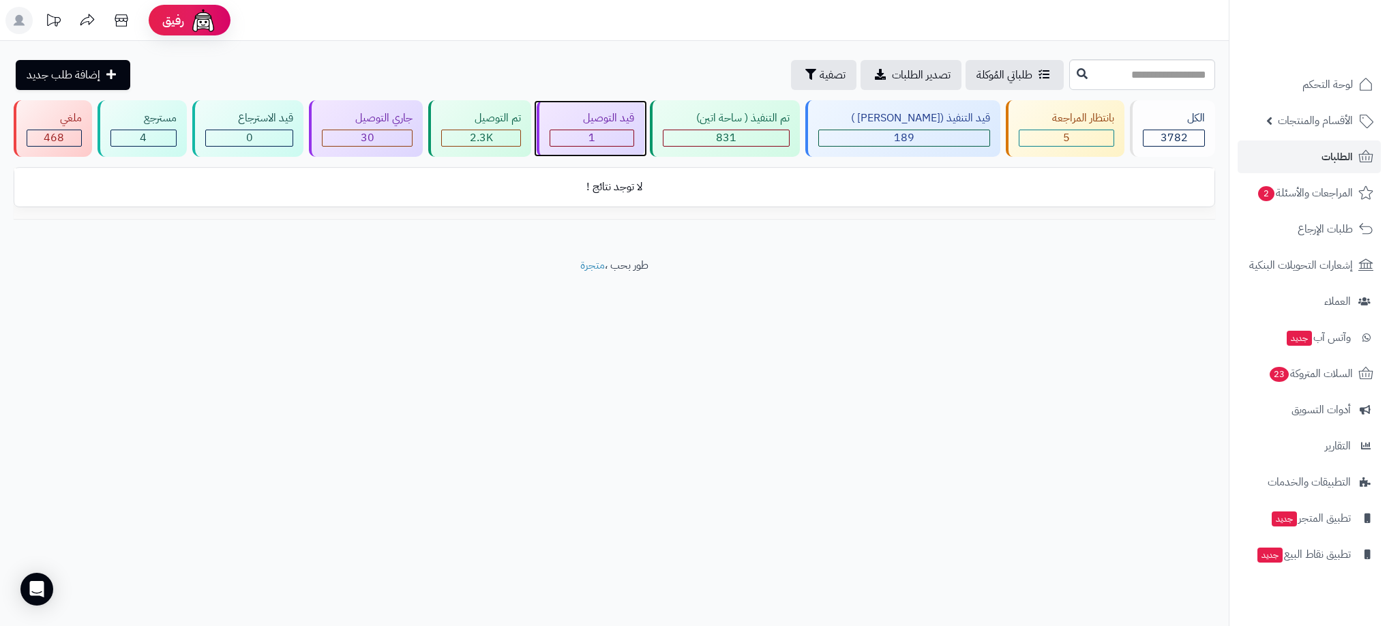
click at [603, 128] on div "قيد التوصيل 1" at bounding box center [591, 128] width 108 height 57
click at [1019, 134] on div "5" at bounding box center [1066, 138] width 94 height 16
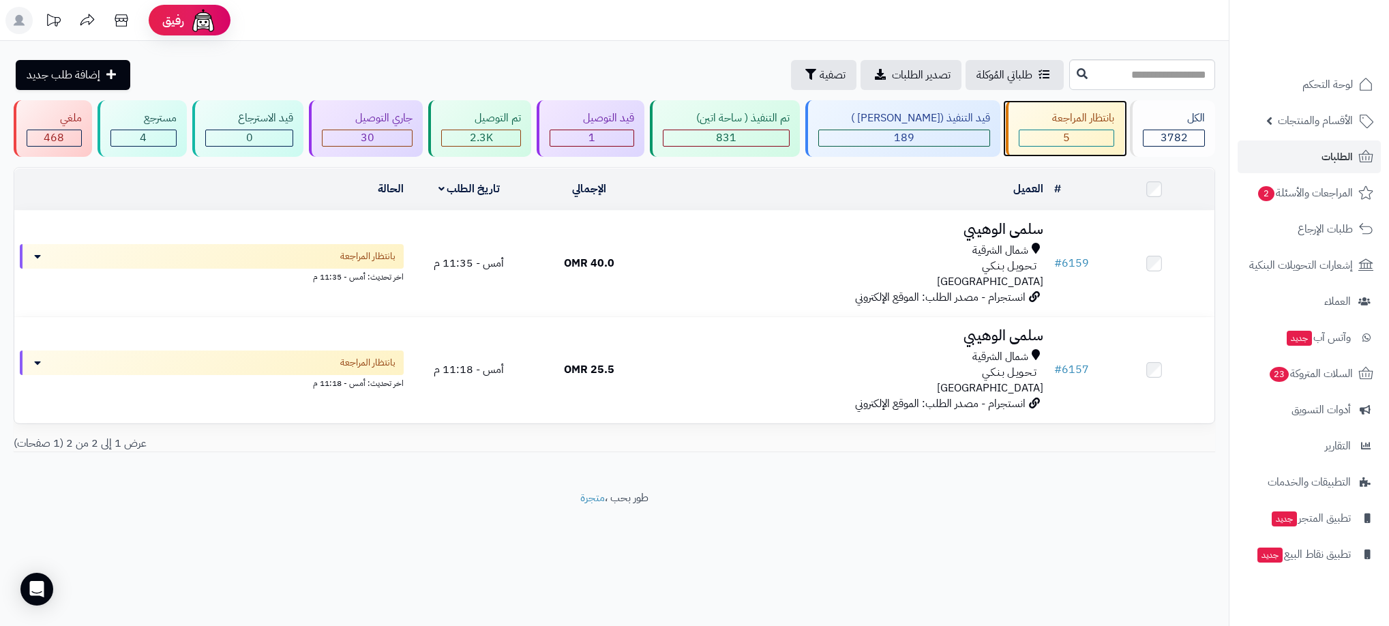
click at [1019, 134] on div "5" at bounding box center [1066, 138] width 94 height 16
click at [490, 138] on span "2.3K" at bounding box center [481, 138] width 23 height 16
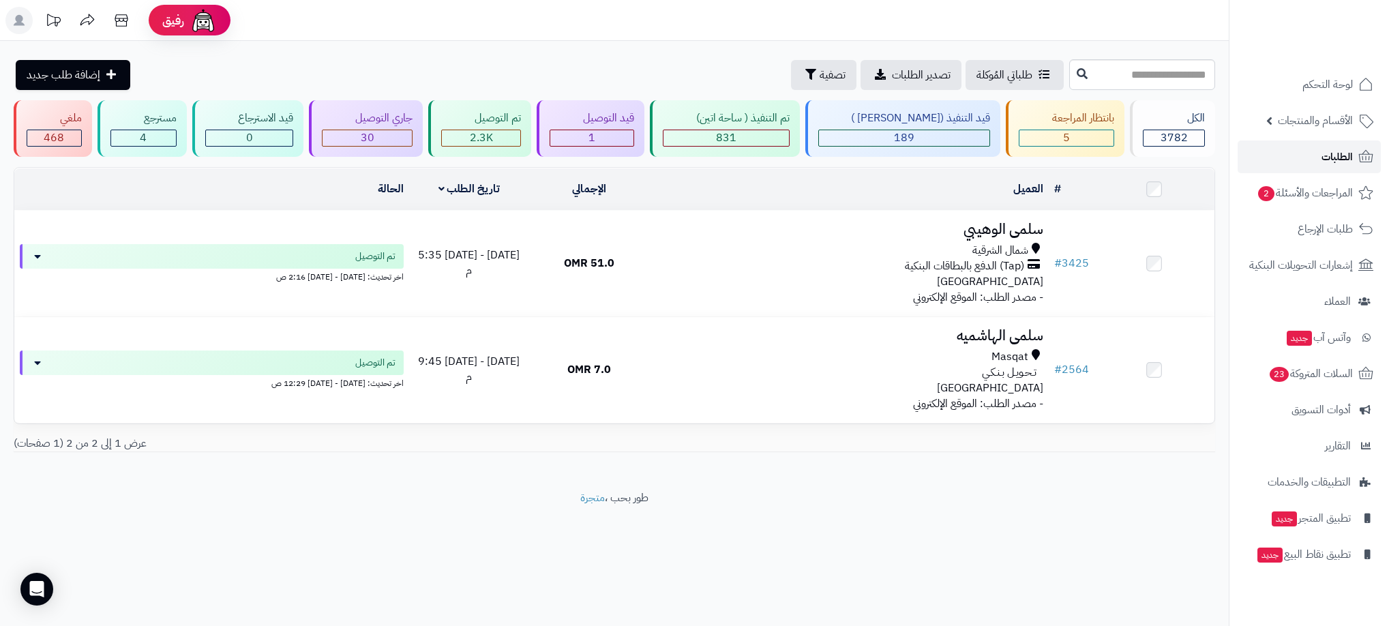
click at [1283, 156] on link "الطلبات" at bounding box center [1309, 156] width 143 height 33
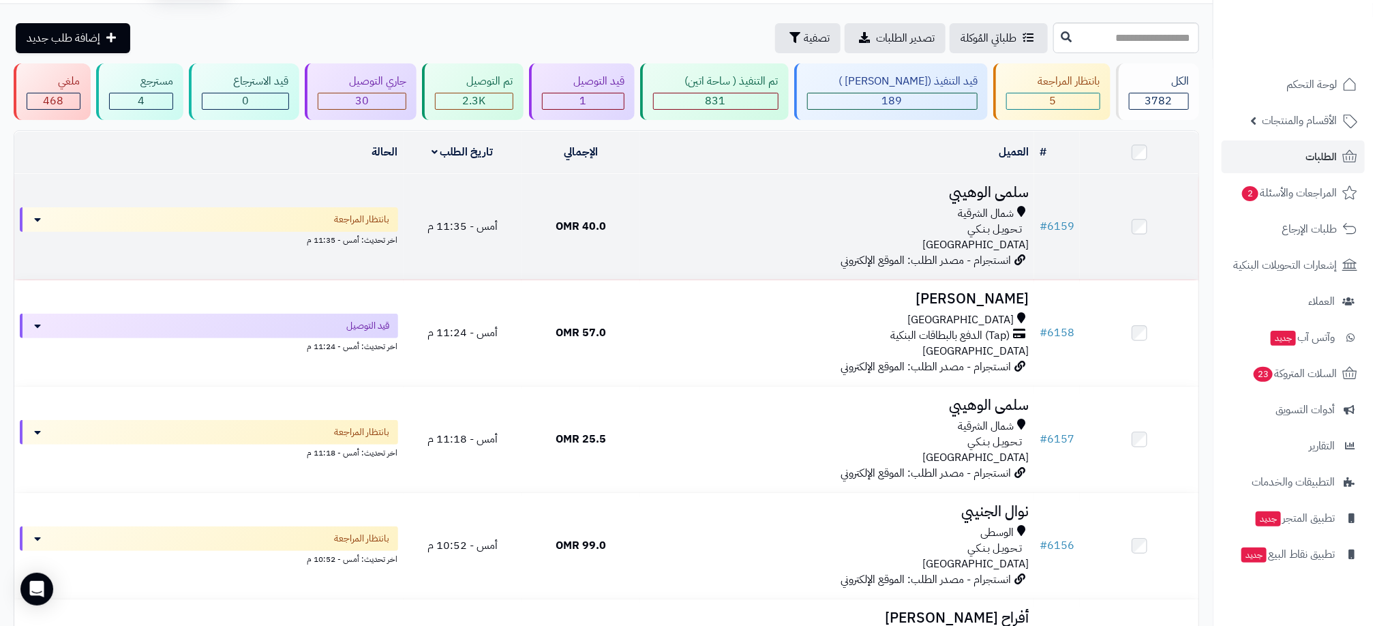
scroll to position [41, 0]
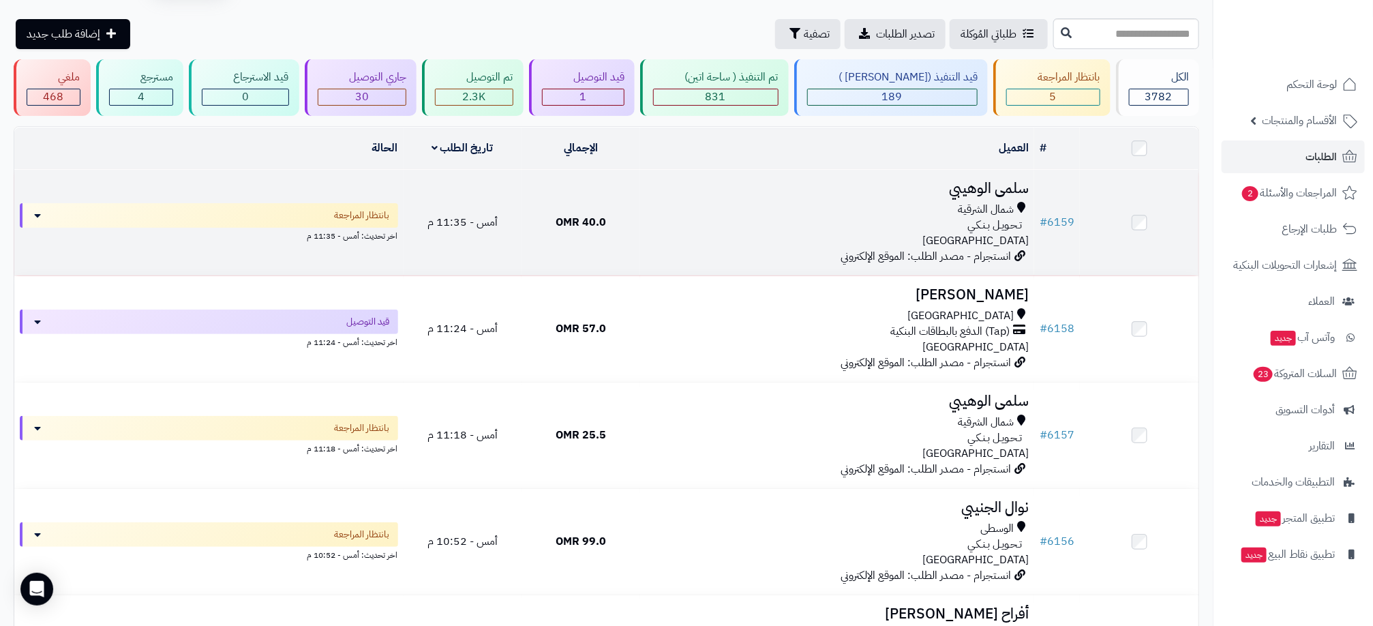
click at [1033, 243] on td "سلمى الوهيبي شمال الشرقية تـحـويـل بـنـكـي عمان انستجرام - مصدر الطلب: الموقع ا…" at bounding box center [837, 223] width 394 height 106
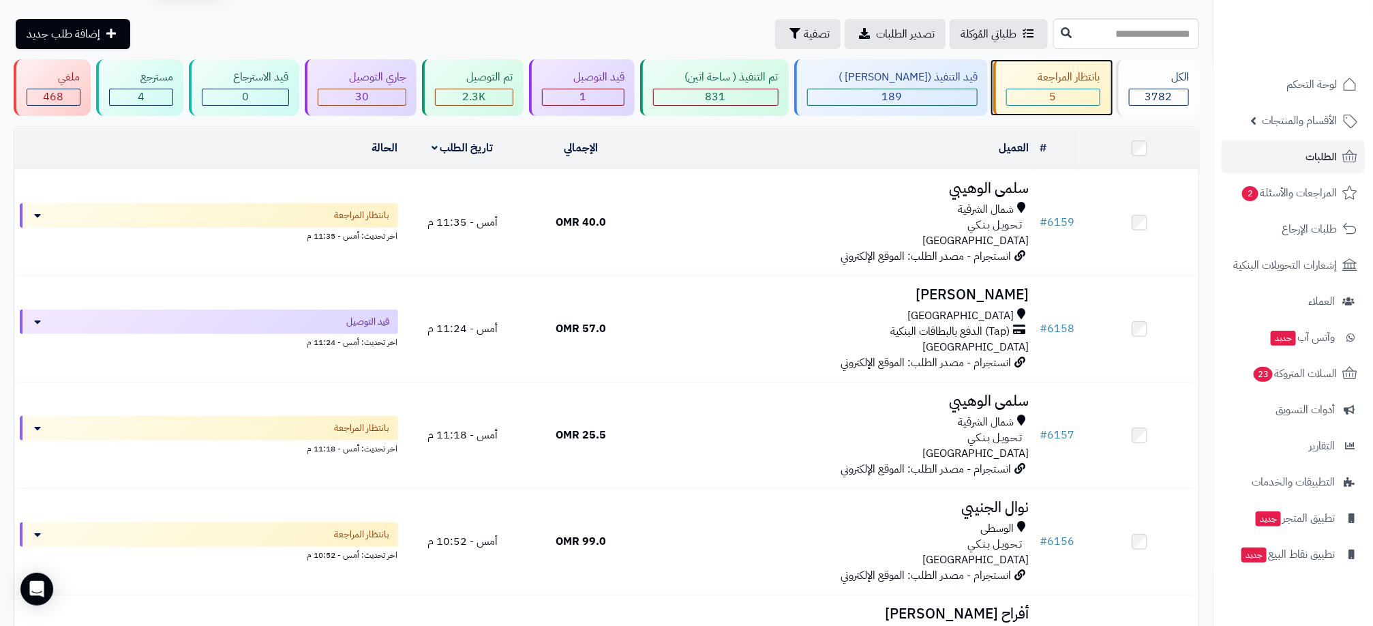
click at [1077, 92] on div "5" at bounding box center [1053, 97] width 93 height 16
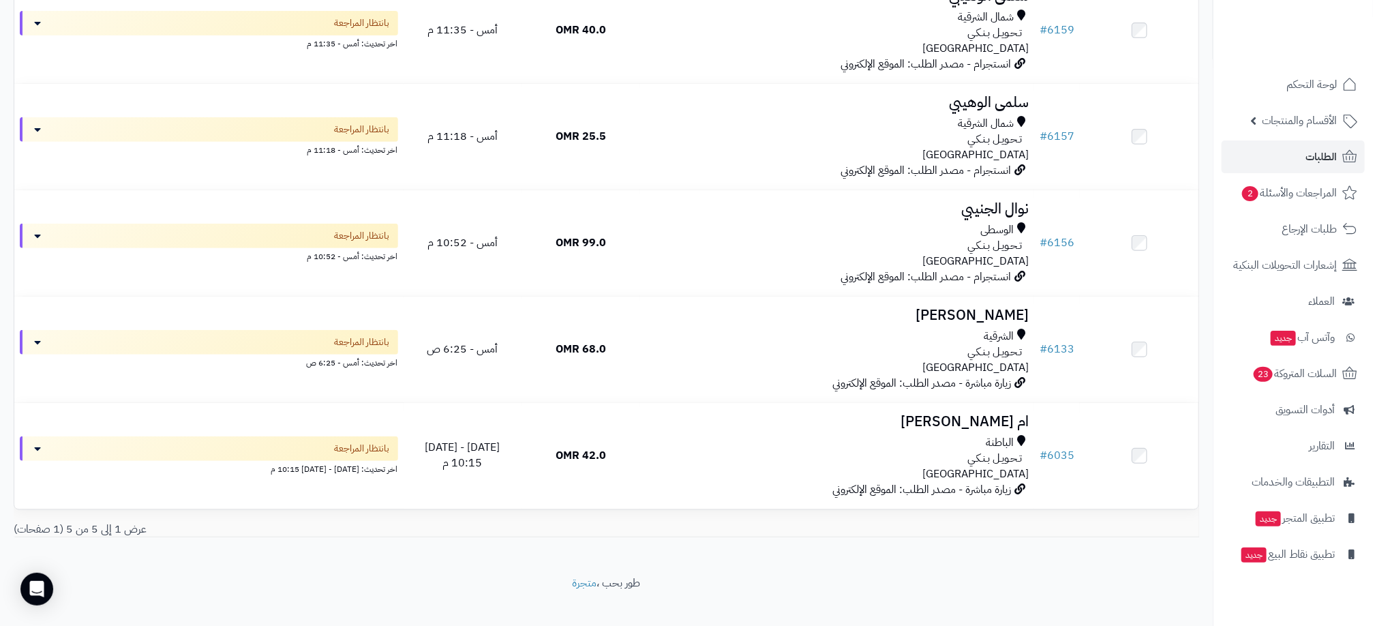
scroll to position [252, 0]
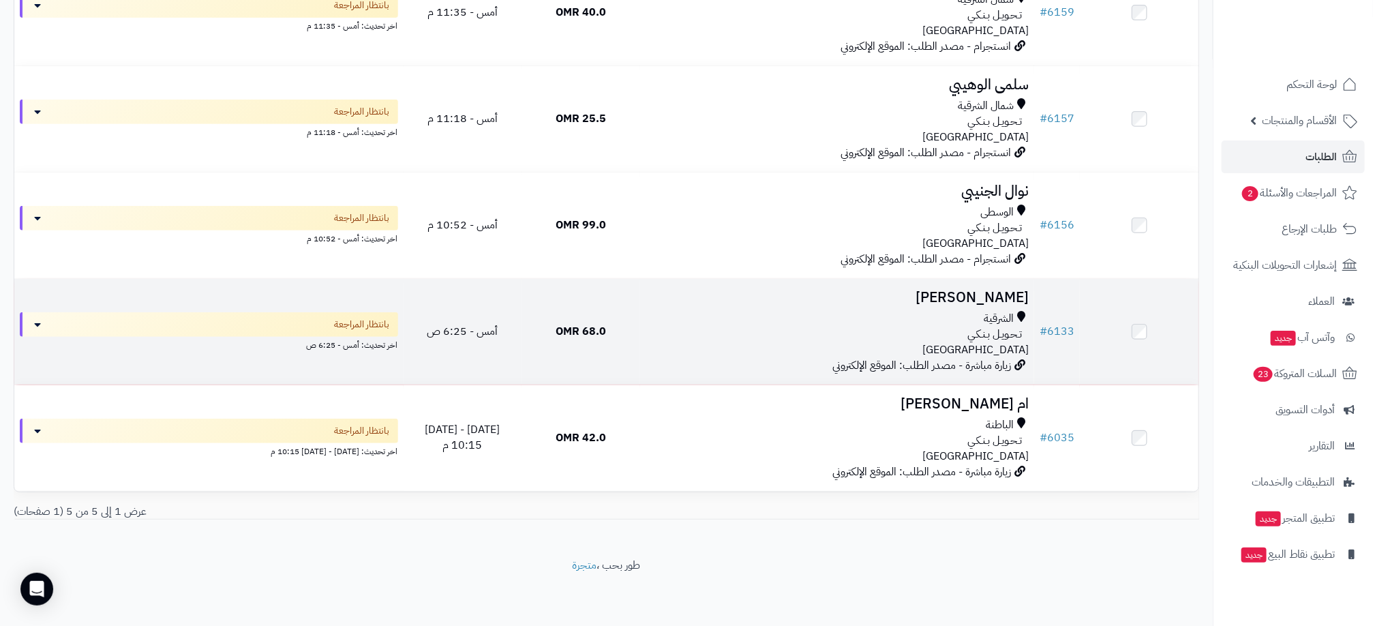
click at [826, 333] on div "تـحـويـل بـنـكـي" at bounding box center [837, 335] width 383 height 16
